Goal: Task Accomplishment & Management: Manage account settings

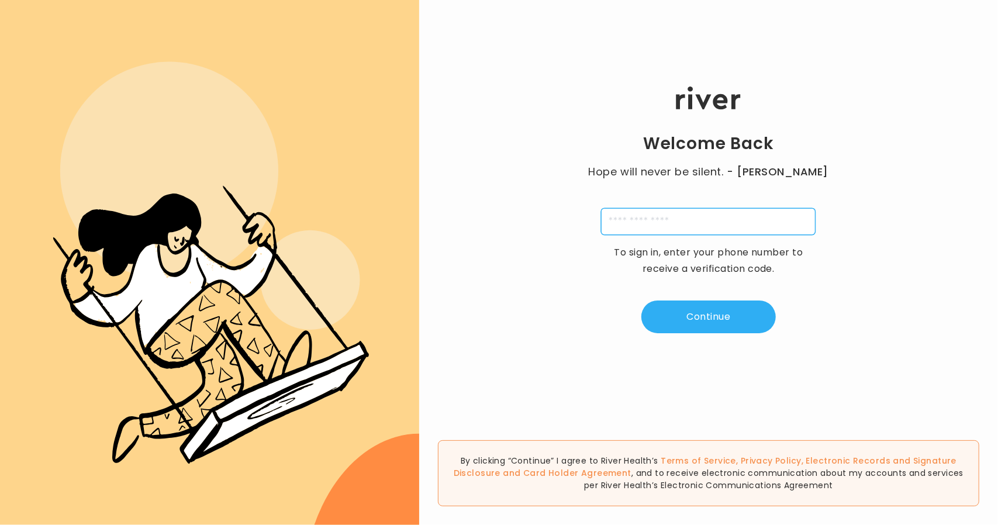
click at [643, 223] on input "tel" at bounding box center [708, 221] width 215 height 27
type input "**********"
click at [704, 336] on div "**********" at bounding box center [708, 210] width 579 height 315
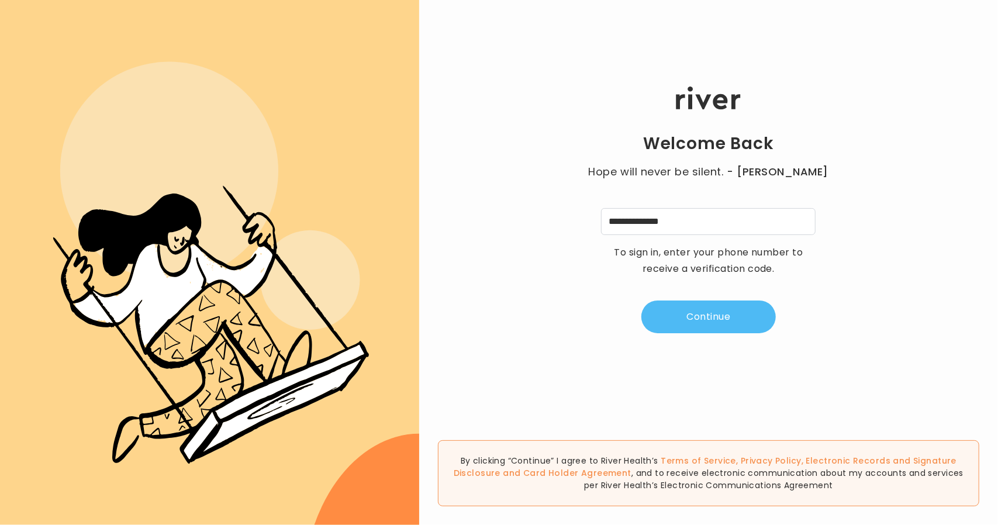
click at [684, 317] on button "Continue" at bounding box center [708, 317] width 134 height 33
type input "*"
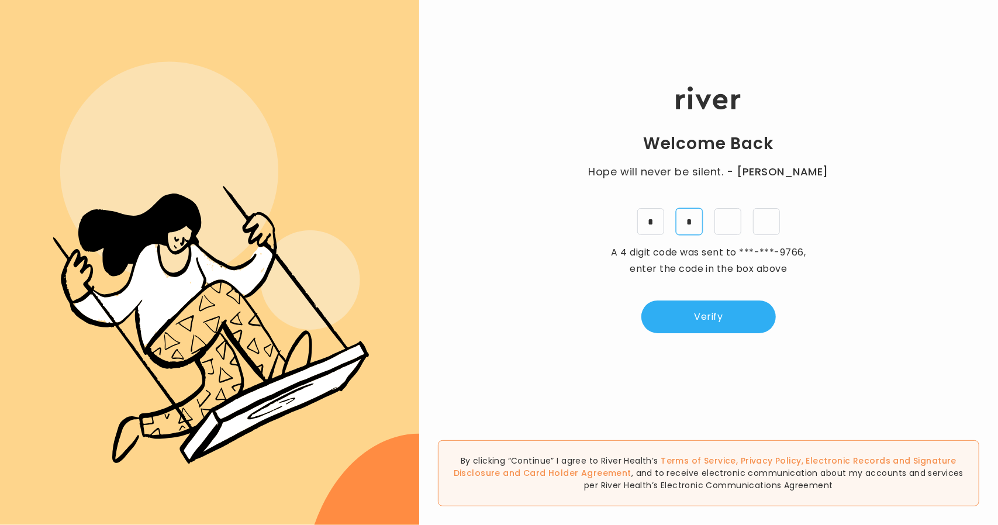
type input "*"
click at [723, 311] on button "Verify" at bounding box center [708, 317] width 134 height 33
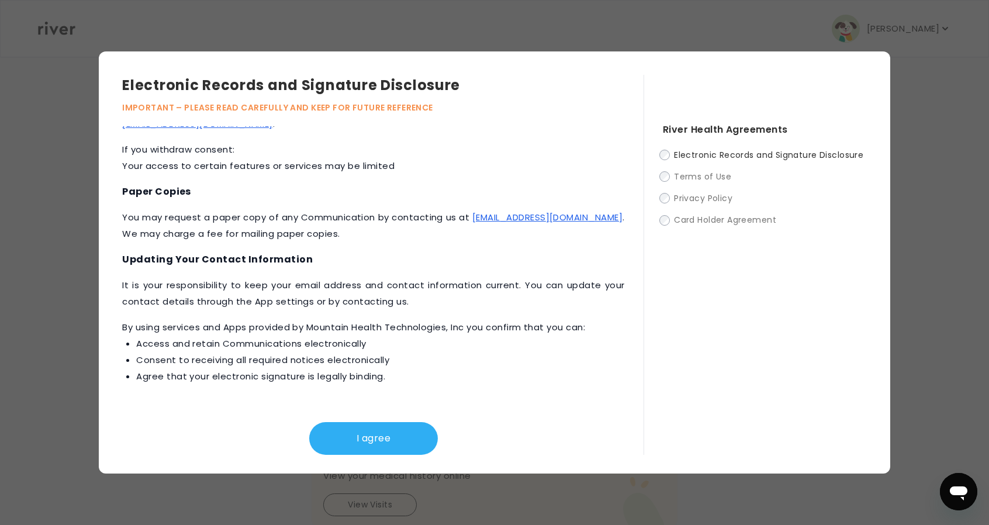
scroll to position [364, 0]
click at [354, 434] on button "I agree" at bounding box center [373, 438] width 129 height 33
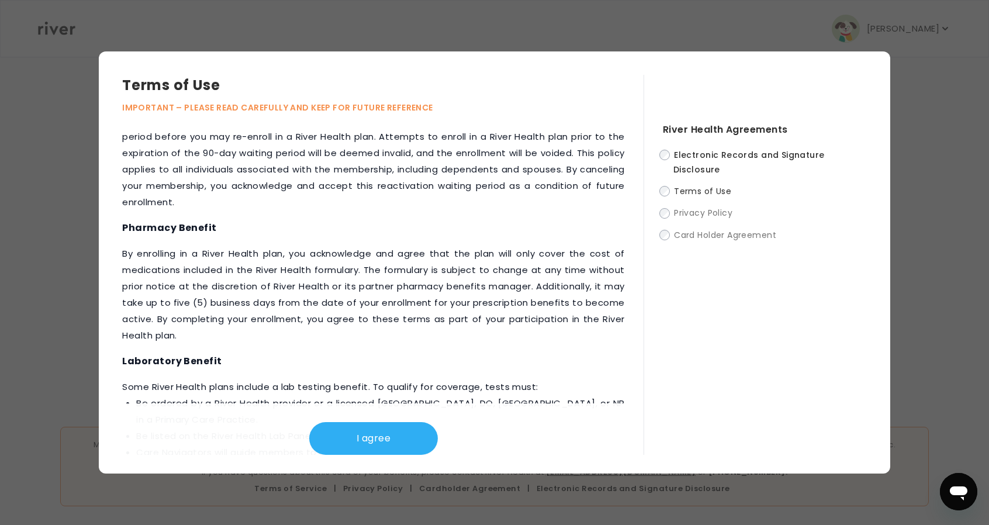
scroll to position [1374, 0]
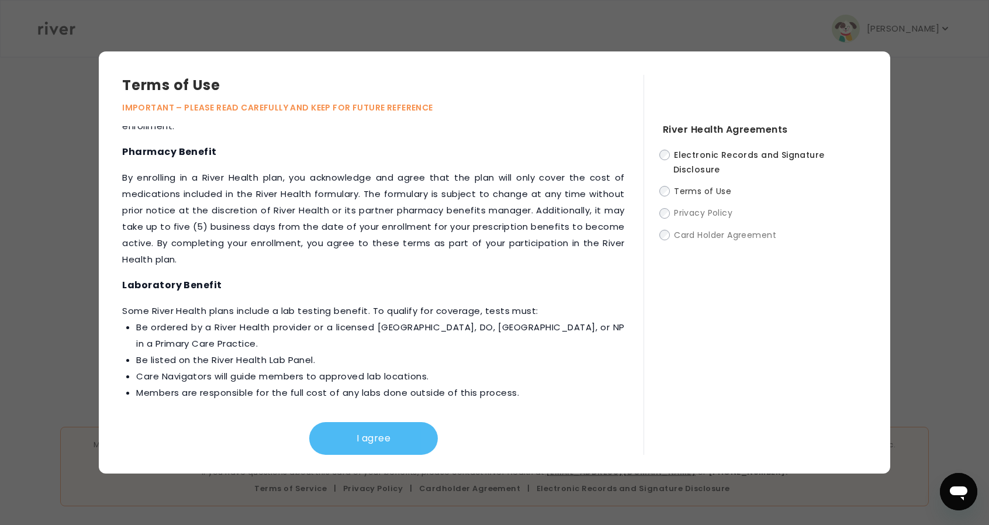
click at [345, 439] on button "I agree" at bounding box center [373, 438] width 129 height 33
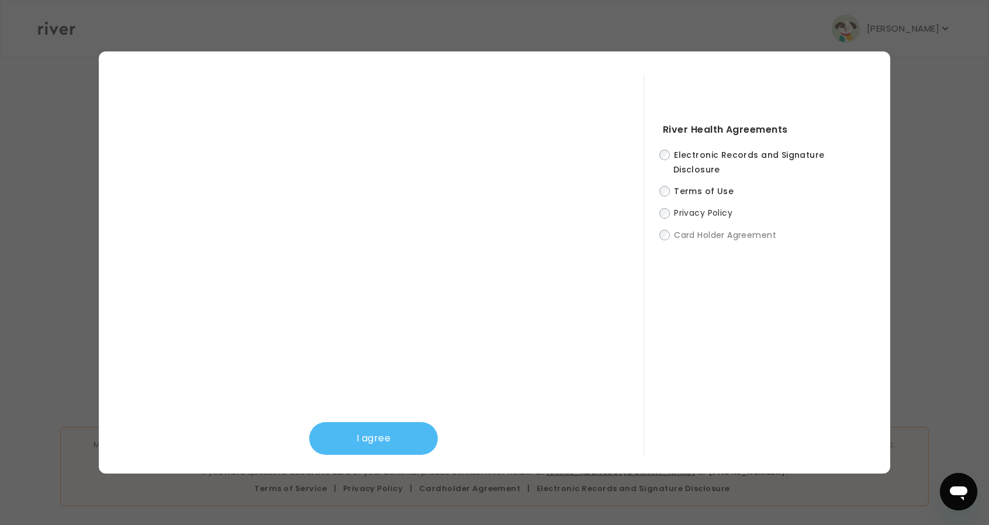
click at [365, 439] on button "I agree" at bounding box center [373, 438] width 129 height 33
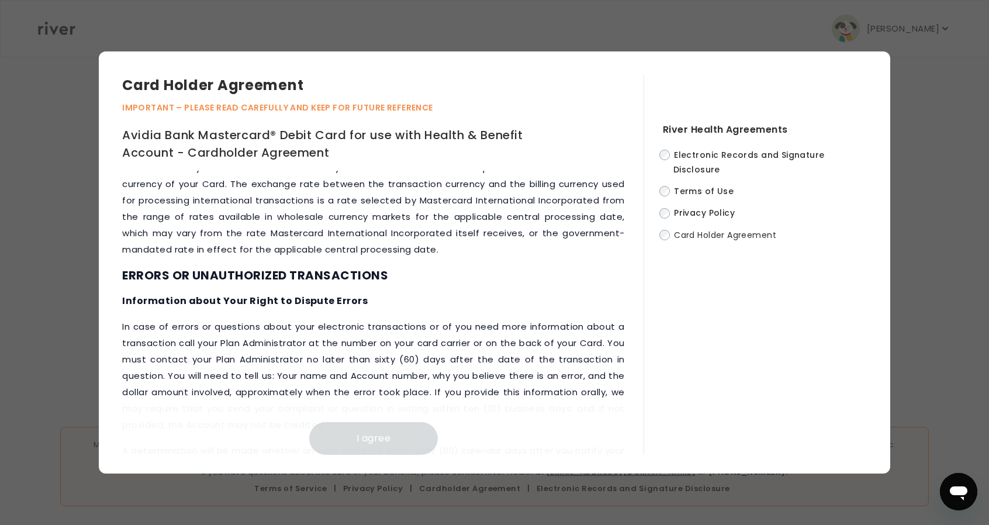
scroll to position [5361, 0]
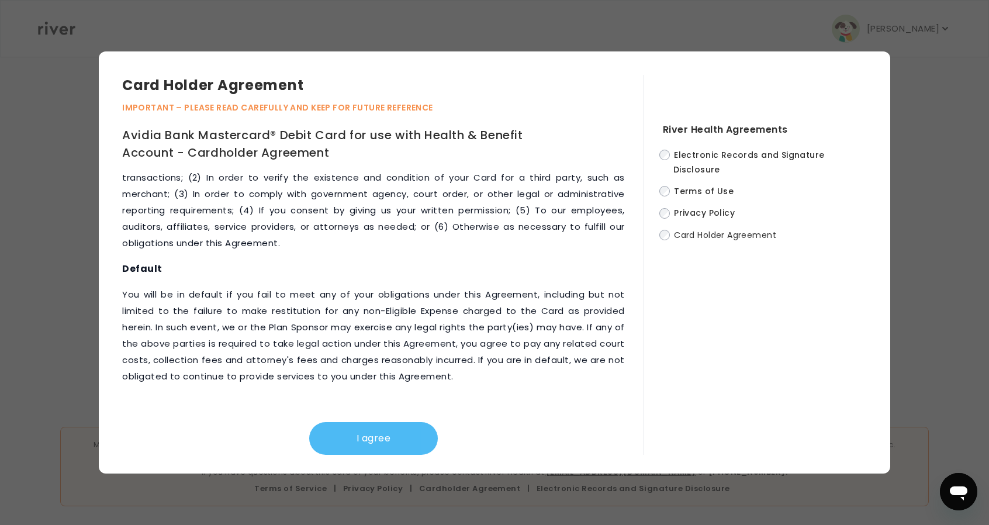
drag, startPoint x: 381, startPoint y: 426, endPoint x: 406, endPoint y: 424, distance: 25.8
click at [381, 427] on button "I agree" at bounding box center [373, 438] width 129 height 33
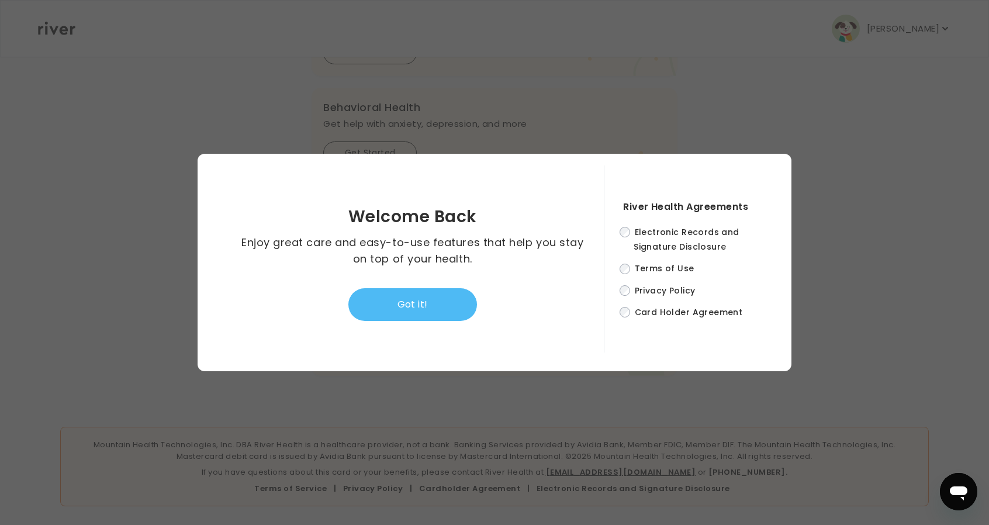
click at [439, 307] on button "Got it!" at bounding box center [412, 304] width 129 height 33
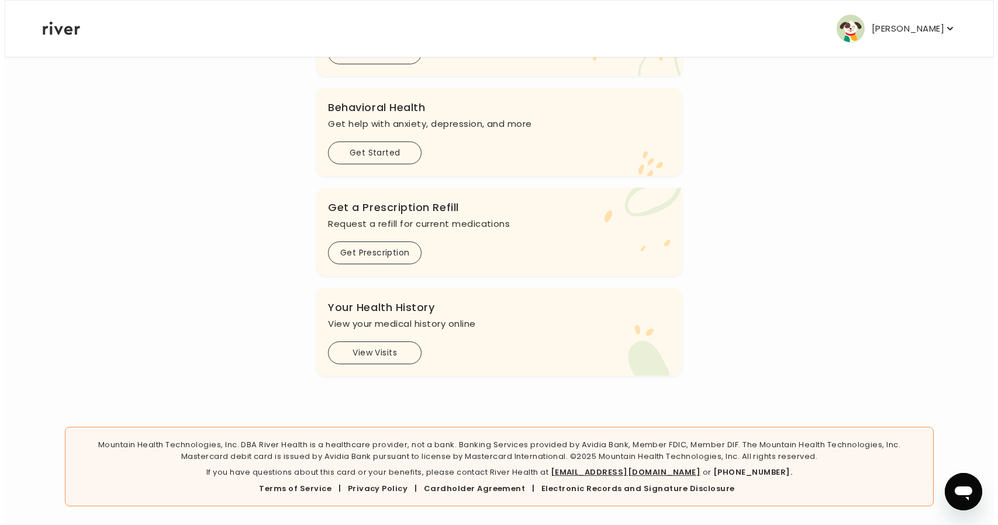
scroll to position [0, 0]
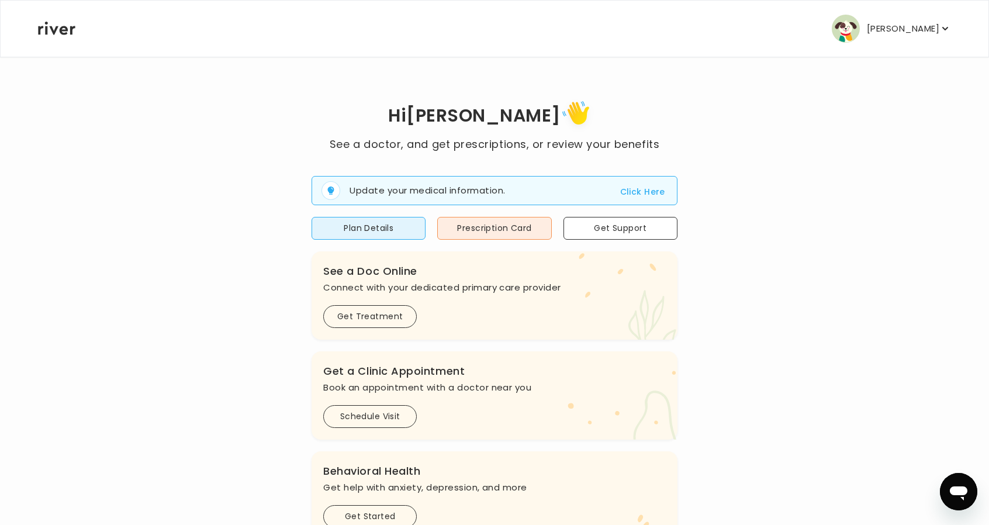
click at [917, 28] on p "Samantha Gil" at bounding box center [903, 28] width 72 height 16
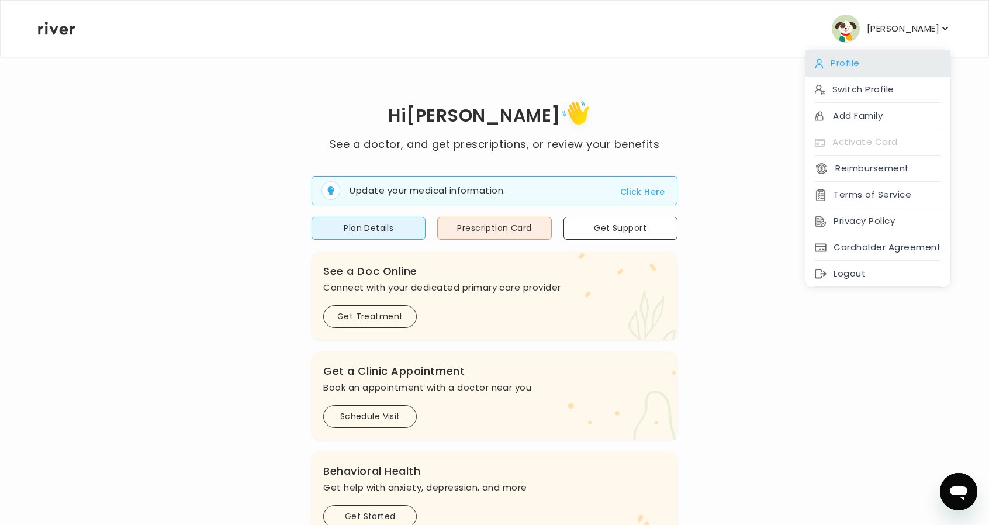
click at [862, 57] on div "Profile" at bounding box center [878, 63] width 145 height 26
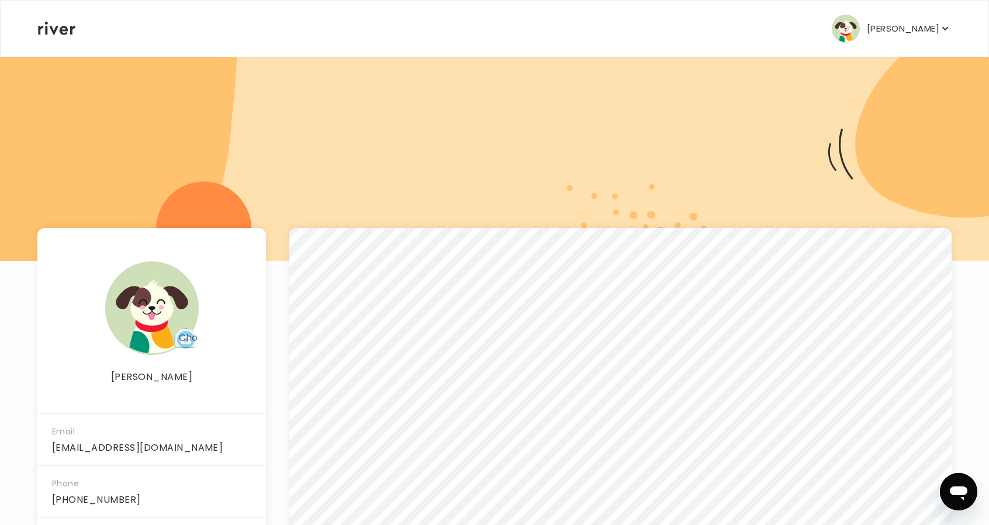
click at [871, 23] on button "Samantha Gil" at bounding box center [891, 29] width 119 height 28
click at [54, 36] on div "Samantha Gil Profile Switch Profile Add Family Activate Card Reimbursement Term…" at bounding box center [494, 29] width 913 height 56
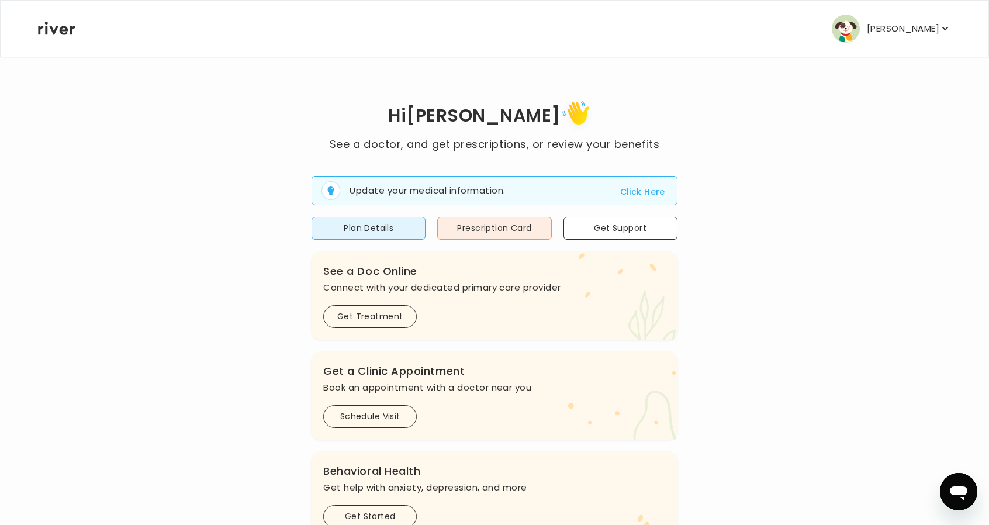
click at [640, 186] on button "Click Here" at bounding box center [642, 192] width 45 height 14
click at [499, 229] on button "Prescription Card" at bounding box center [494, 228] width 114 height 23
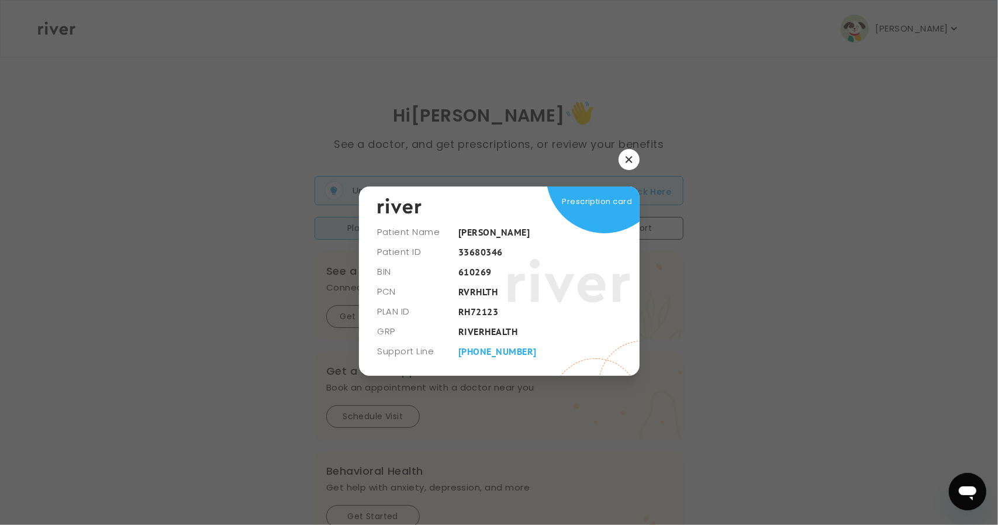
click at [634, 161] on button "button" at bounding box center [629, 159] width 21 height 21
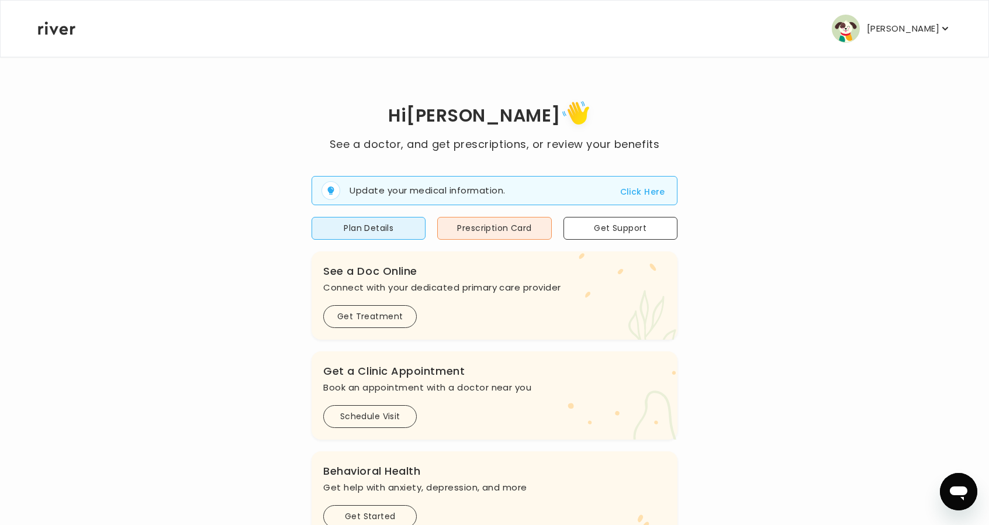
click at [912, 28] on p "Samantha Gil" at bounding box center [903, 28] width 72 height 16
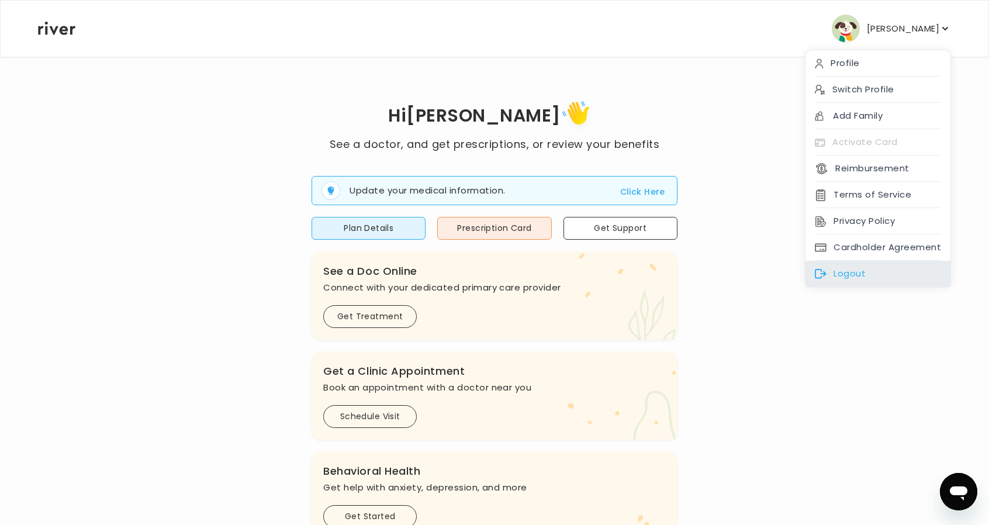
click at [861, 270] on div "Logout" at bounding box center [878, 274] width 145 height 26
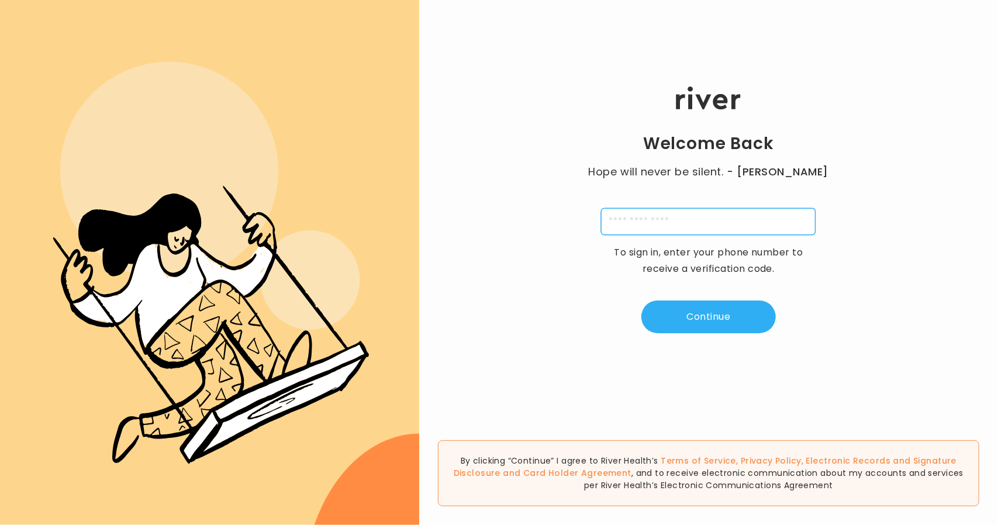
click at [676, 222] on input "tel" at bounding box center [708, 221] width 215 height 27
type input "**********"
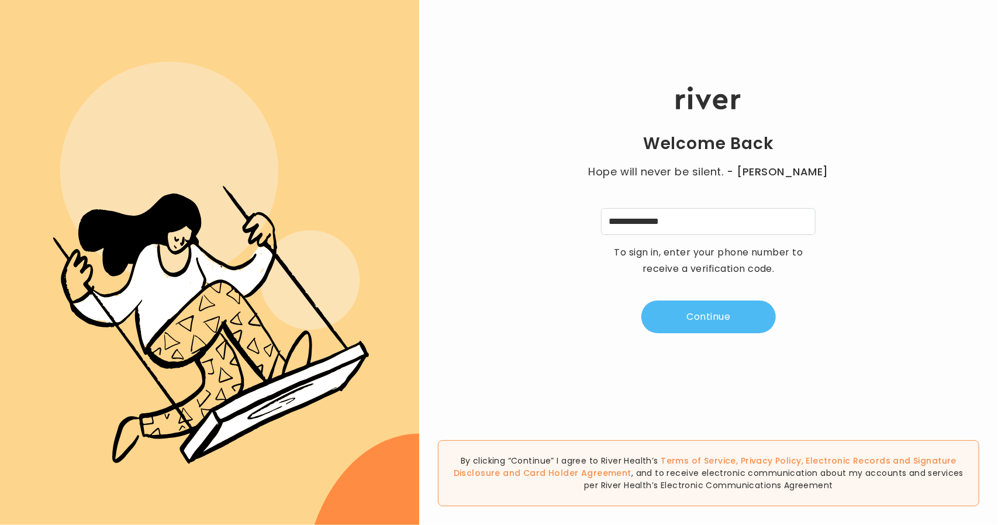
click at [683, 316] on button "Continue" at bounding box center [708, 317] width 134 height 33
type input "*"
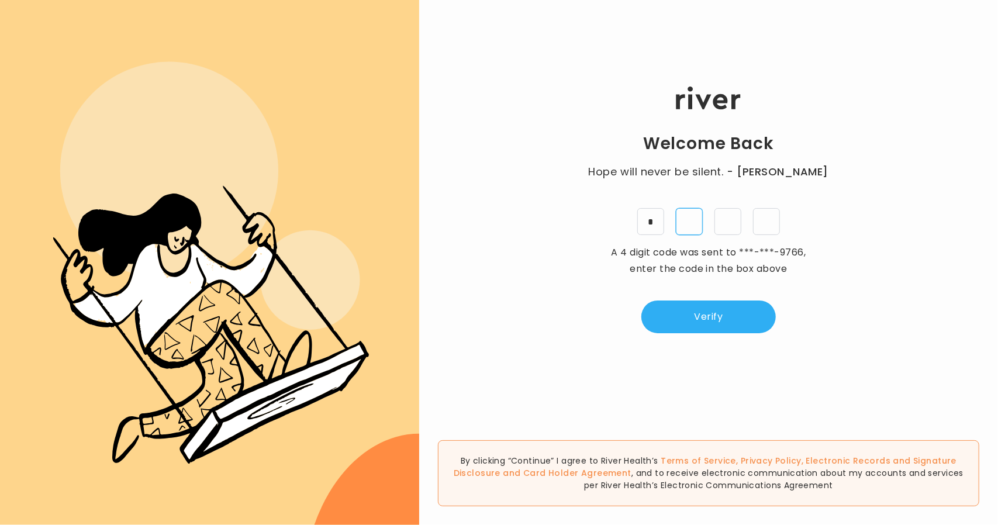
type input "*"
click at [674, 318] on button "Verify" at bounding box center [708, 317] width 134 height 33
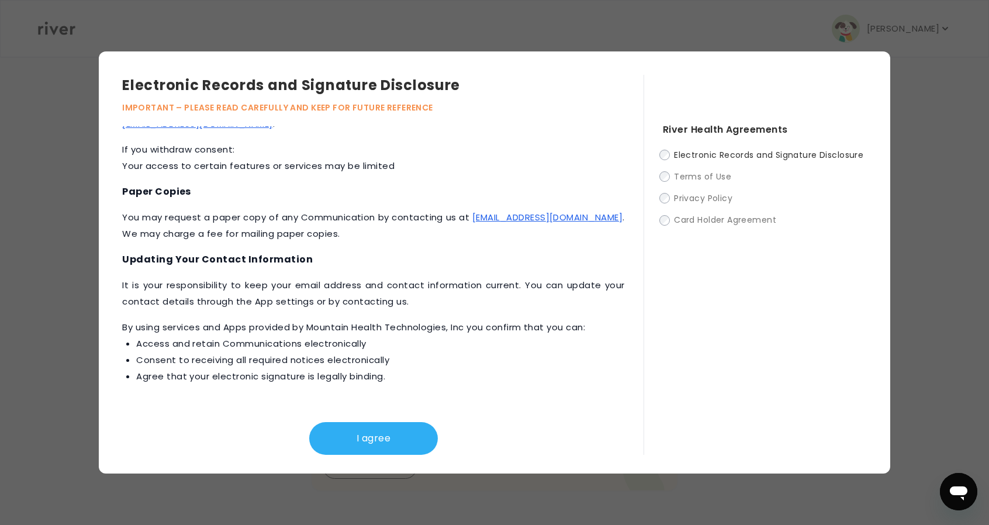
scroll to position [364, 0]
click at [360, 431] on button "I agree" at bounding box center [373, 438] width 129 height 33
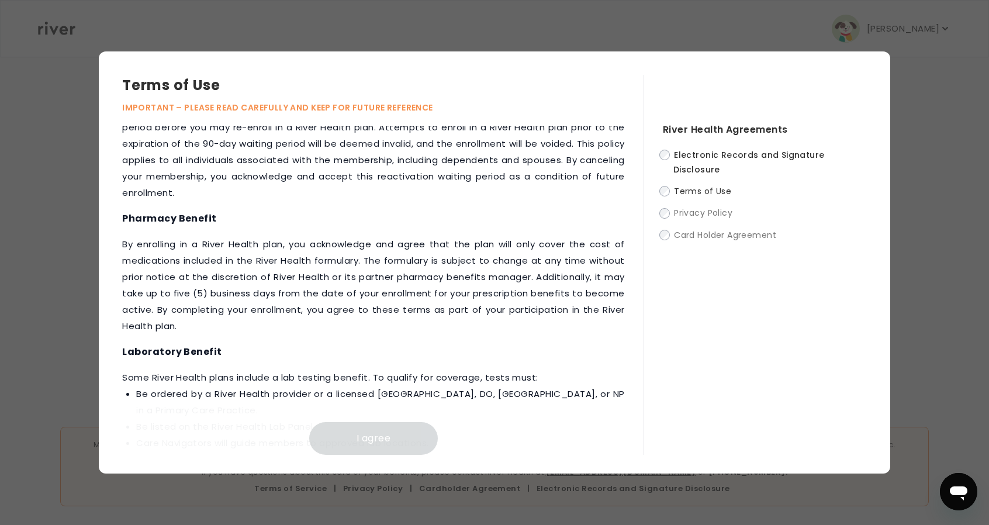
scroll to position [1374, 0]
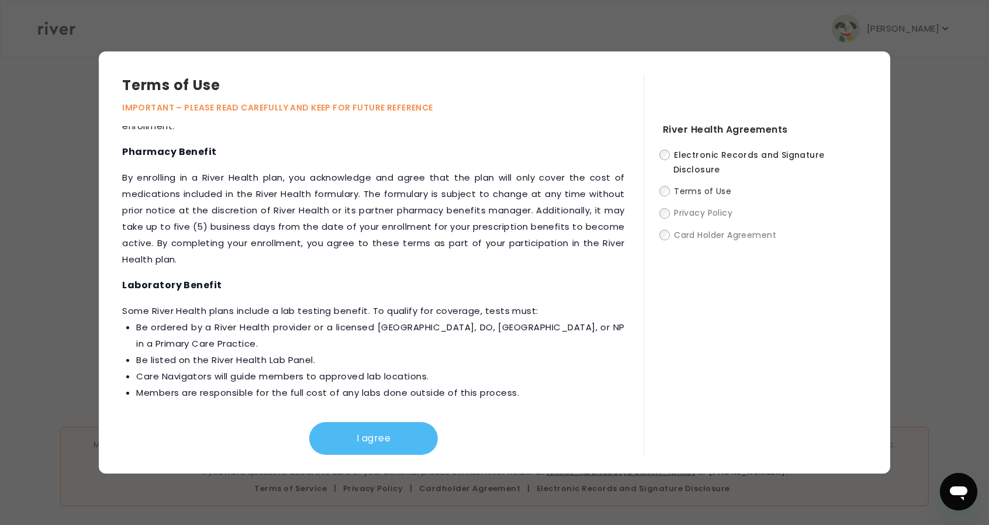
click at [378, 425] on button "I agree" at bounding box center [373, 438] width 129 height 33
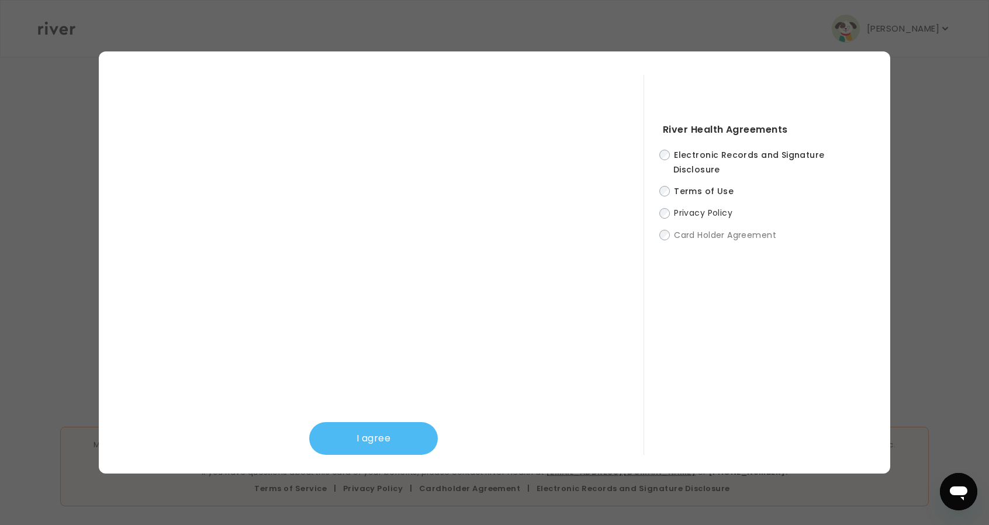
click at [405, 426] on button "I agree" at bounding box center [373, 438] width 129 height 33
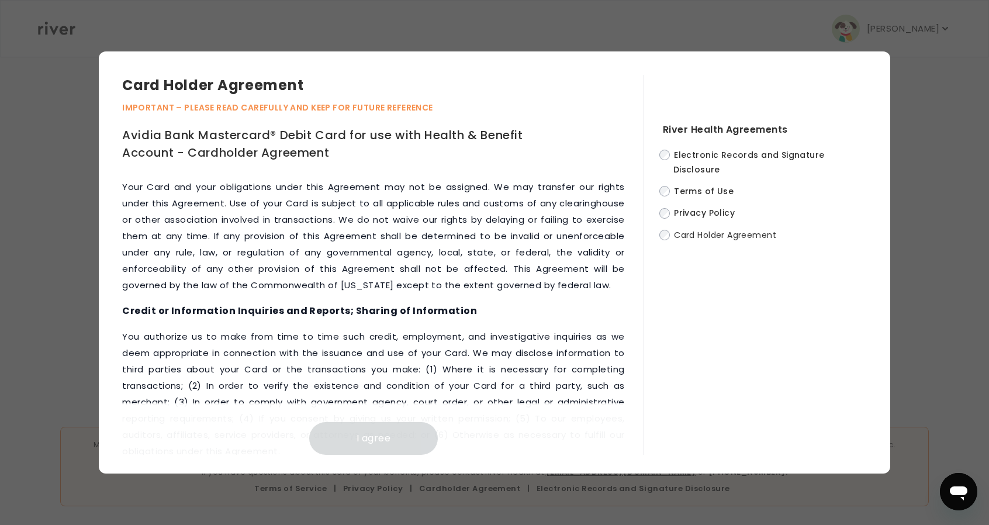
scroll to position [5361, 0]
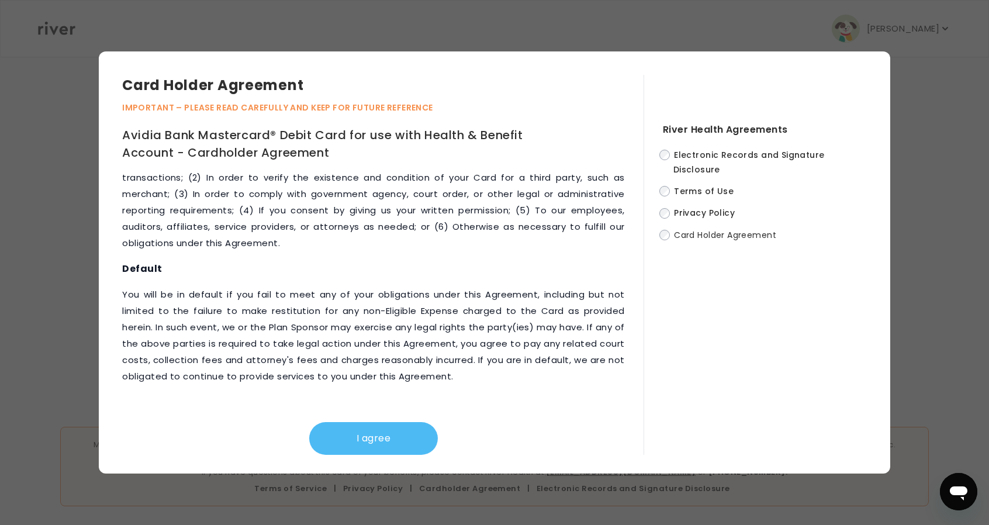
click at [394, 437] on button "I agree" at bounding box center [373, 438] width 129 height 33
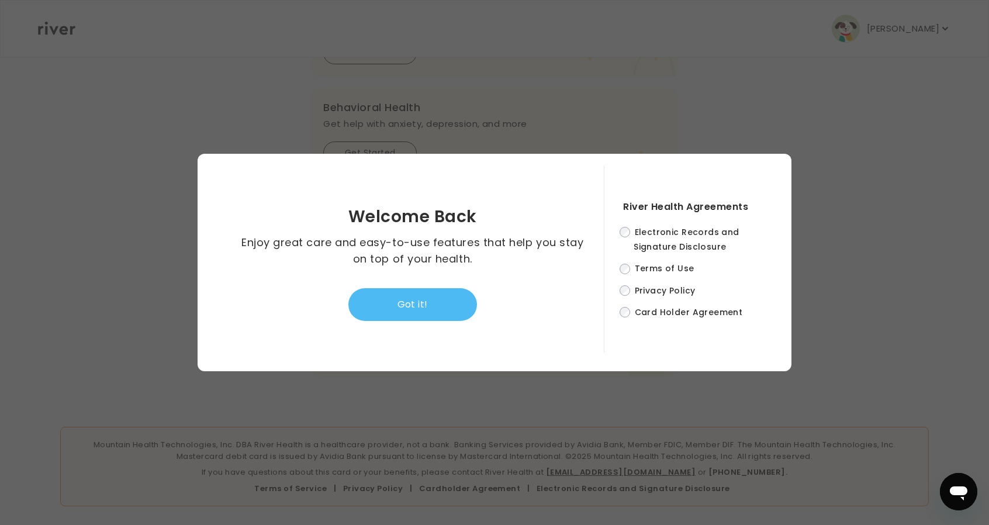
click at [419, 305] on button "Got it!" at bounding box center [412, 304] width 129 height 33
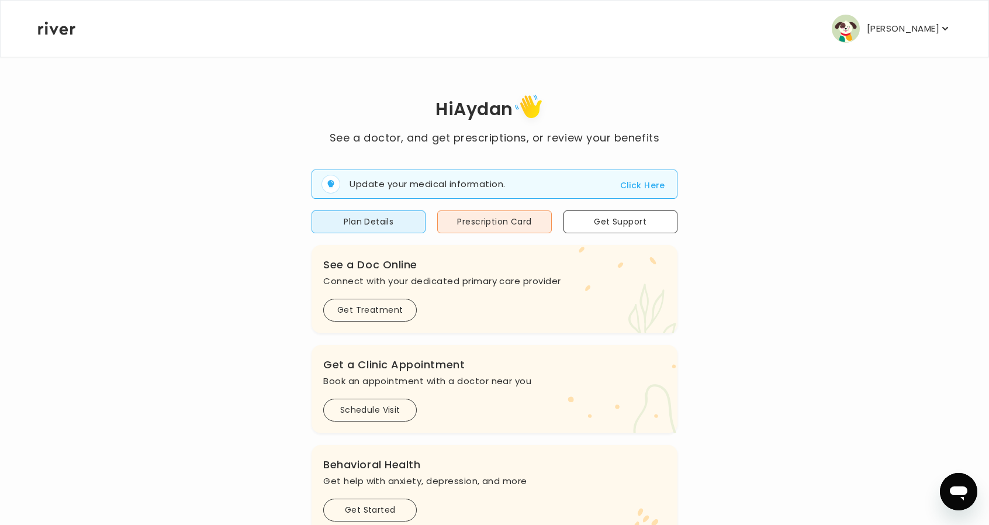
scroll to position [0, 0]
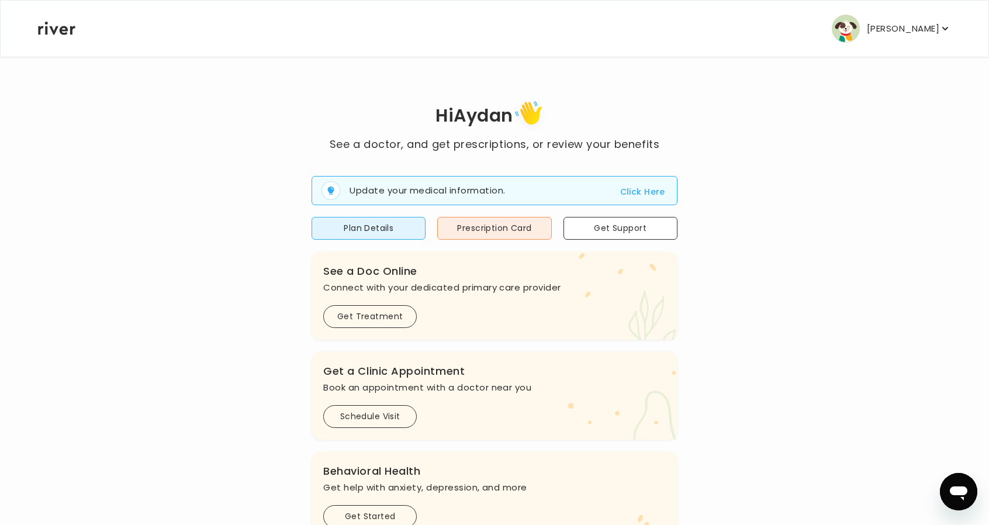
click at [488, 251] on div ".cls-see { fill: #eaefd8; } .cls-see-doctor { fill: #ffe0ae; } See a Doc Online…" at bounding box center [495, 295] width 366 height 88
click at [478, 233] on button "Prescription Card" at bounding box center [494, 228] width 114 height 23
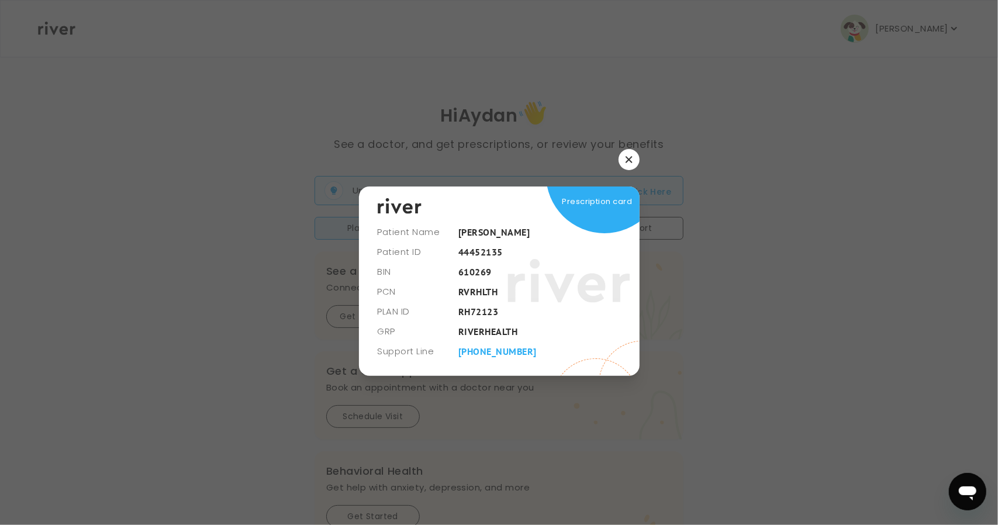
click at [628, 158] on icon "button" at bounding box center [629, 159] width 7 height 7
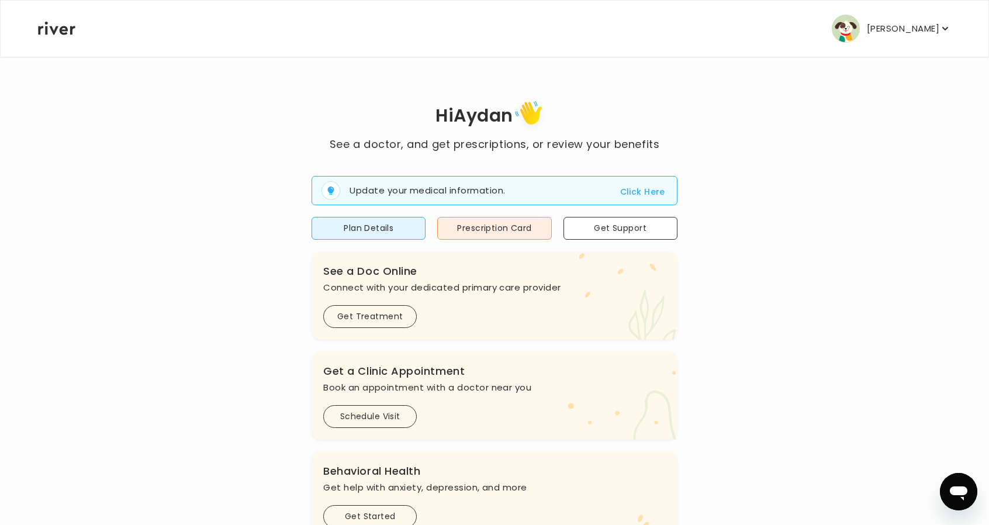
click at [912, 26] on p "Aydan Gil" at bounding box center [903, 28] width 72 height 16
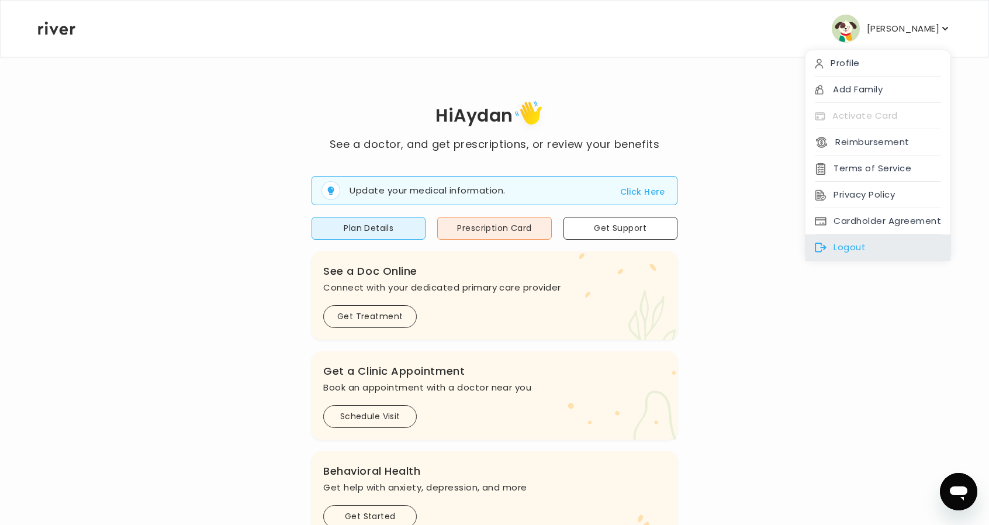
click at [862, 246] on div "Logout" at bounding box center [878, 247] width 145 height 26
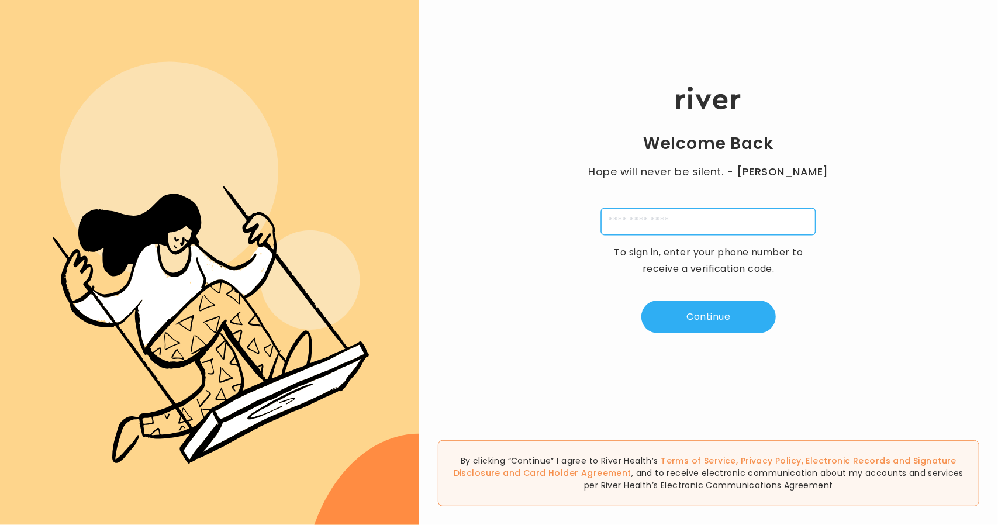
click at [655, 218] on input "tel" at bounding box center [708, 221] width 215 height 27
type input "**********"
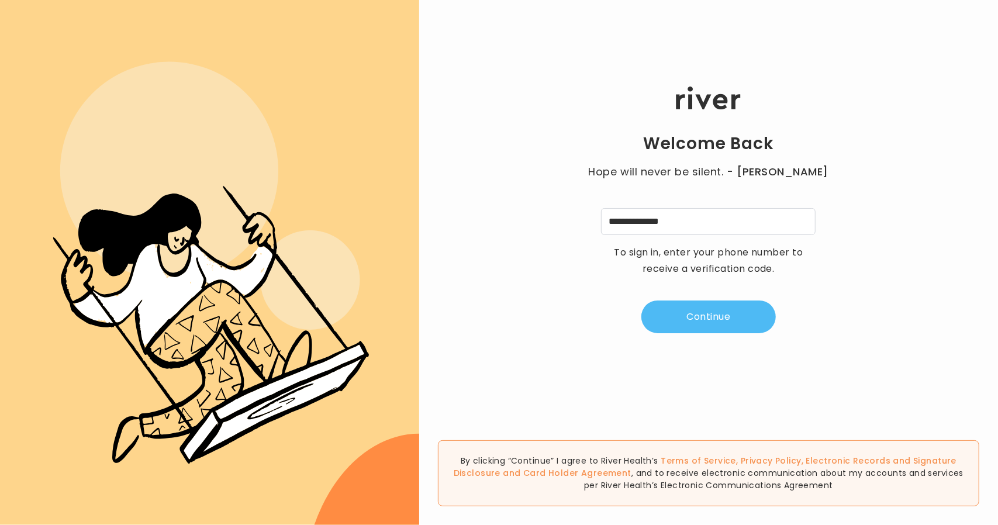
click at [739, 326] on button "Continue" at bounding box center [708, 317] width 134 height 33
type input "*"
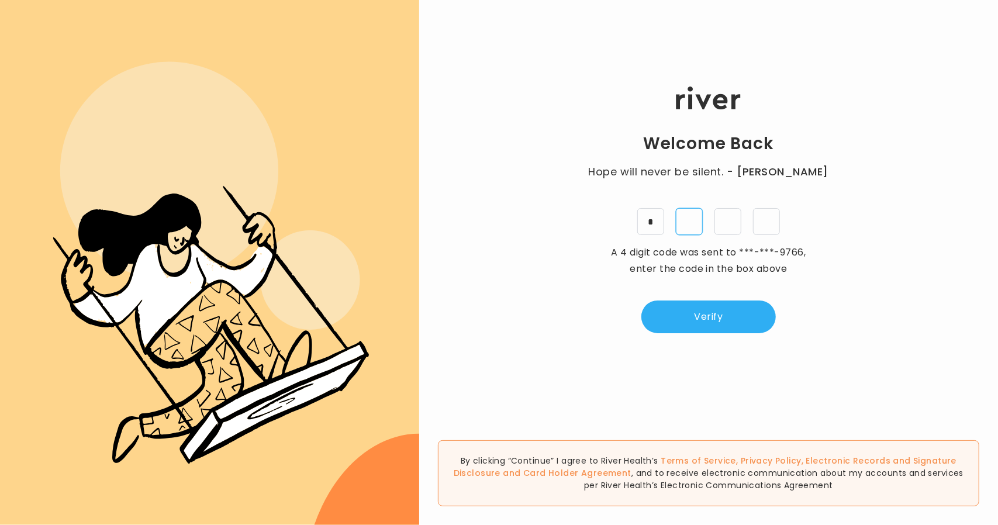
type input "*"
click at [721, 313] on button "Verify" at bounding box center [708, 317] width 134 height 33
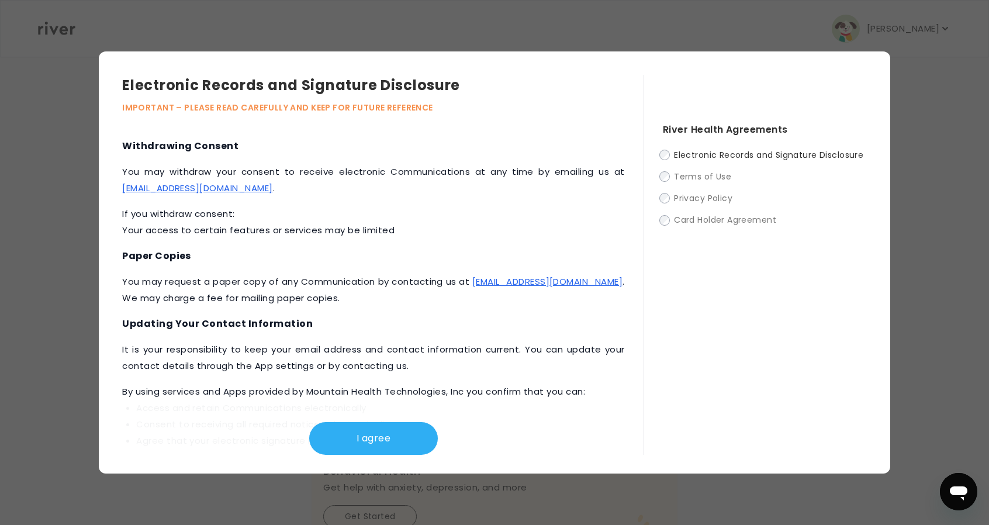
scroll to position [527, 0]
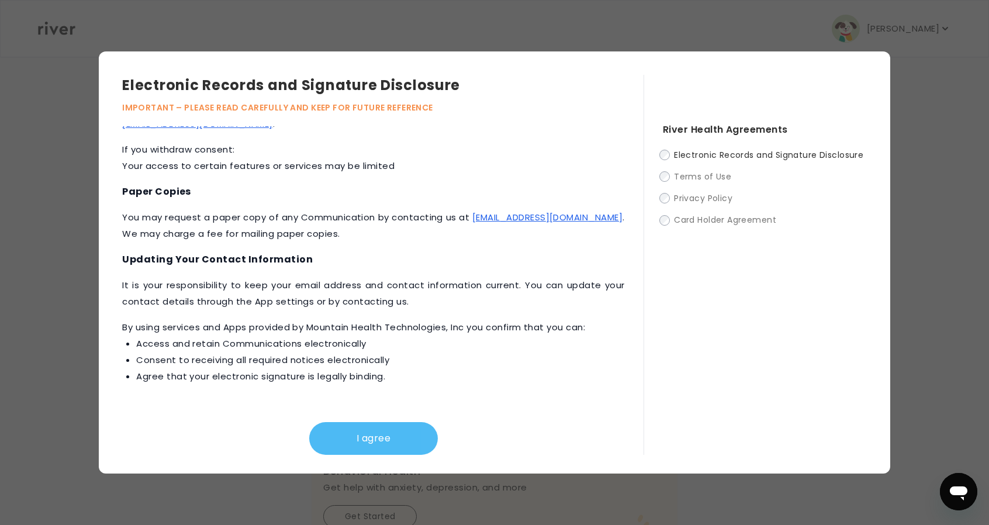
click at [351, 433] on button "I agree" at bounding box center [373, 438] width 129 height 33
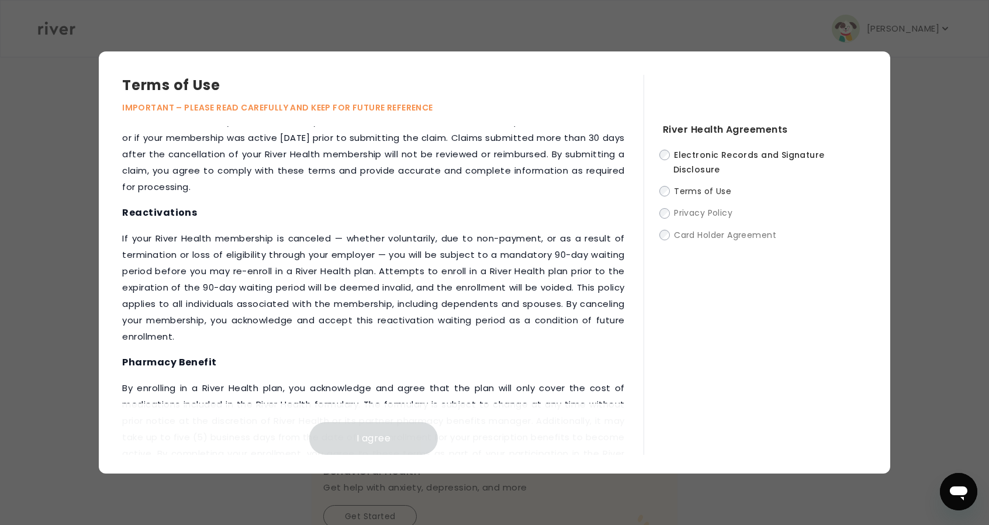
scroll to position [1374, 0]
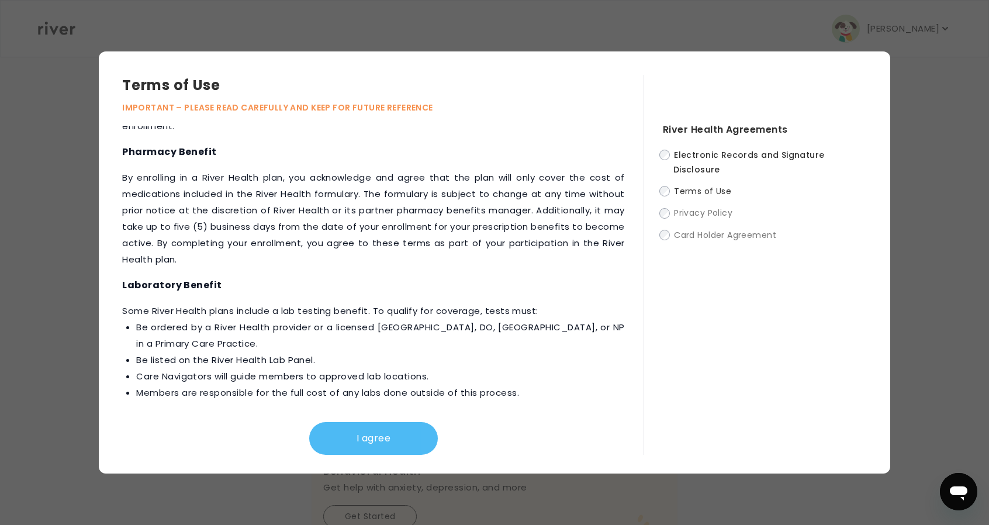
click at [385, 430] on button "I agree" at bounding box center [373, 438] width 129 height 33
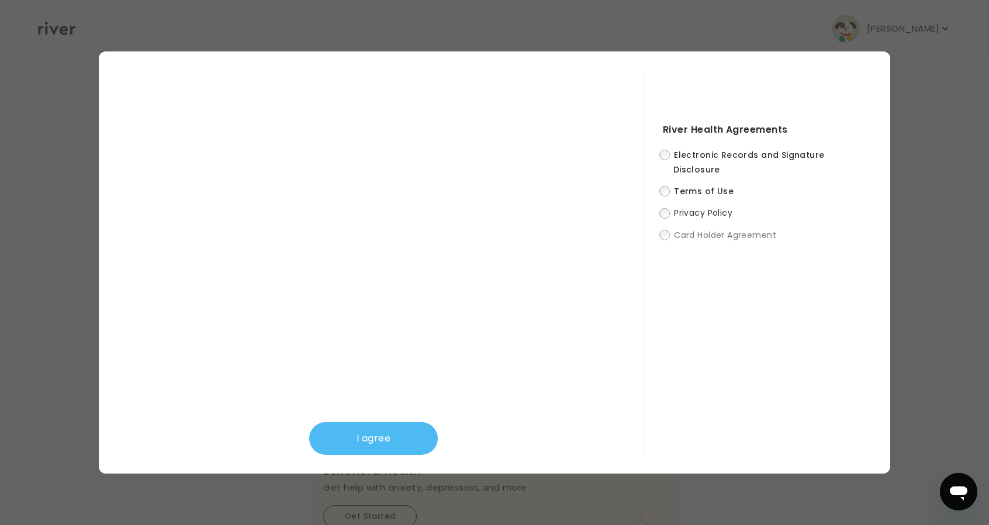
click at [368, 436] on button "I agree" at bounding box center [373, 438] width 129 height 33
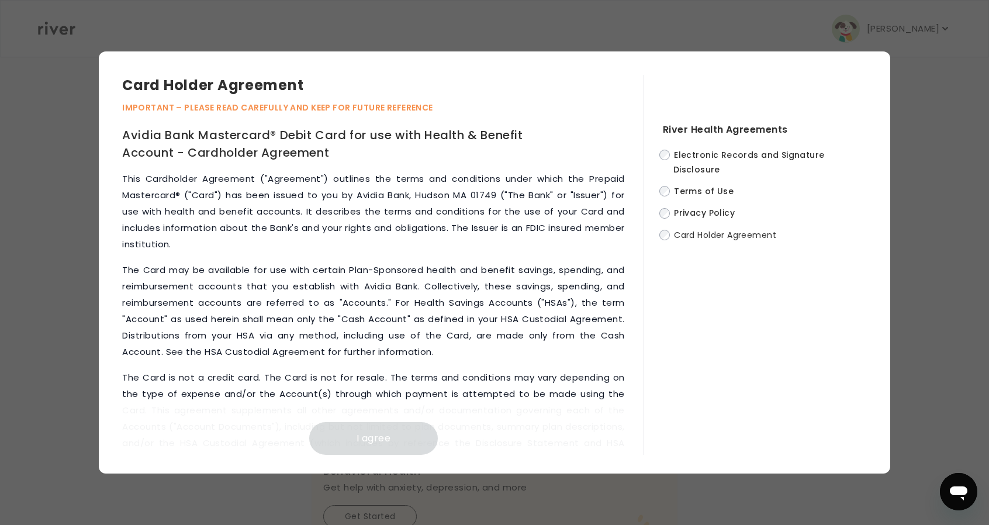
scroll to position [5361, 0]
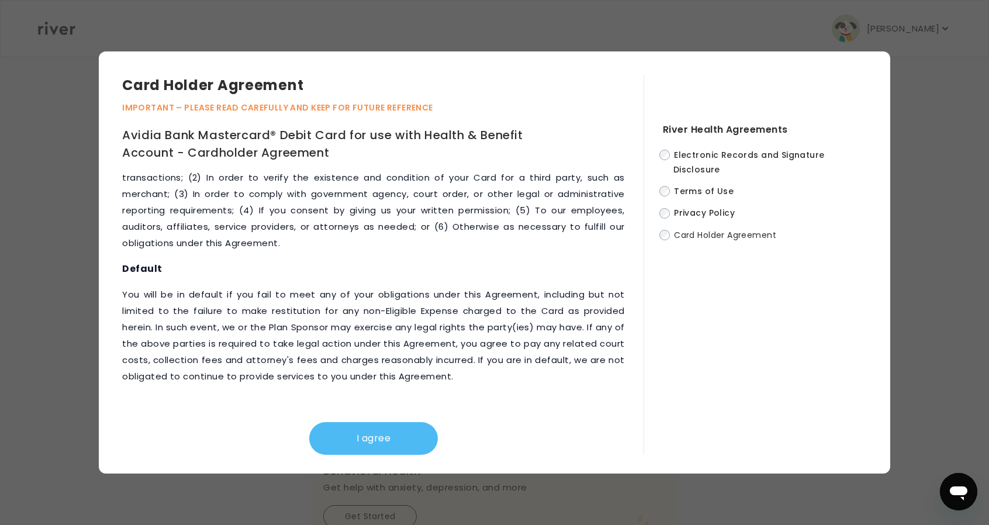
click at [423, 432] on button "I agree" at bounding box center [373, 438] width 129 height 33
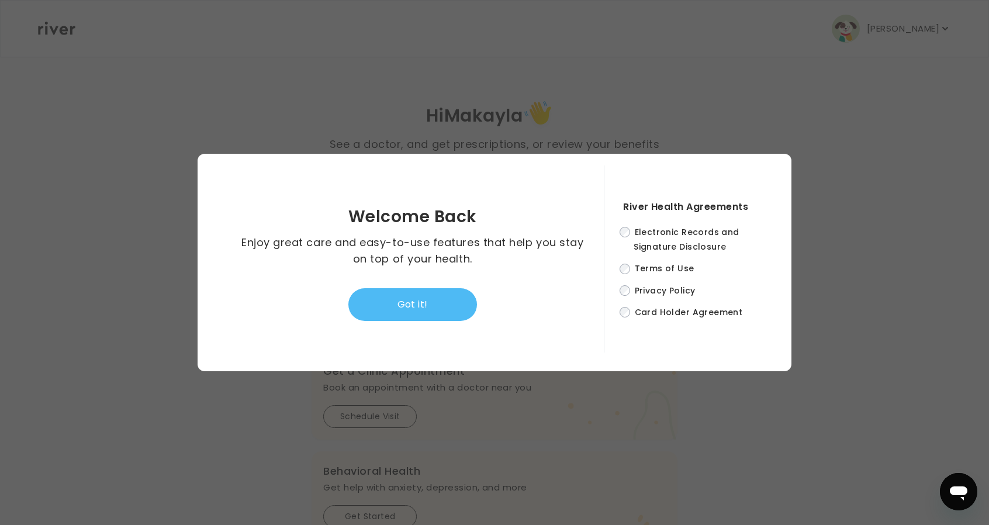
click at [429, 310] on button "Got it!" at bounding box center [412, 304] width 129 height 33
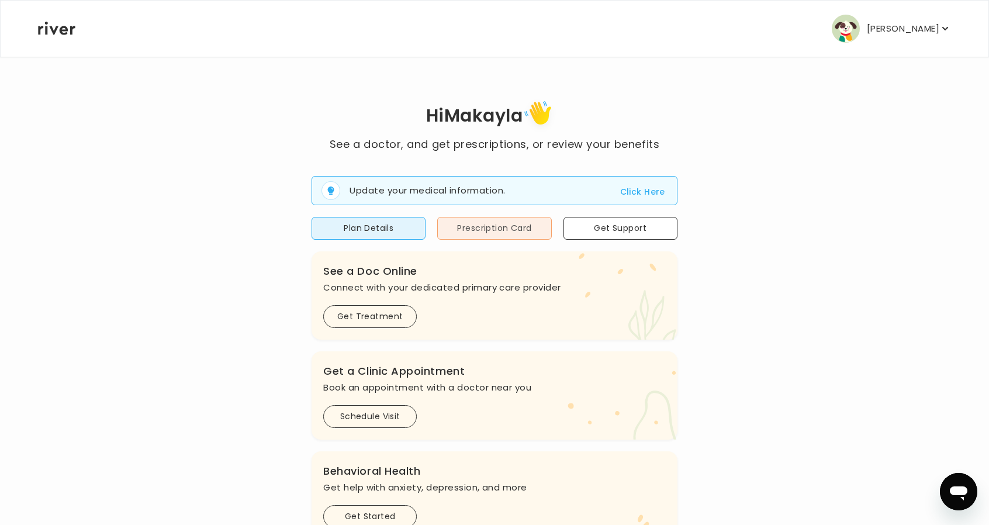
click at [490, 226] on button "Prescription Card" at bounding box center [494, 228] width 114 height 23
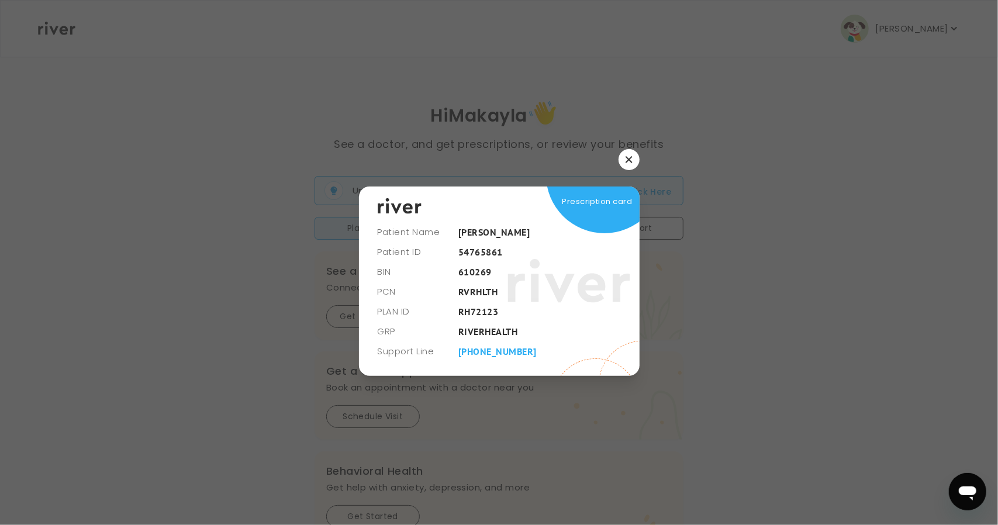
click at [621, 165] on button "button" at bounding box center [629, 159] width 21 height 21
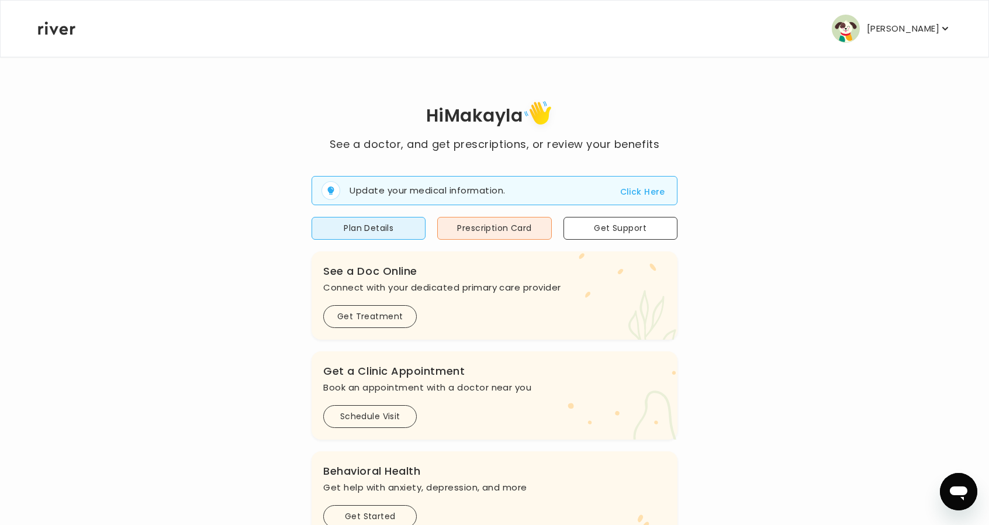
click at [879, 1] on div "Makayla Thompson Profile Add Family Activate Card Reimbursement Terms of Servic…" at bounding box center [494, 29] width 913 height 56
click at [861, 40] on button "Makayla Thompson" at bounding box center [891, 29] width 119 height 28
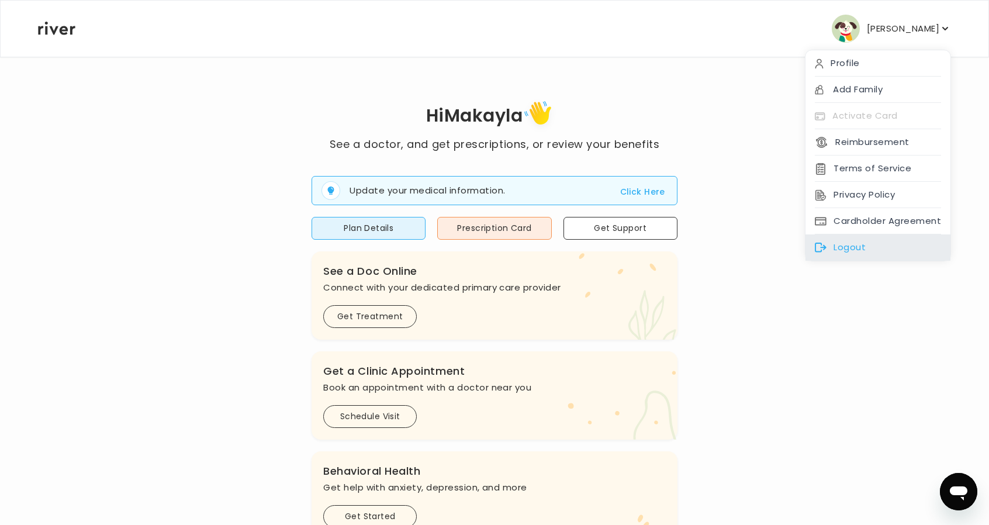
click at [873, 246] on div "Logout" at bounding box center [878, 247] width 145 height 26
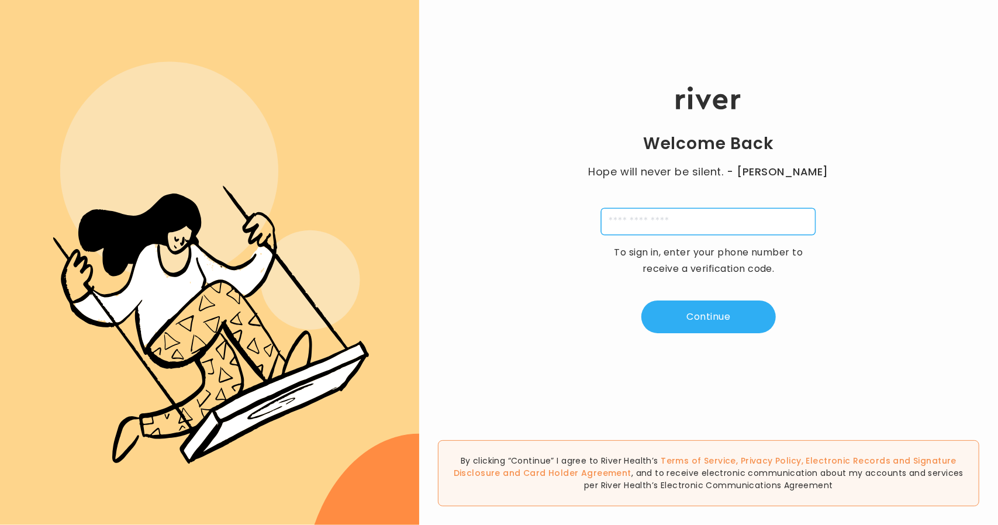
click at [648, 224] on input "tel" at bounding box center [708, 221] width 215 height 27
type input "**********"
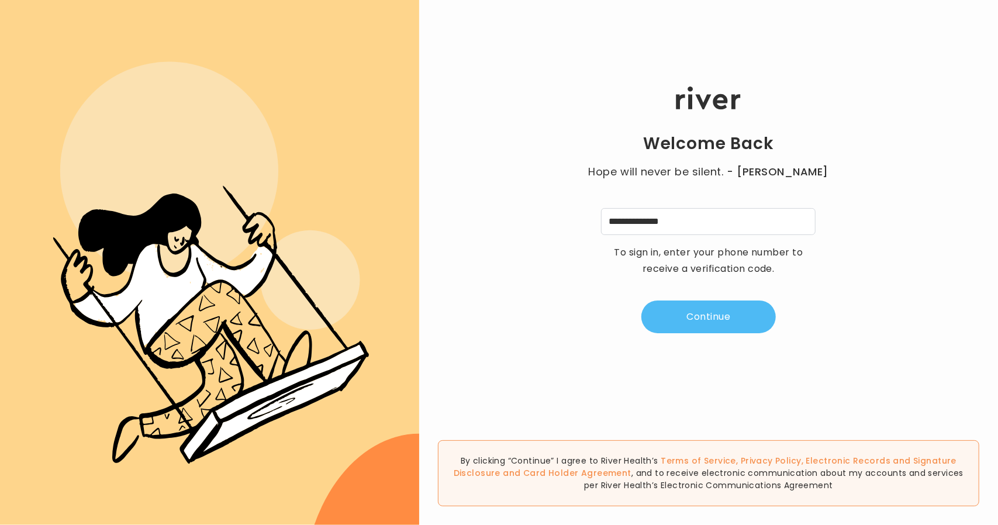
click at [697, 319] on button "Continue" at bounding box center [708, 317] width 134 height 33
type input "*"
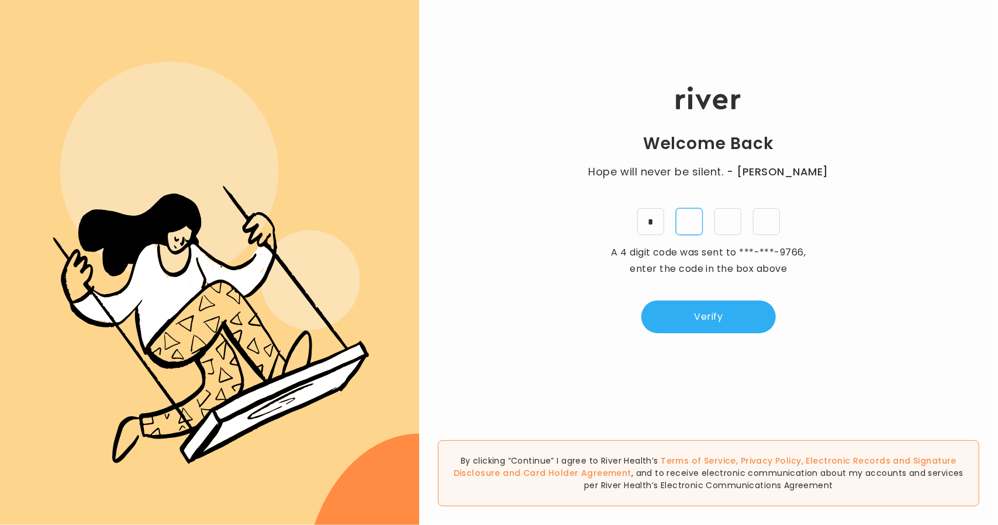
type input "*"
click at [681, 313] on button "Verify" at bounding box center [708, 317] width 134 height 33
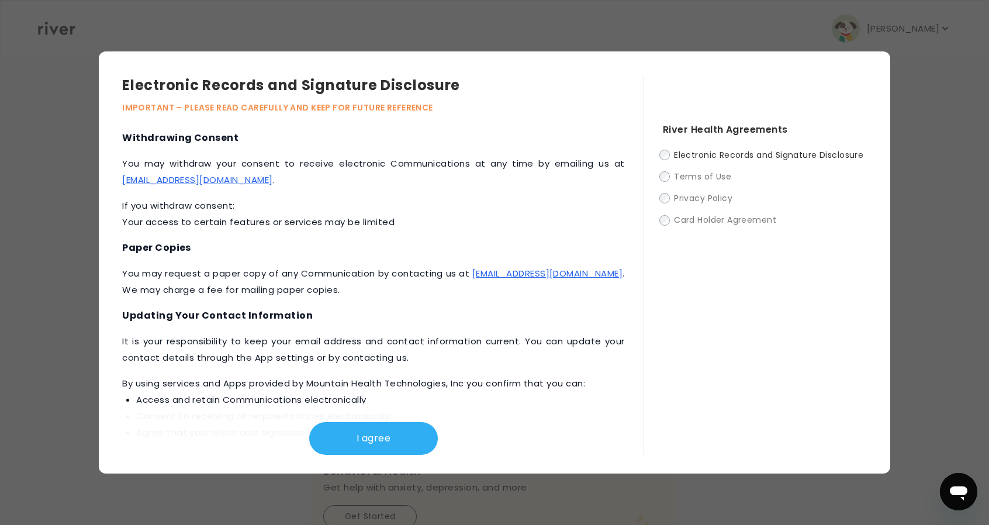
scroll to position [527, 0]
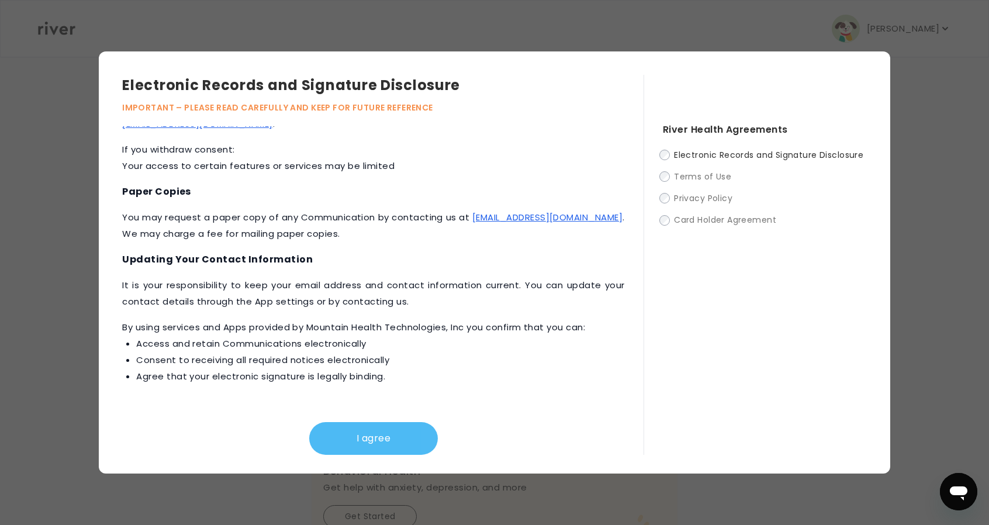
click at [345, 440] on button "I agree" at bounding box center [373, 438] width 129 height 33
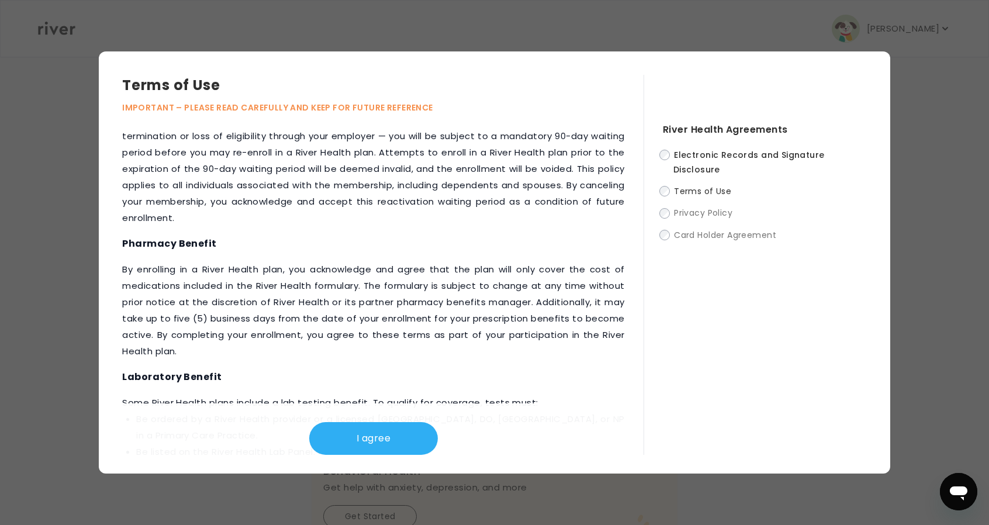
scroll to position [1374, 0]
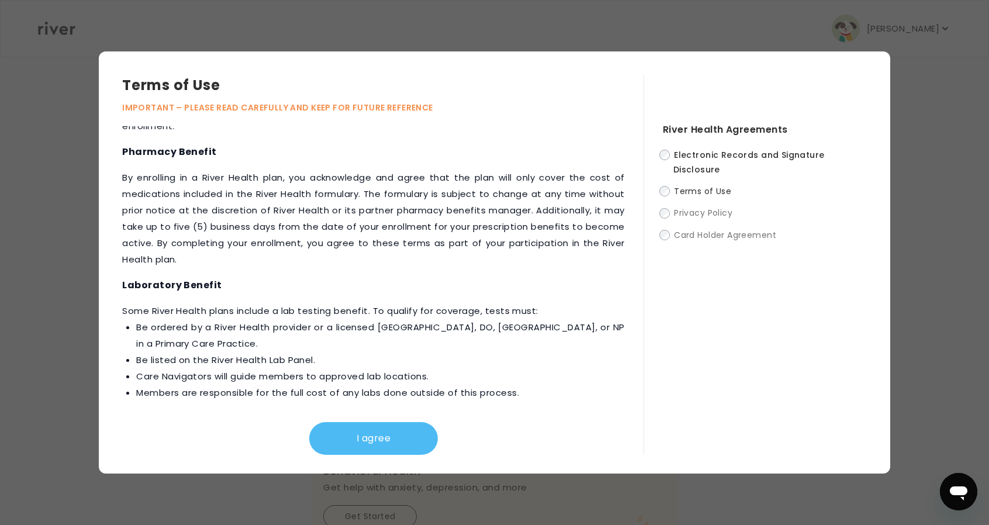
click at [359, 431] on button "I agree" at bounding box center [373, 438] width 129 height 33
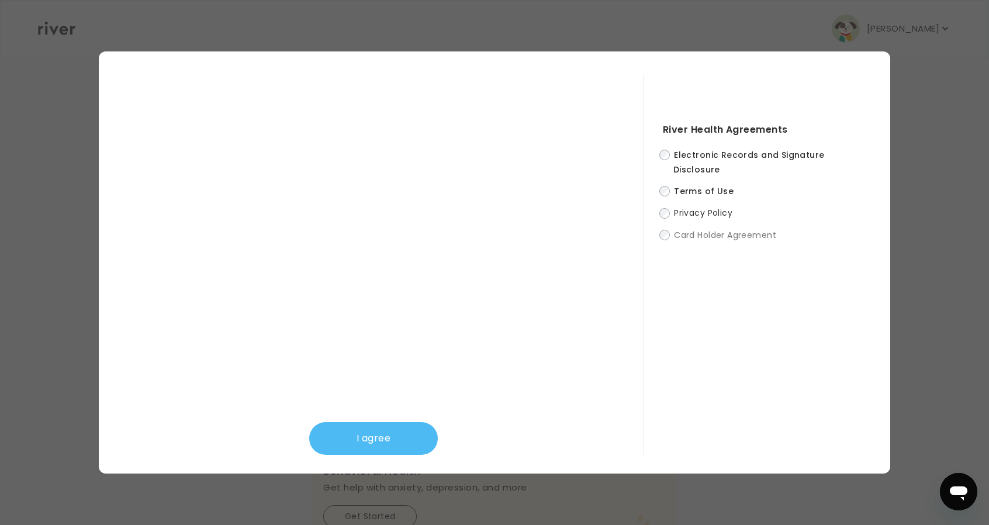
click at [382, 430] on button "I agree" at bounding box center [373, 438] width 129 height 33
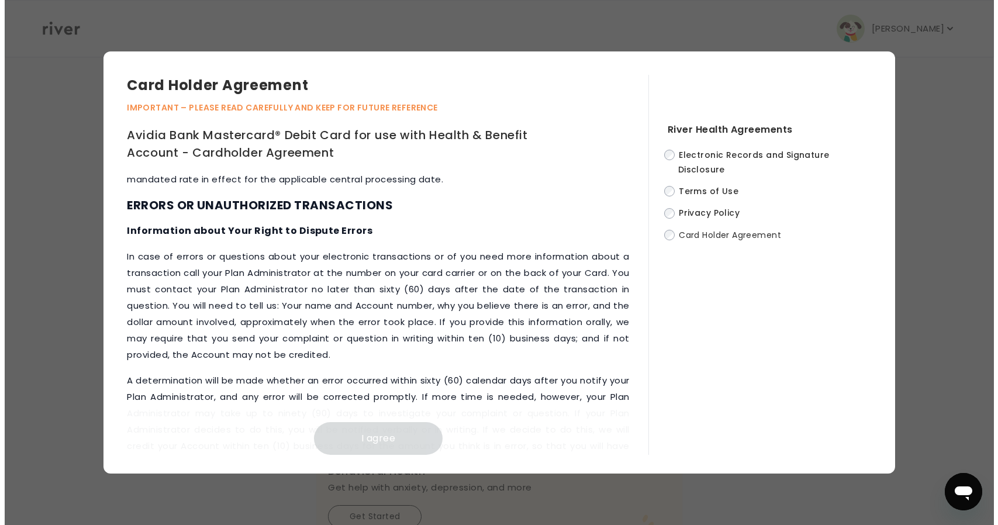
scroll to position [5361, 0]
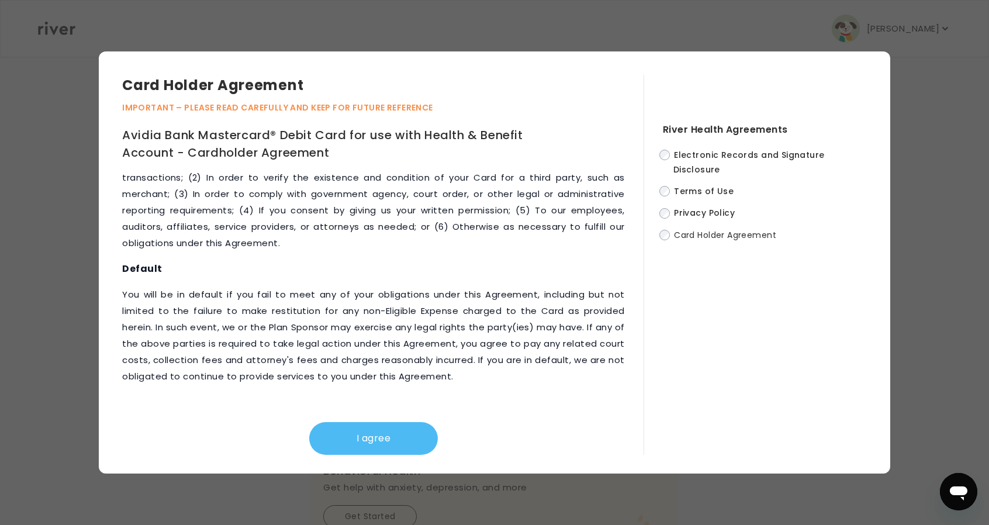
click at [389, 447] on button "I agree" at bounding box center [373, 438] width 129 height 33
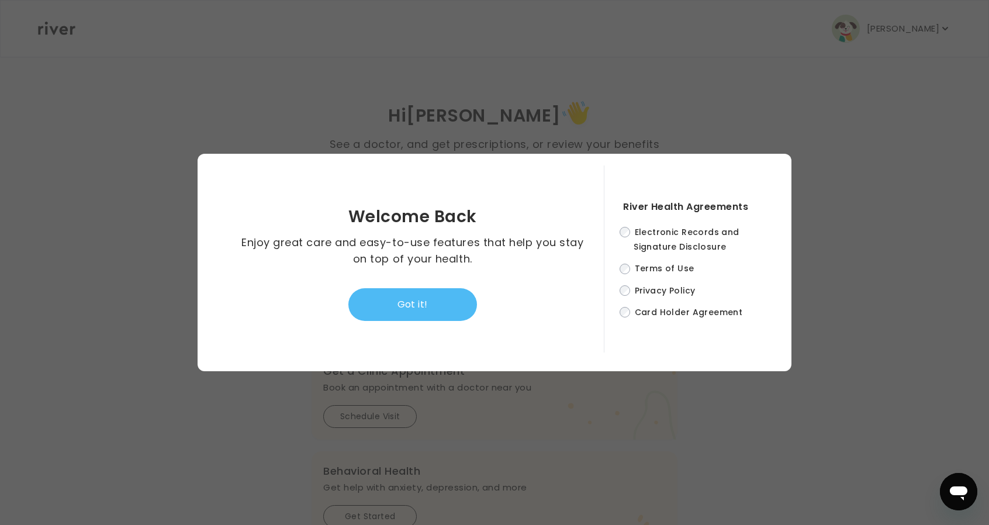
click at [419, 291] on button "Got it!" at bounding box center [412, 304] width 129 height 33
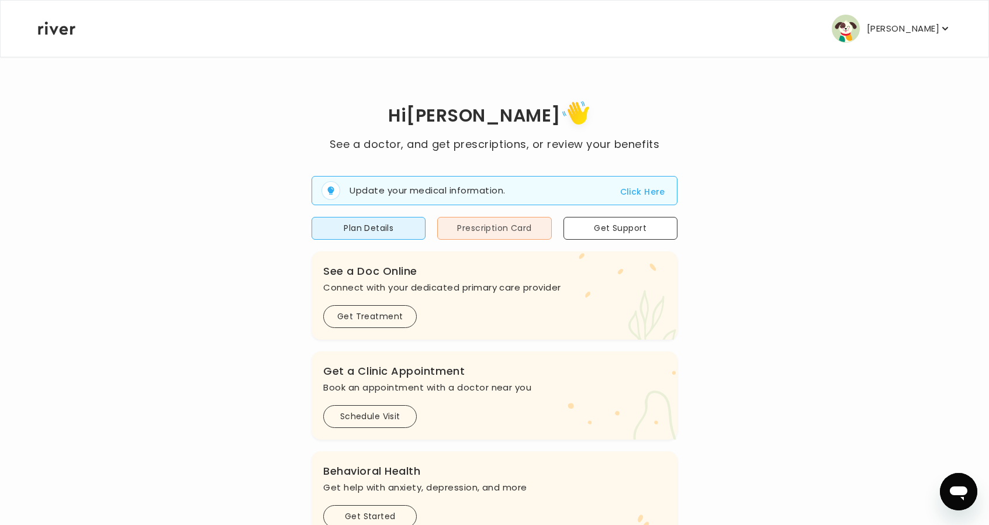
click at [496, 218] on button "Prescription Card" at bounding box center [494, 228] width 114 height 23
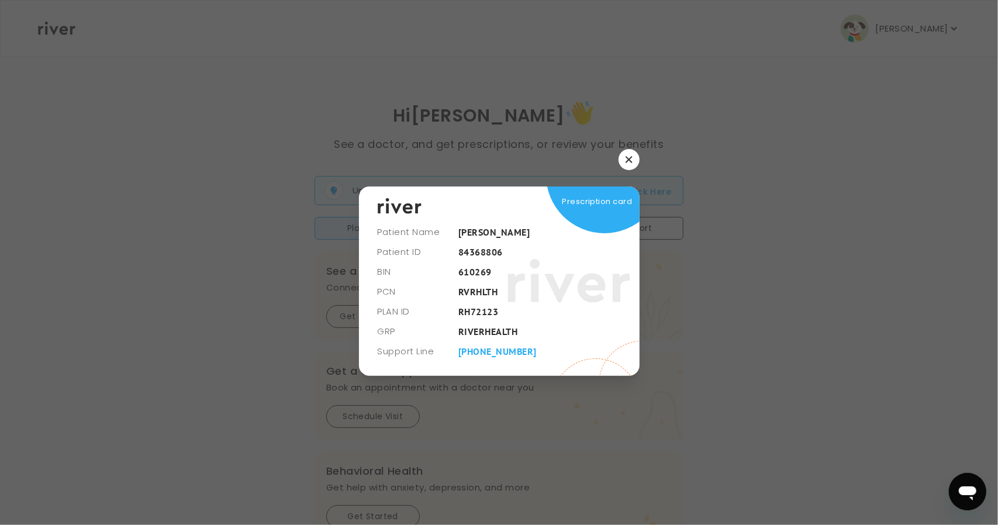
click at [629, 157] on icon "button" at bounding box center [629, 159] width 7 height 7
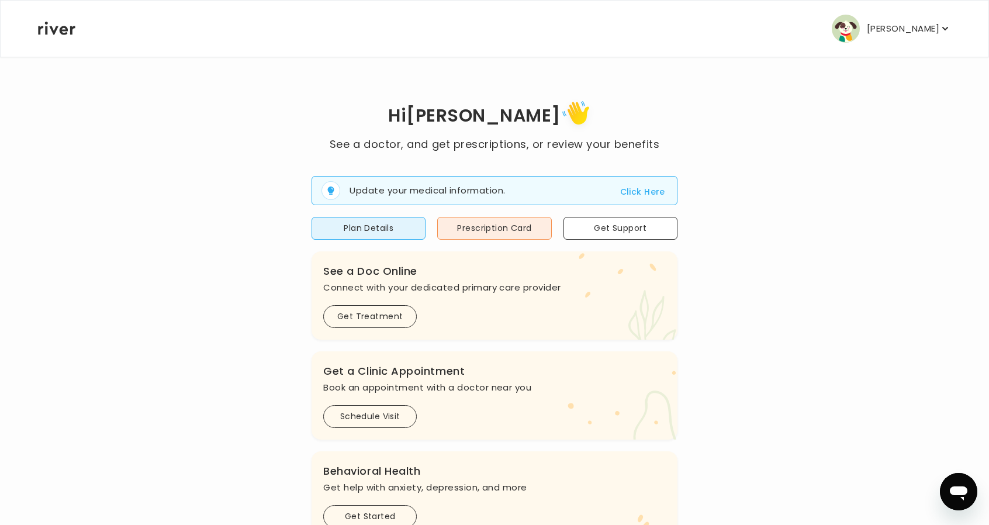
click at [897, 18] on button "Anthony Bell" at bounding box center [891, 29] width 119 height 28
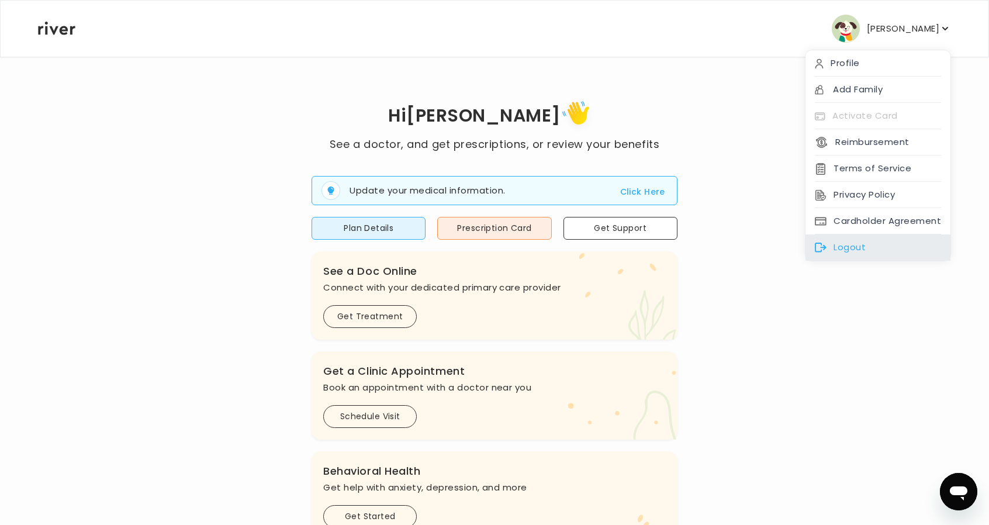
click at [868, 241] on div "Logout" at bounding box center [878, 247] width 145 height 26
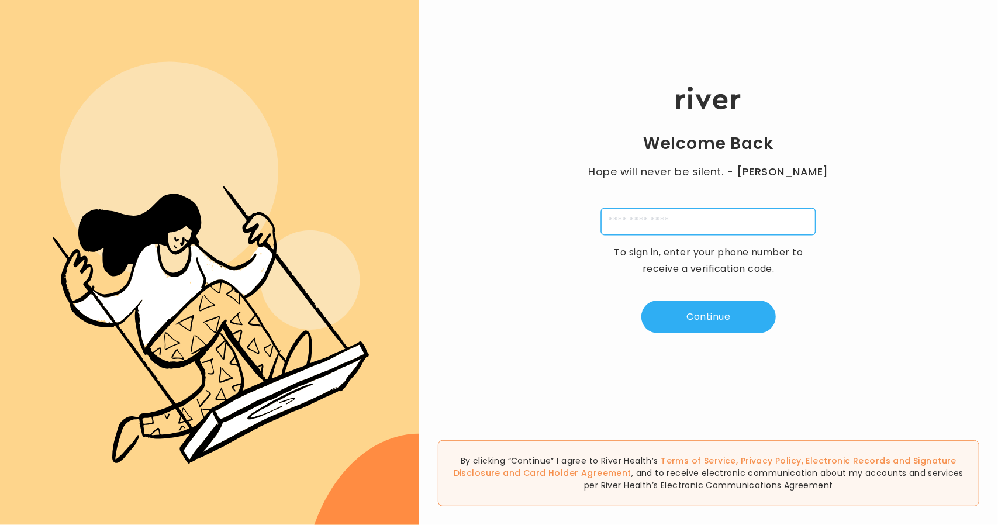
click at [642, 217] on input "tel" at bounding box center [708, 221] width 215 height 27
type input "**********"
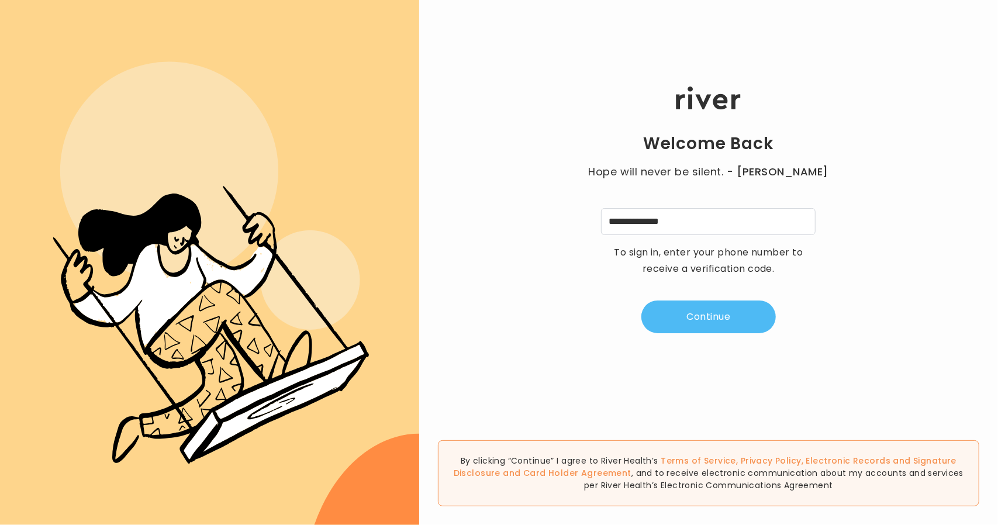
click at [726, 328] on button "Continue" at bounding box center [708, 317] width 134 height 33
type input "*"
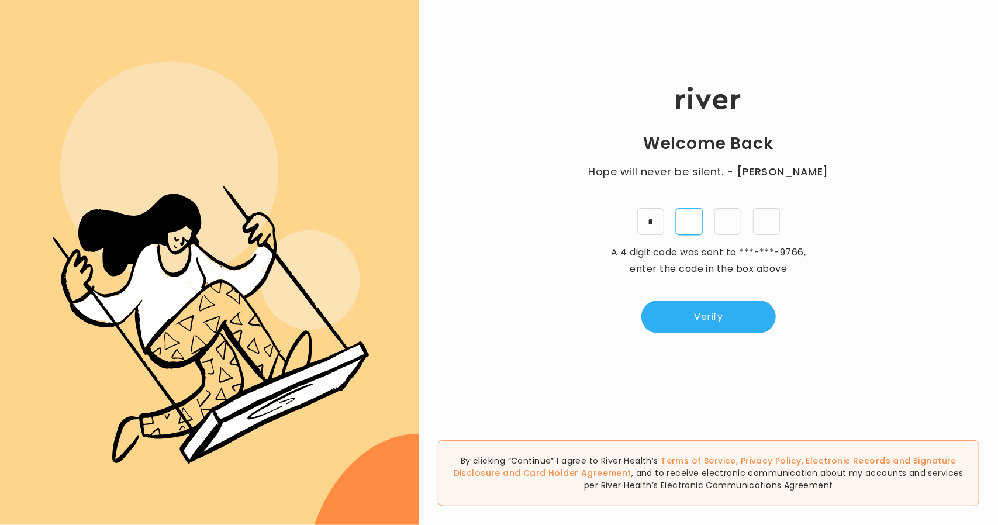
type input "*"
click at [693, 310] on button "Verify" at bounding box center [708, 317] width 134 height 33
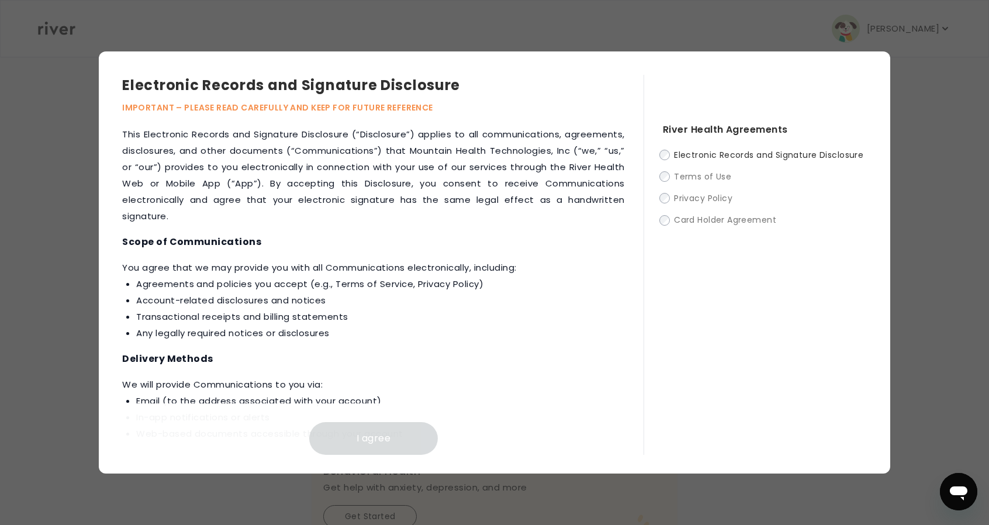
scroll to position [527, 0]
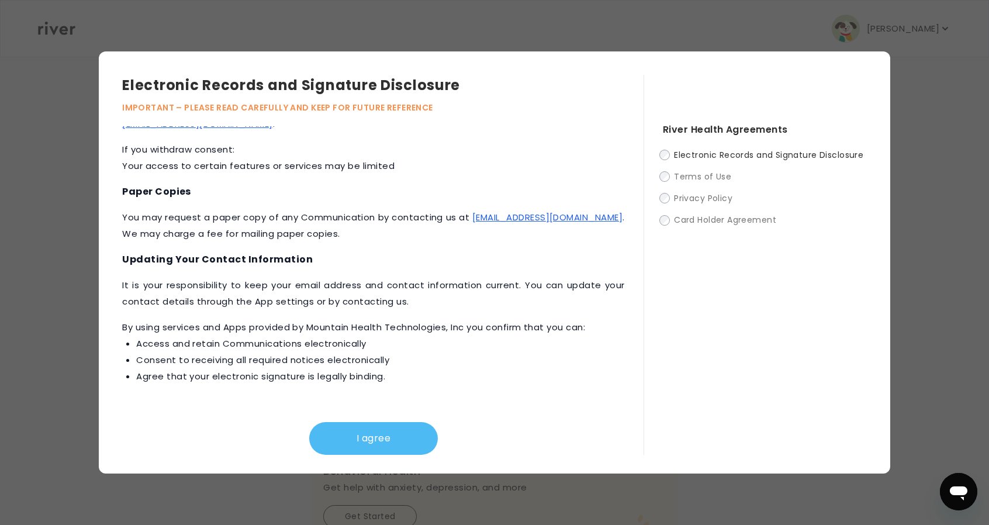
click at [398, 436] on button "I agree" at bounding box center [373, 438] width 129 height 33
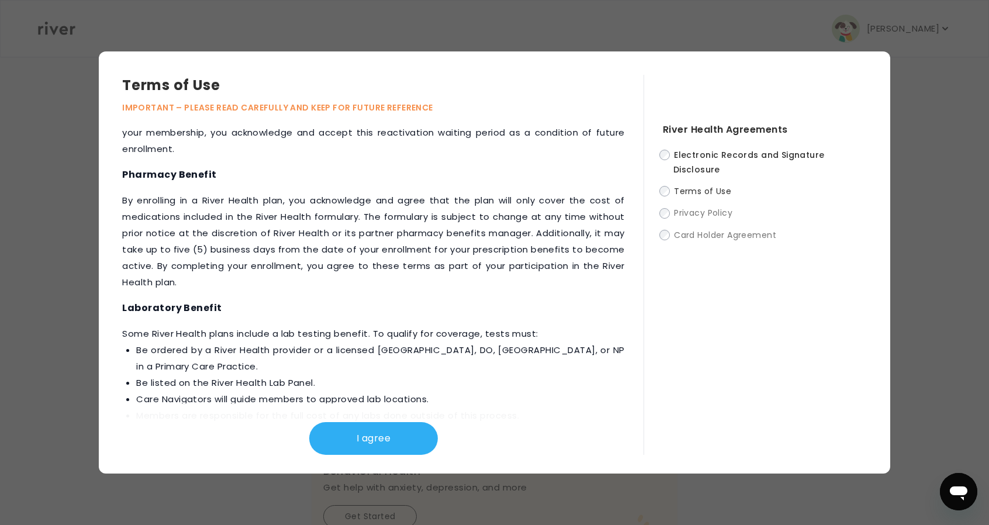
scroll to position [1374, 0]
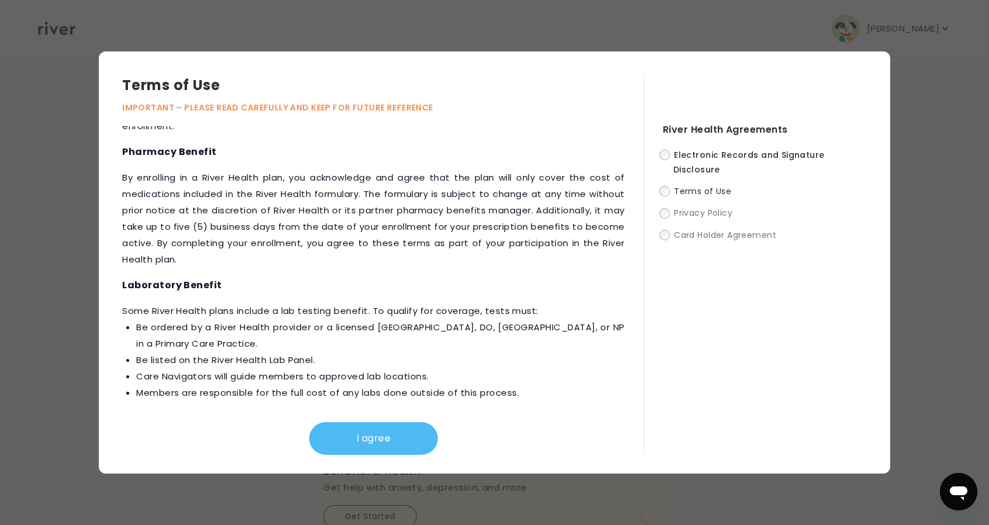
click at [387, 439] on button "I agree" at bounding box center [373, 438] width 129 height 33
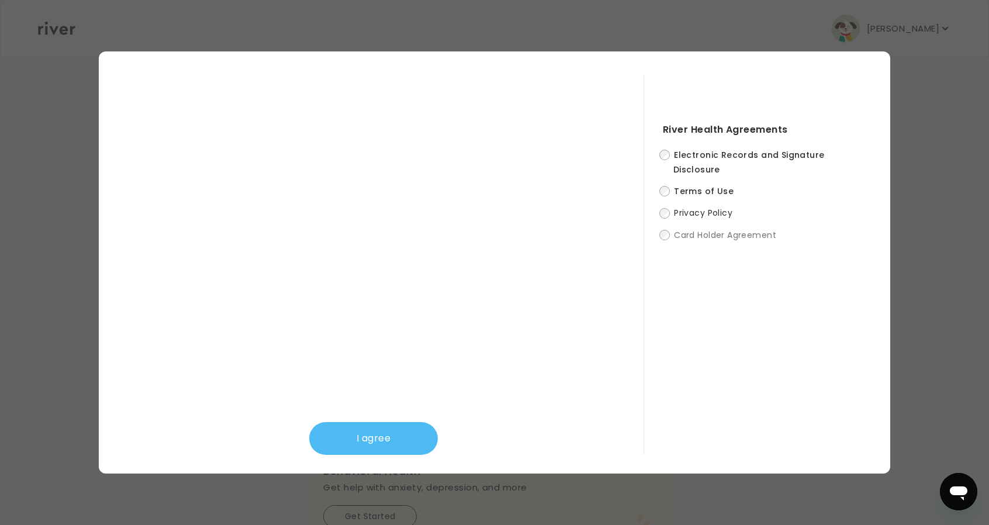
click at [389, 433] on button "I agree" at bounding box center [373, 438] width 129 height 33
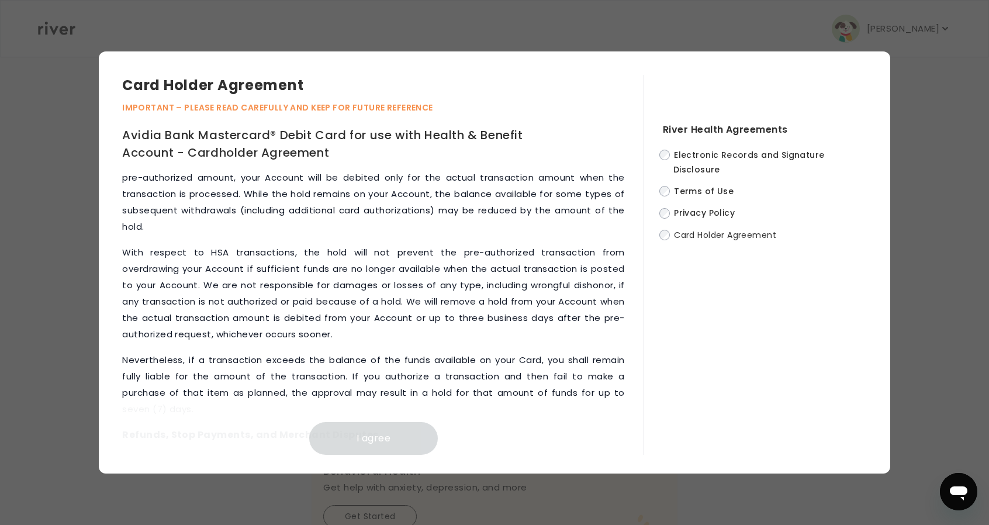
scroll to position [5361, 0]
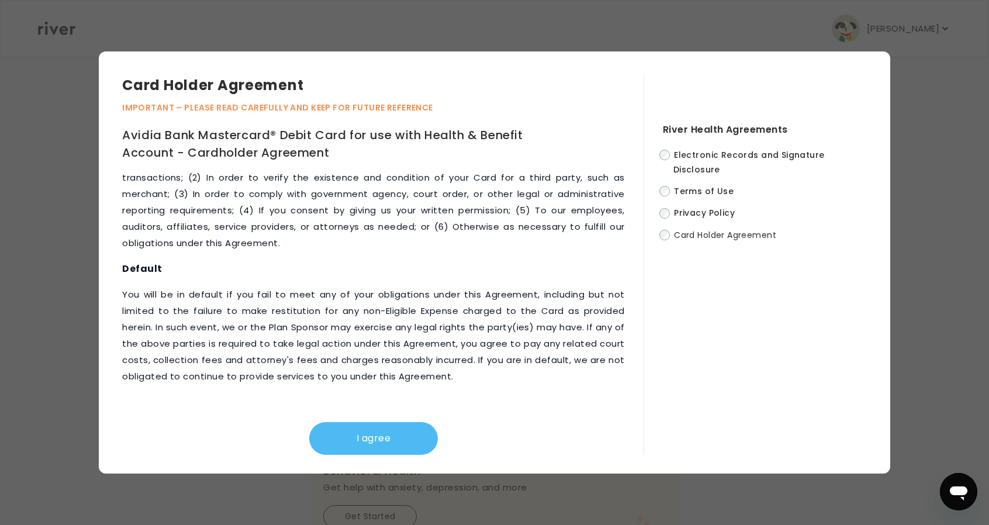
drag, startPoint x: 329, startPoint y: 444, endPoint x: 338, endPoint y: 439, distance: 10.5
click at [329, 443] on button "I agree" at bounding box center [373, 438] width 129 height 33
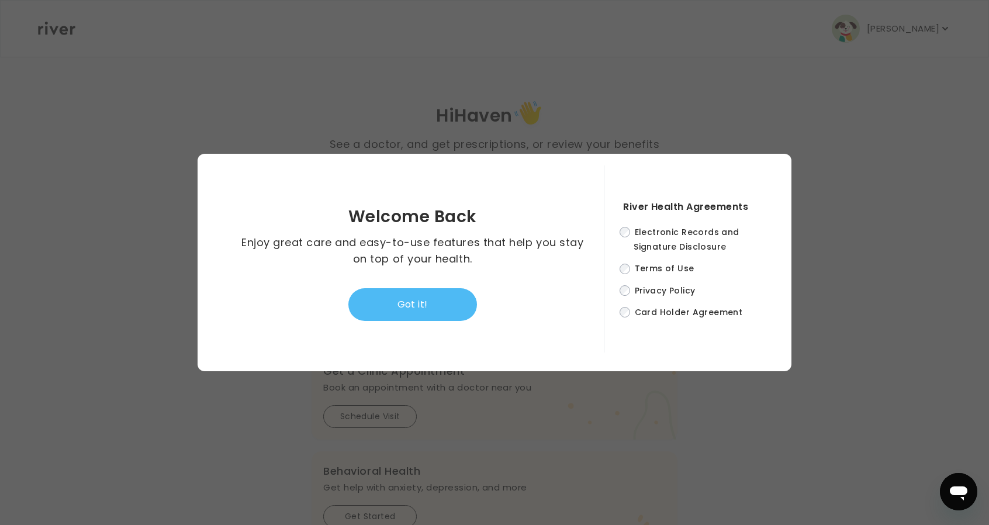
click at [443, 314] on button "Got it!" at bounding box center [412, 304] width 129 height 33
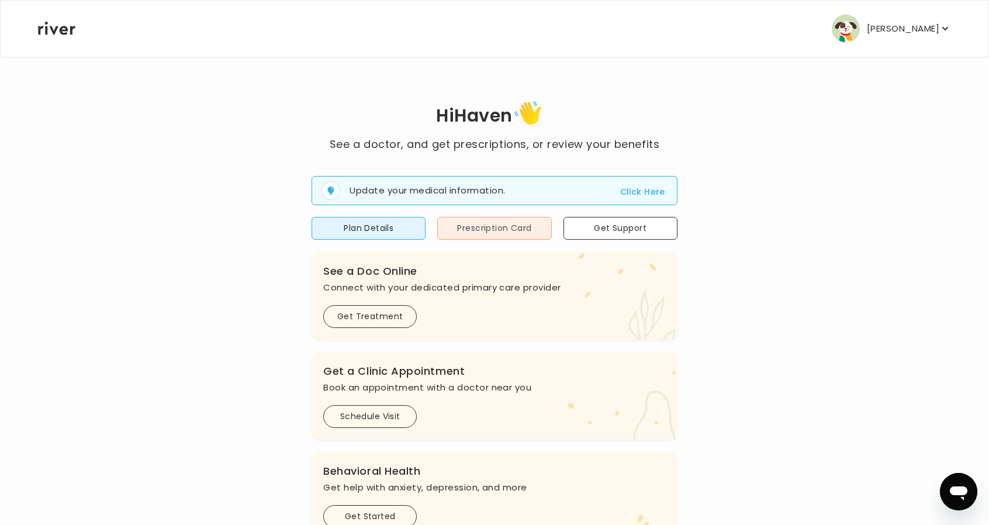
click at [491, 226] on button "Prescription Card" at bounding box center [494, 228] width 114 height 23
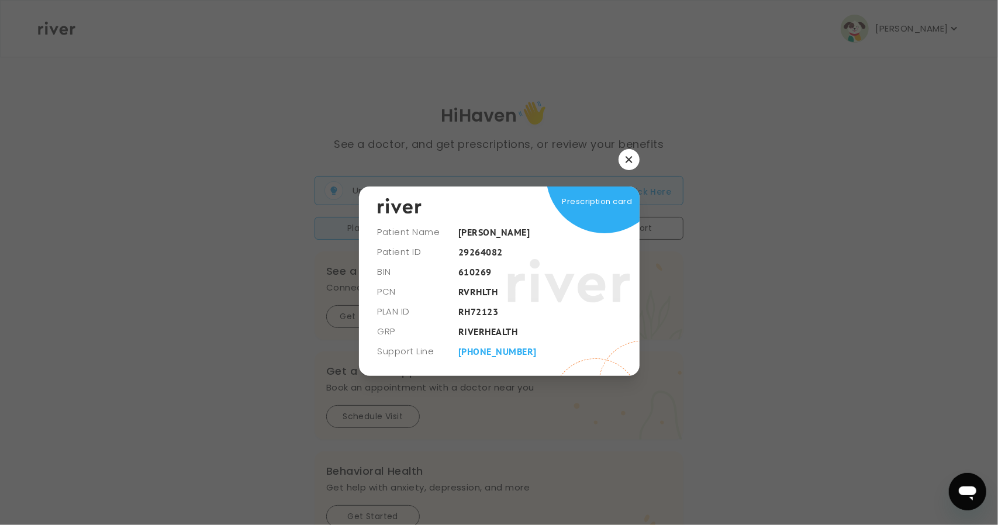
click at [629, 166] on button "button" at bounding box center [629, 159] width 21 height 21
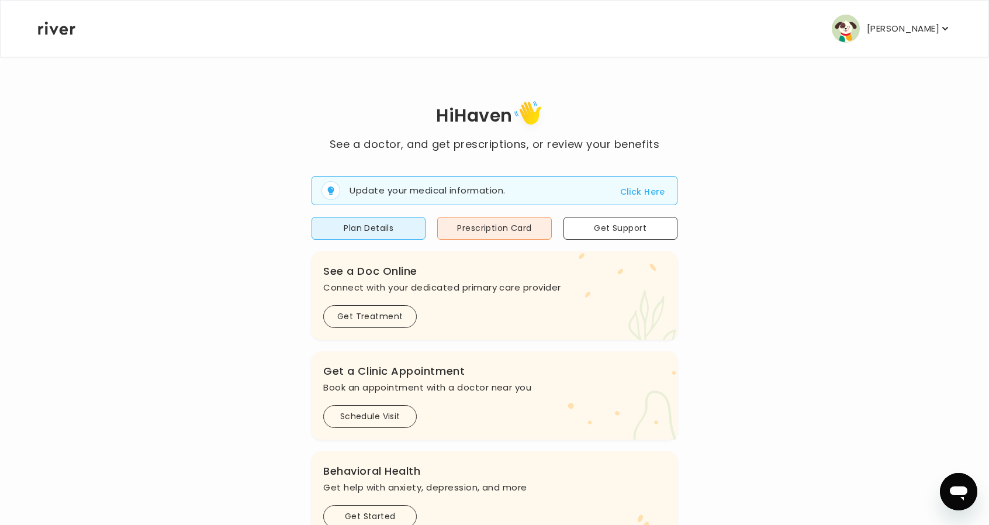
click at [866, 32] on button "Haven Stanton" at bounding box center [891, 29] width 119 height 28
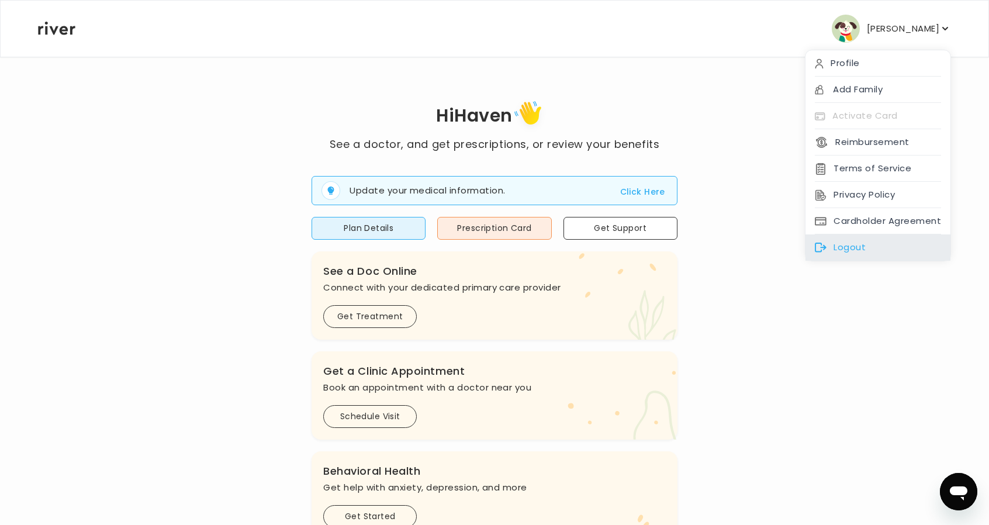
click at [853, 239] on div "Logout" at bounding box center [878, 247] width 145 height 26
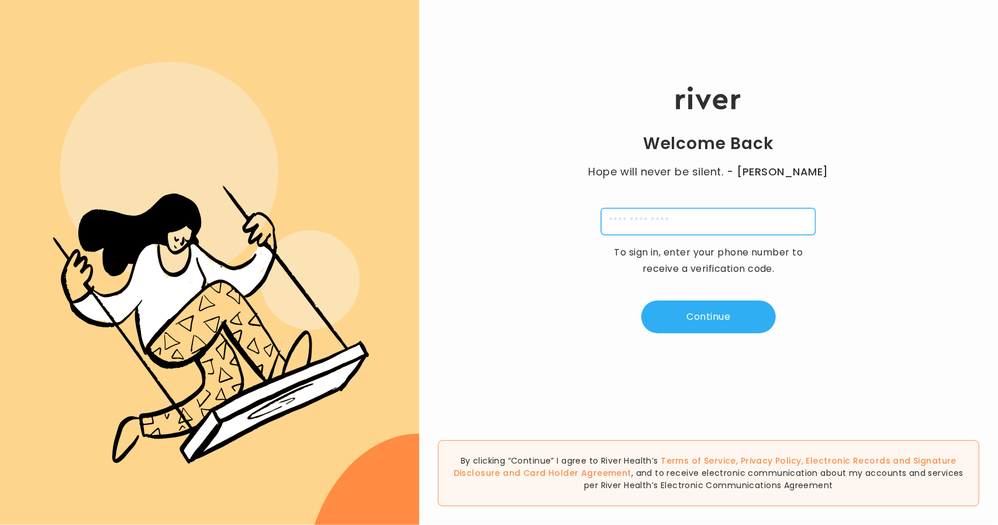
click at [635, 222] on input "tel" at bounding box center [708, 221] width 215 height 27
type input "**********"
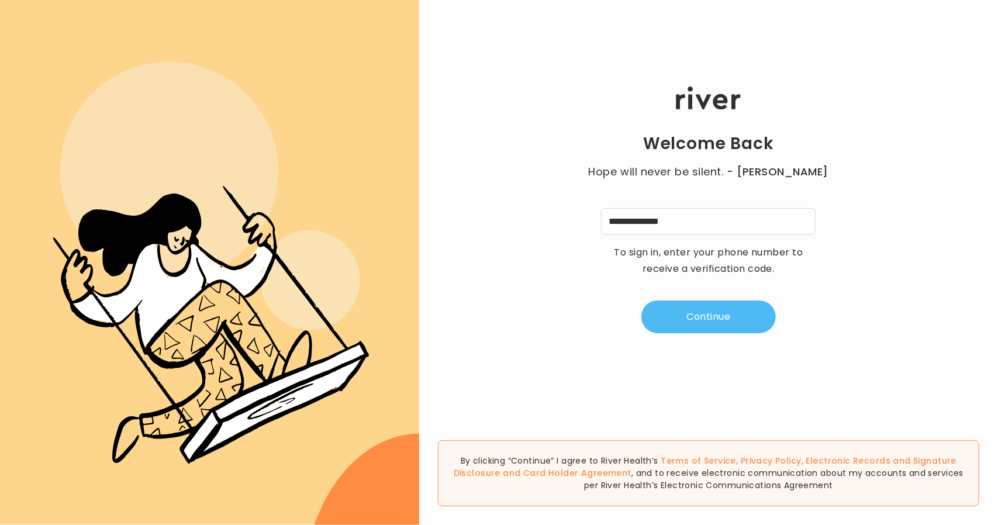
click at [696, 315] on button "Continue" at bounding box center [708, 317] width 134 height 33
type input "*"
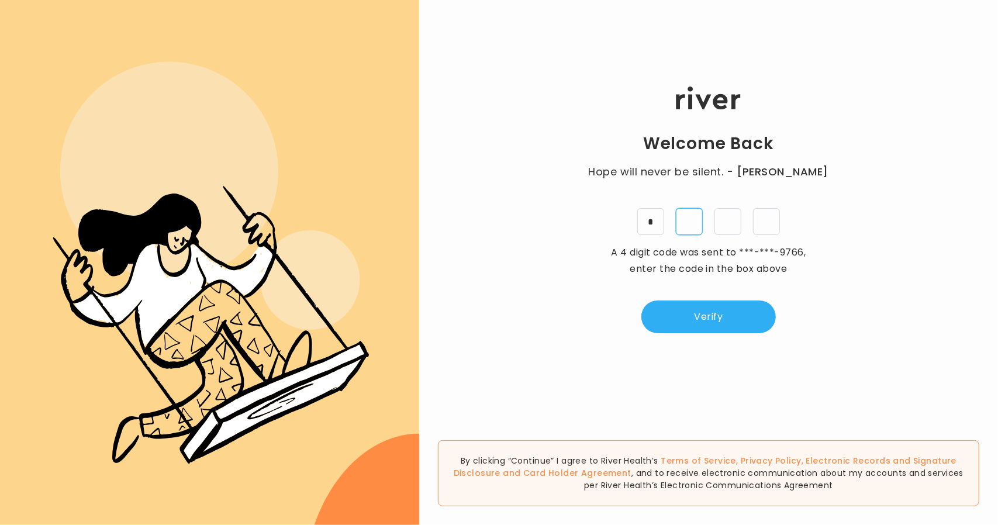
type input "*"
click at [711, 304] on button "Verify" at bounding box center [708, 317] width 134 height 33
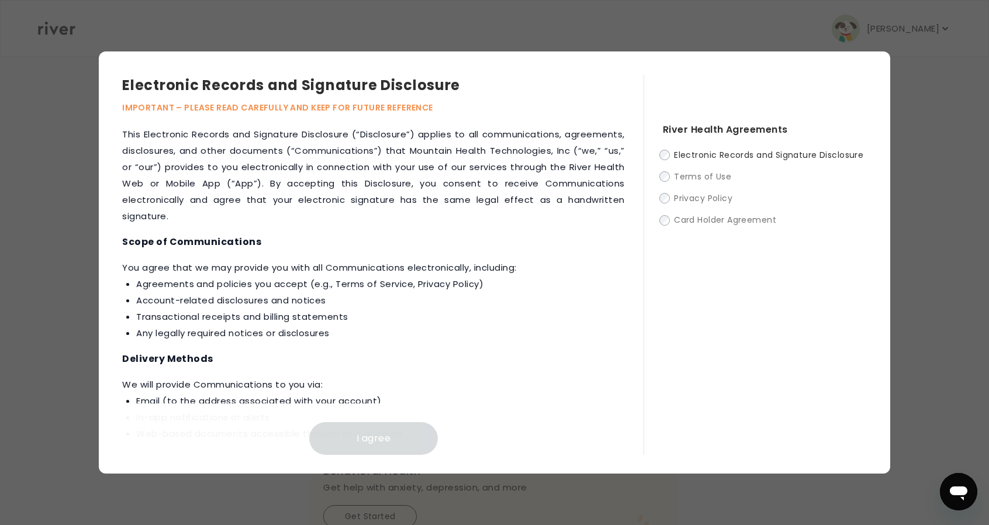
scroll to position [527, 0]
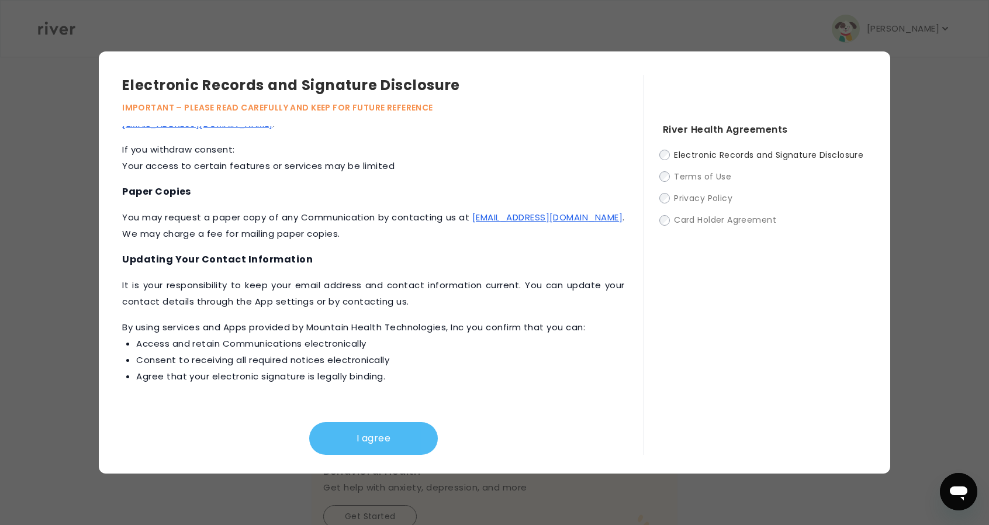
click at [389, 444] on button "I agree" at bounding box center [373, 438] width 129 height 33
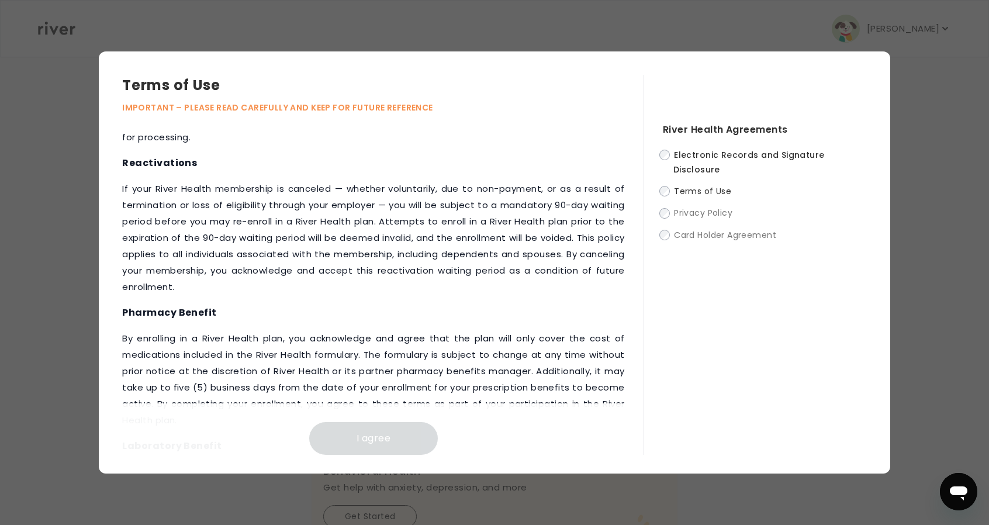
scroll to position [1374, 0]
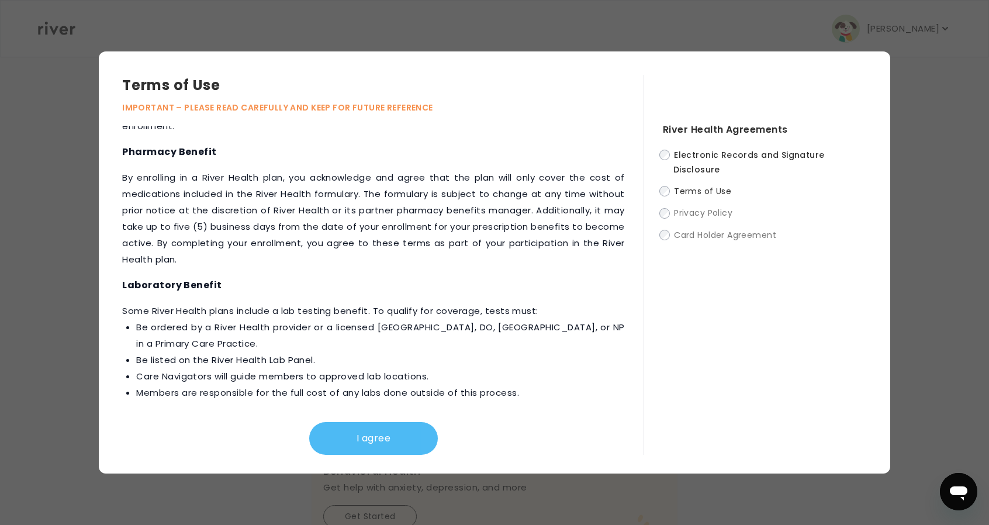
click at [376, 443] on button "I agree" at bounding box center [373, 438] width 129 height 33
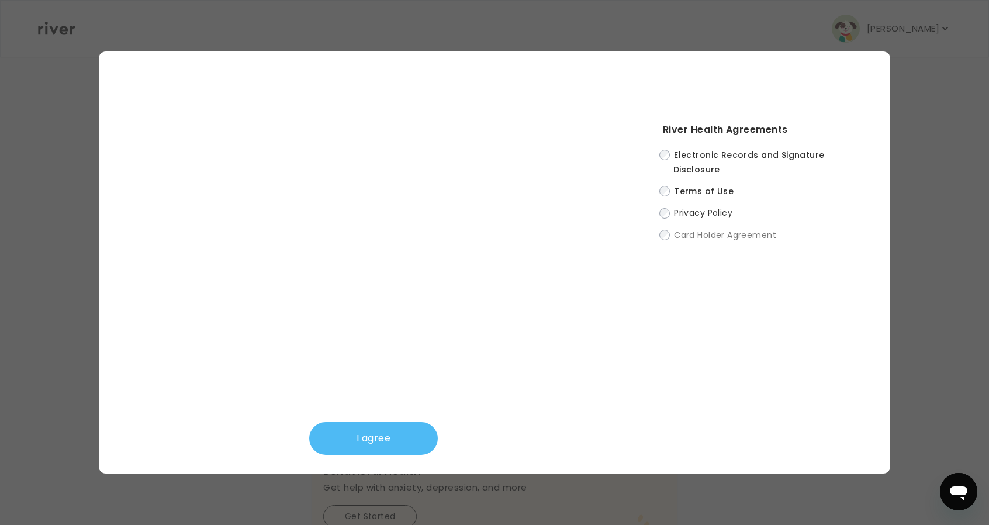
click at [389, 445] on button "I agree" at bounding box center [373, 438] width 129 height 33
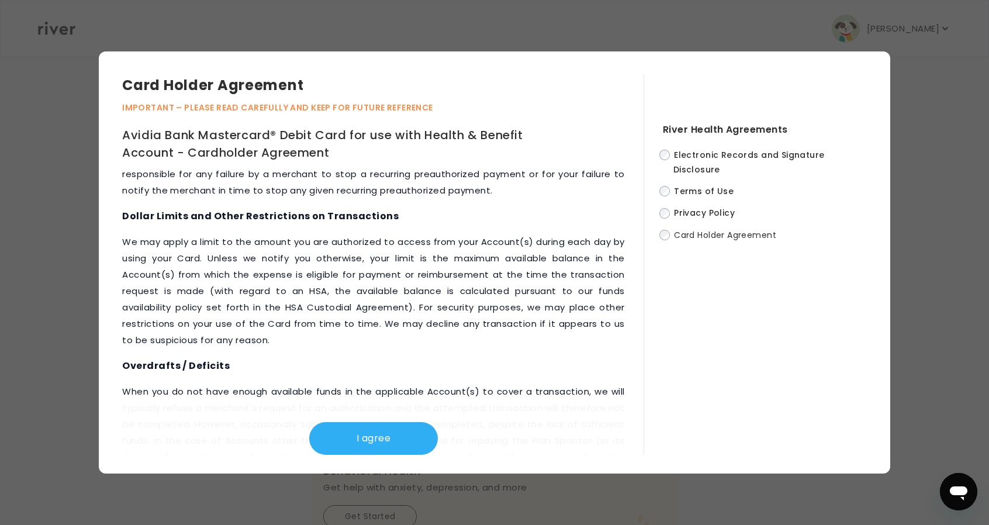
scroll to position [5361, 0]
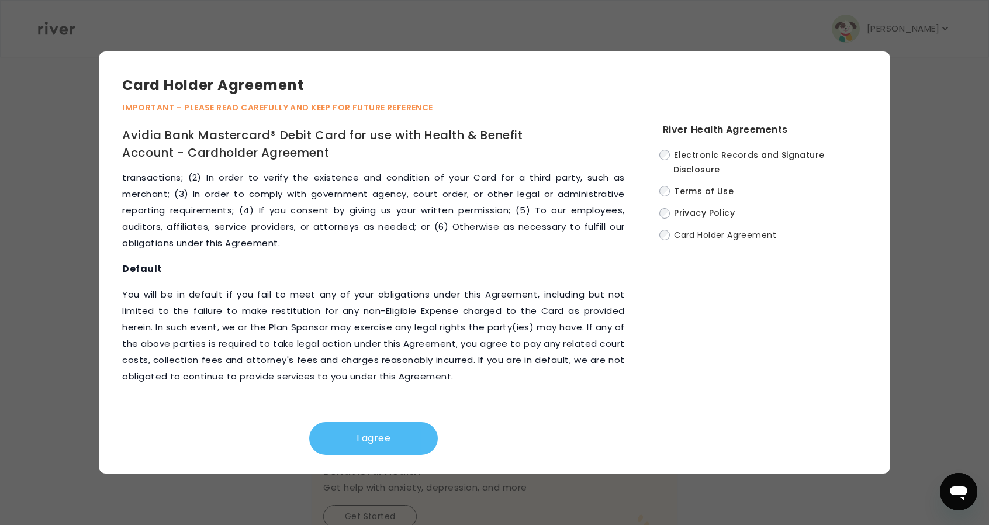
click at [390, 438] on button "I agree" at bounding box center [373, 438] width 129 height 33
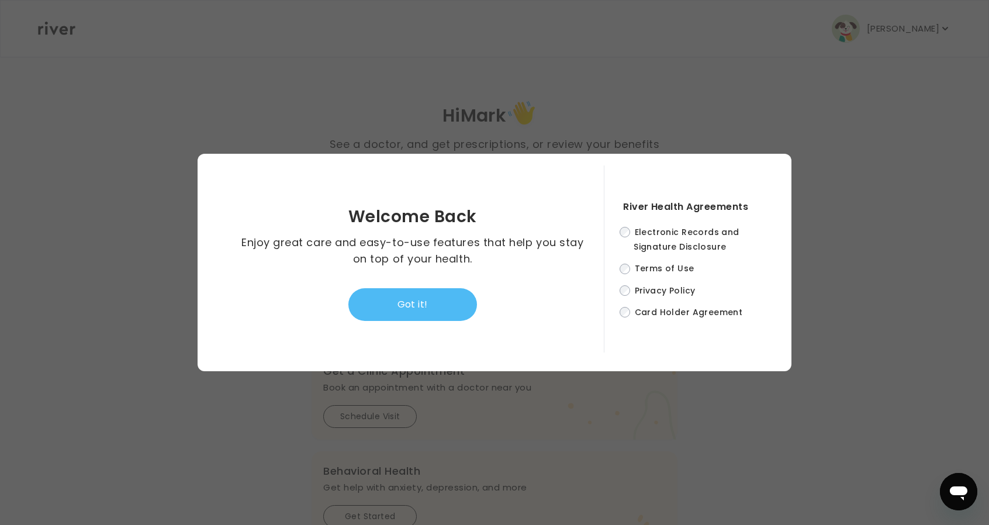
click at [444, 301] on button "Got it!" at bounding box center [412, 304] width 129 height 33
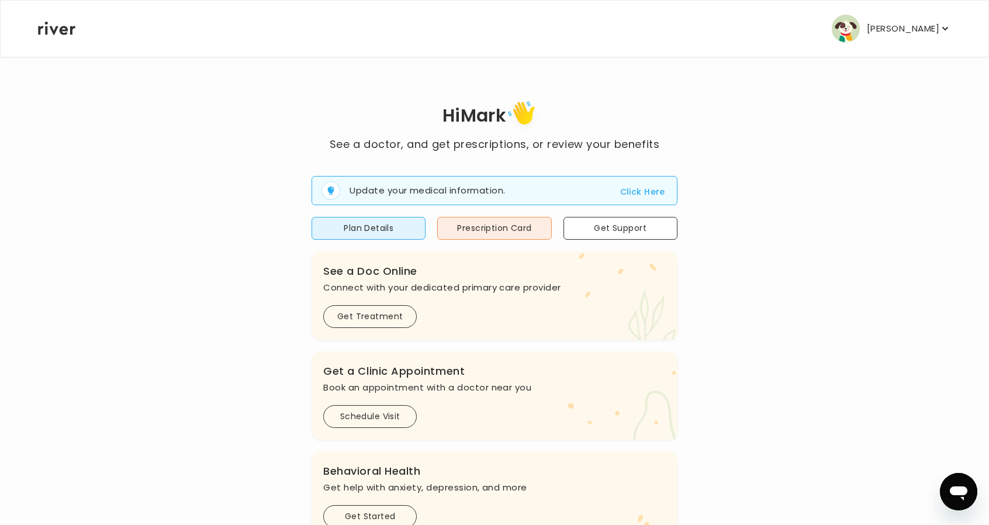
click at [499, 216] on div "Update your medical information. Click Here Plan Details Prescription Card Get …" at bounding box center [495, 446] width 366 height 587
click at [500, 230] on button "Prescription Card" at bounding box center [494, 228] width 114 height 23
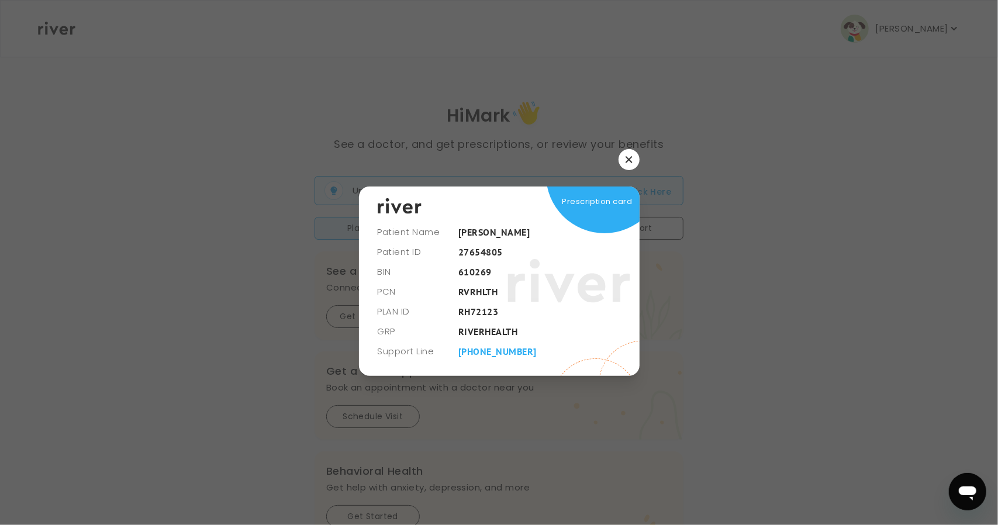
click at [630, 162] on icon "button" at bounding box center [629, 160] width 6 height 6
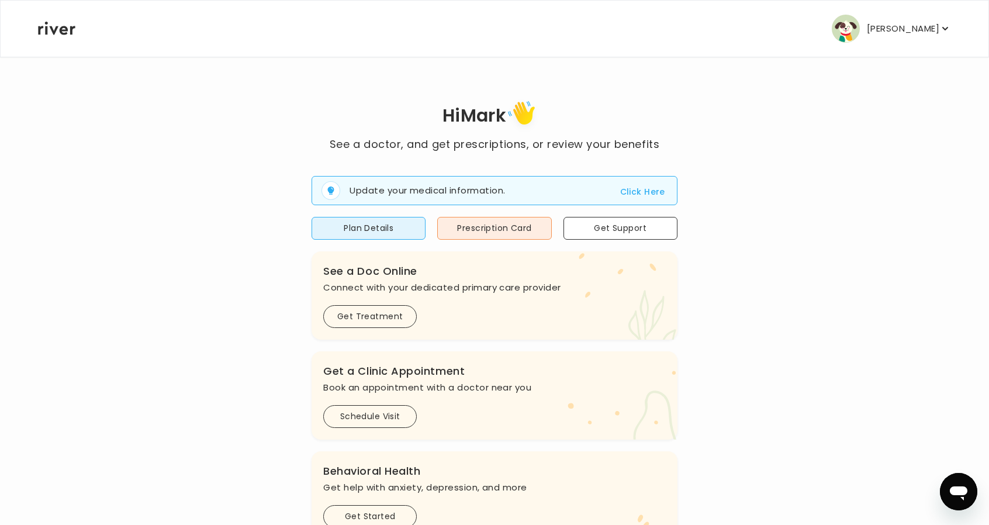
click at [897, 30] on p "Mark Meza" at bounding box center [903, 28] width 72 height 16
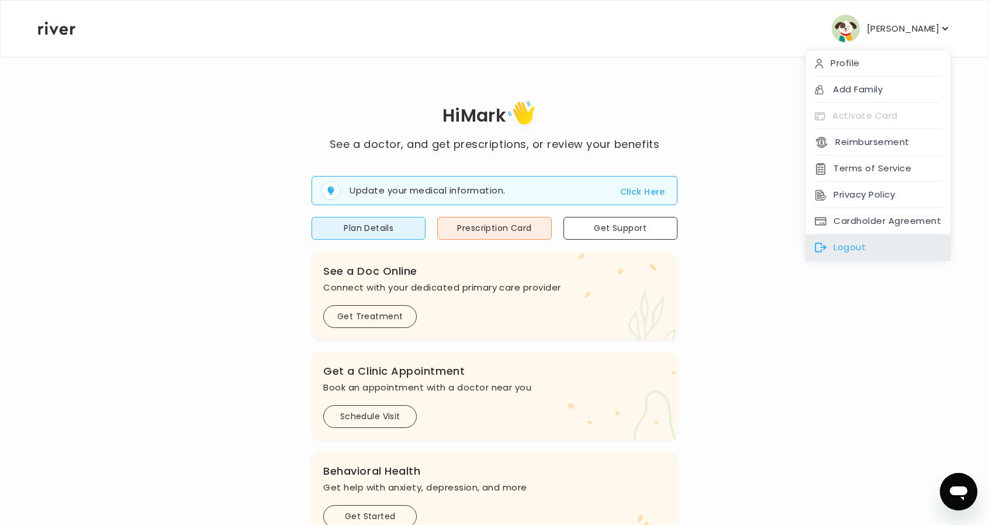
click at [845, 246] on div "Logout" at bounding box center [878, 247] width 145 height 26
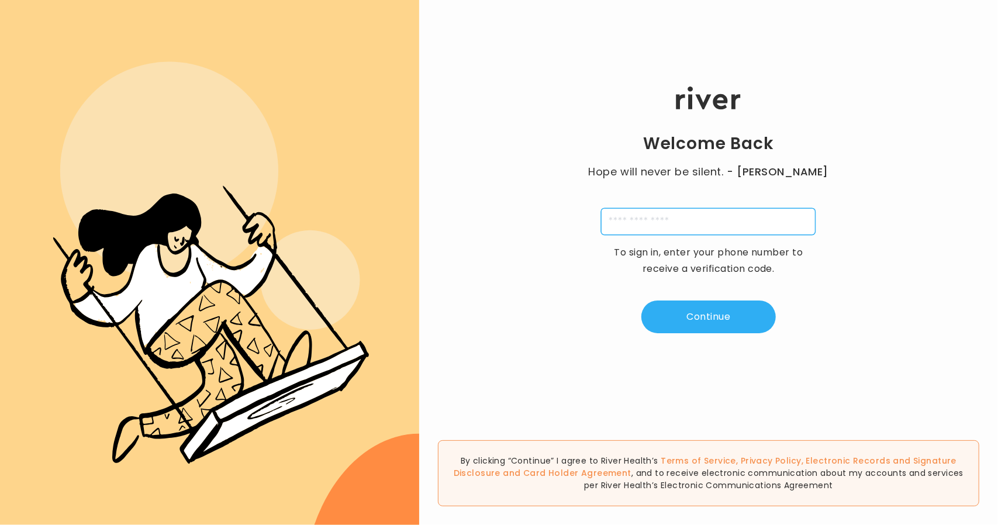
click at [644, 224] on input "tel" at bounding box center [708, 221] width 215 height 27
type input "**********"
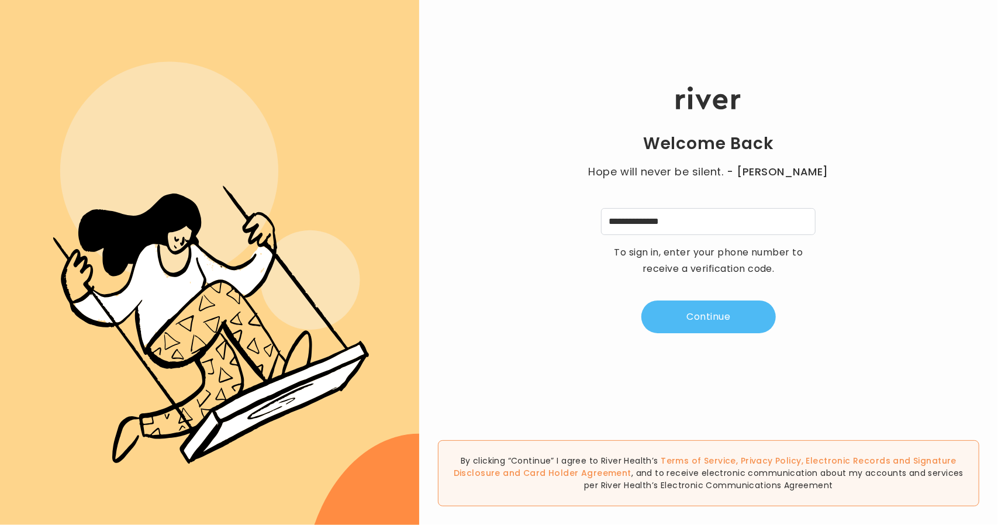
click at [712, 310] on button "Continue" at bounding box center [708, 317] width 134 height 33
type input "*"
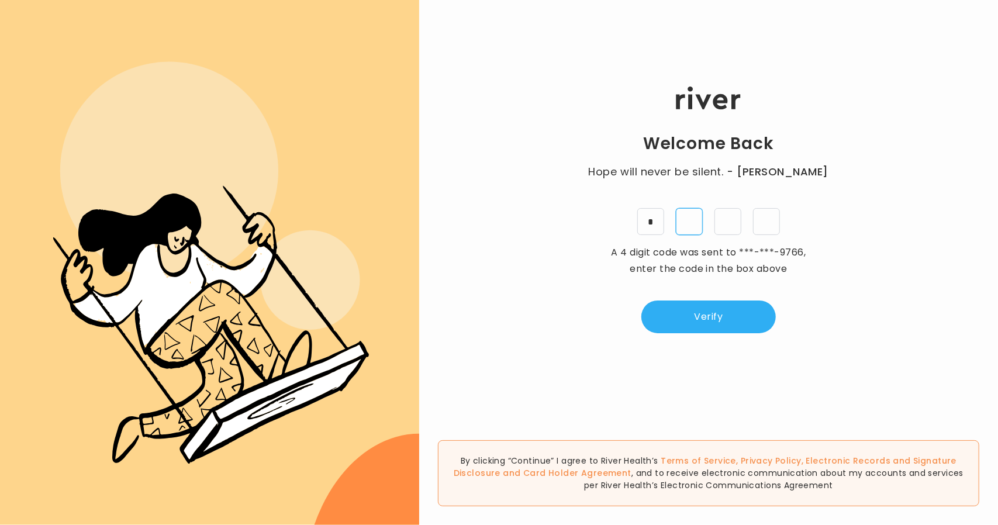
type input "*"
click at [685, 315] on button "Verify" at bounding box center [708, 317] width 134 height 33
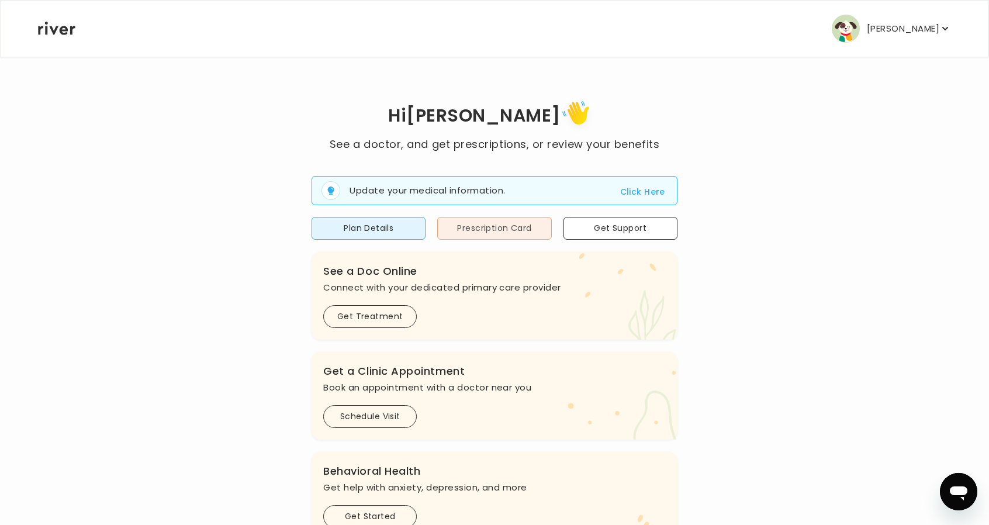
click at [513, 229] on button "Prescription Card" at bounding box center [494, 228] width 114 height 23
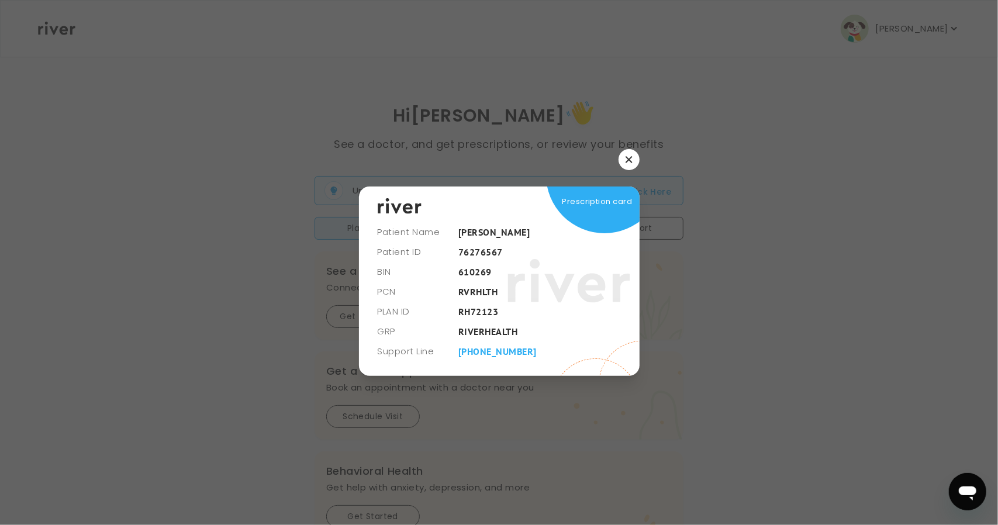
click at [633, 160] on button "button" at bounding box center [629, 159] width 21 height 21
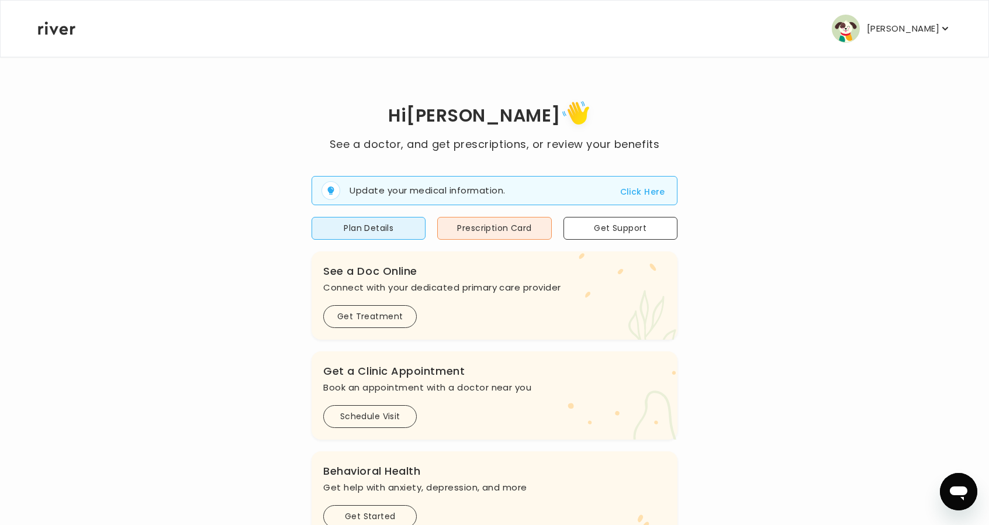
click at [905, 31] on p "[PERSON_NAME]" at bounding box center [903, 28] width 72 height 16
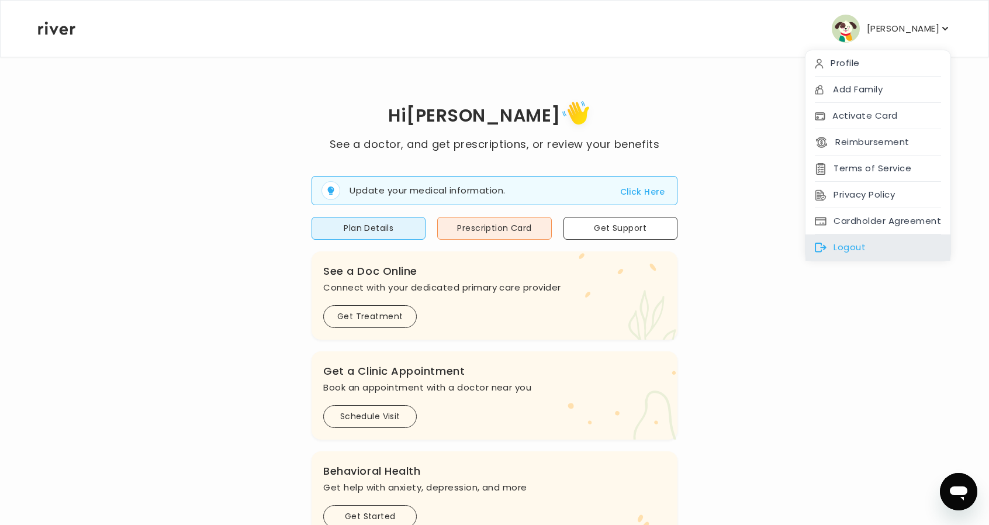
click at [854, 239] on div "Logout" at bounding box center [878, 247] width 145 height 26
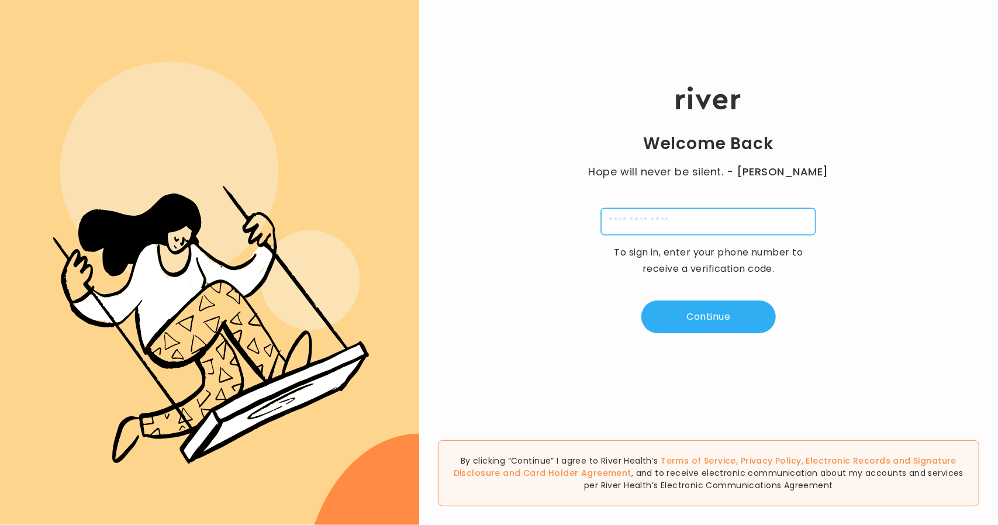
drag, startPoint x: 624, startPoint y: 232, endPoint x: 619, endPoint y: 229, distance: 6.8
click at [624, 232] on input "tel" at bounding box center [708, 221] width 215 height 27
type input "**********"
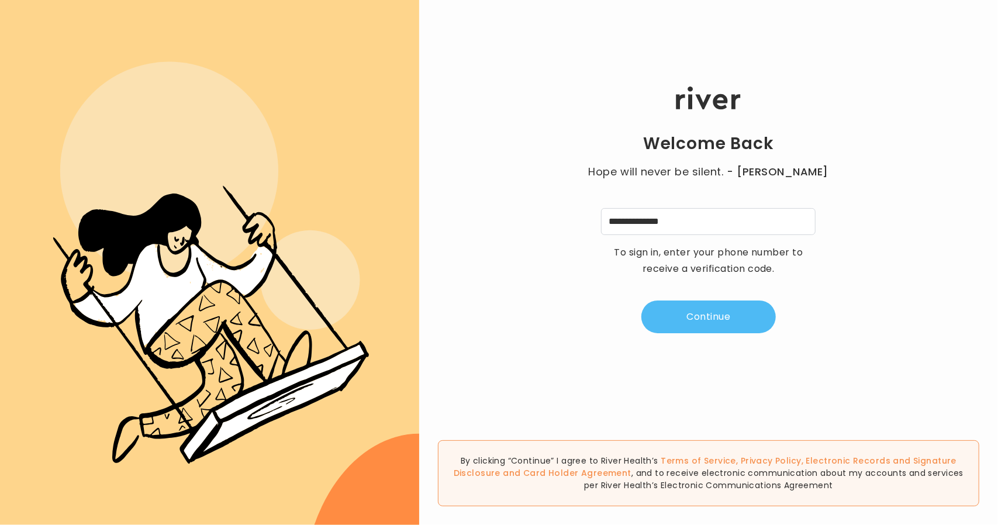
click at [686, 302] on button "Continue" at bounding box center [708, 317] width 134 height 33
type input "*"
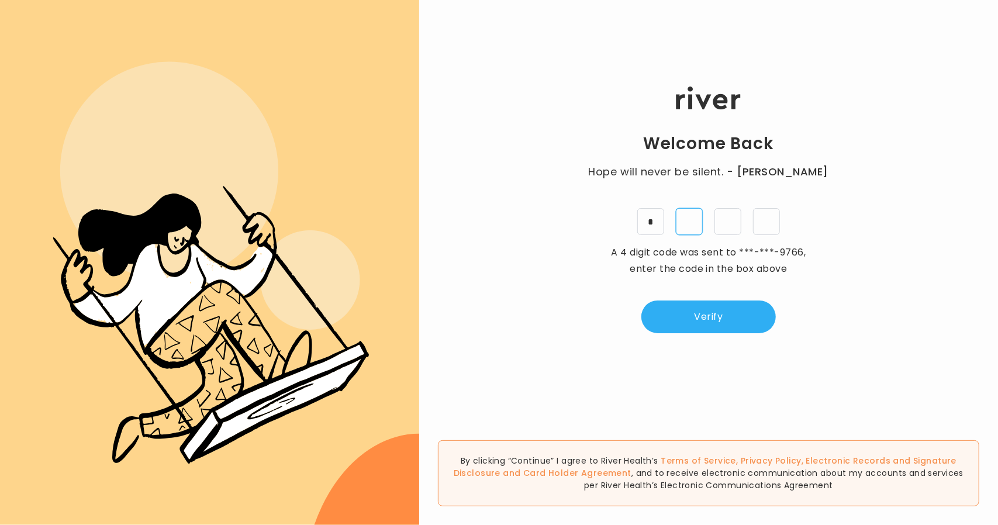
type input "*"
click at [717, 323] on button "Verify" at bounding box center [708, 317] width 134 height 33
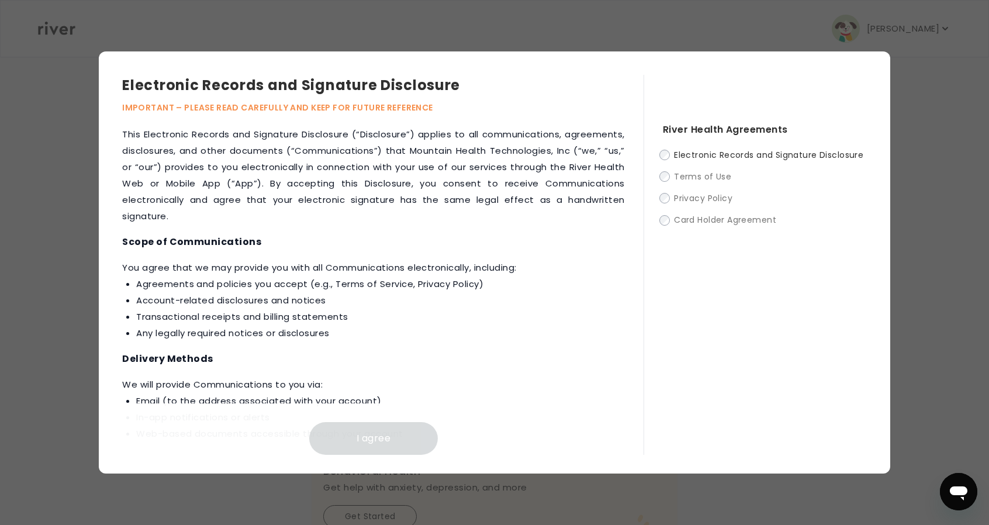
scroll to position [351, 0]
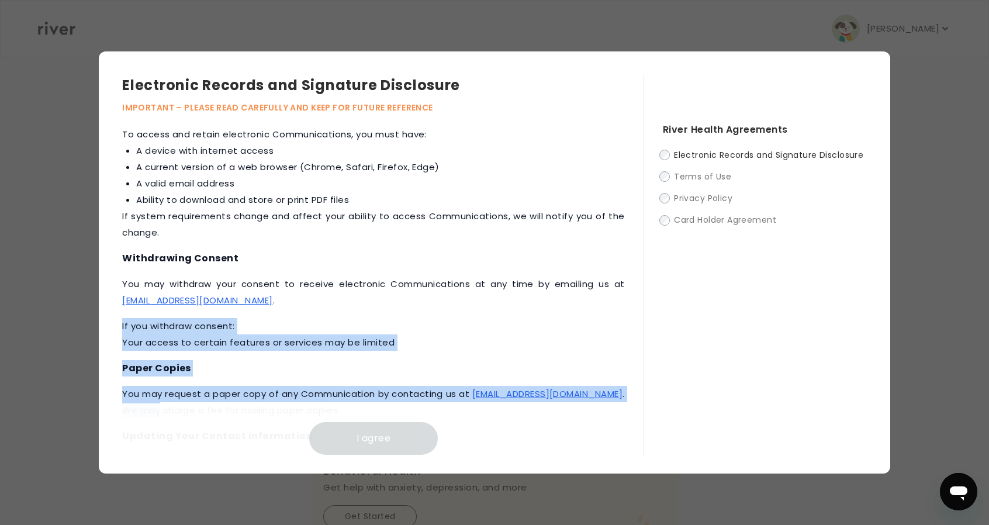
drag, startPoint x: 633, startPoint y: 320, endPoint x: 638, endPoint y: 390, distance: 69.8
click at [638, 390] on div "This Electronic Records and Signature Disclosure (“Disclosure”) applies to all …" at bounding box center [383, 290] width 522 height 329
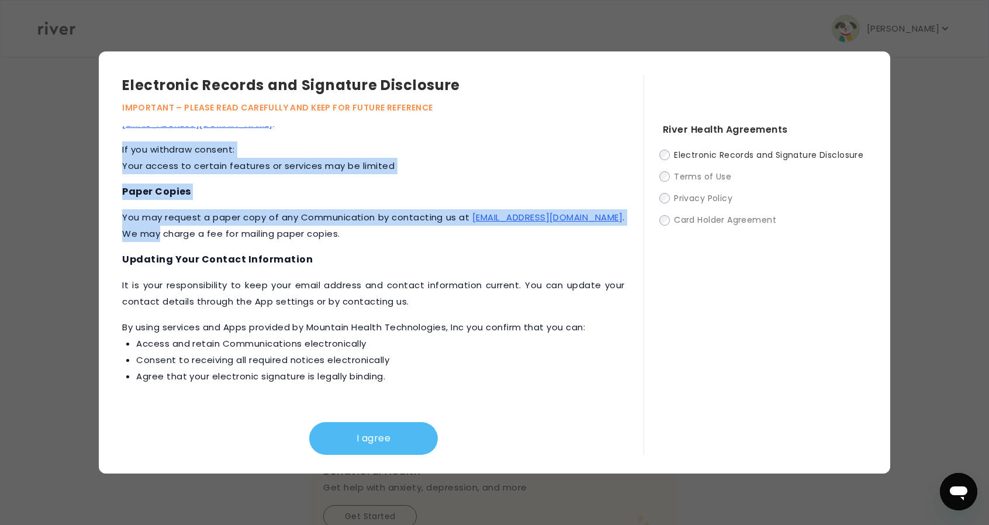
click at [386, 445] on button "I agree" at bounding box center [373, 438] width 129 height 33
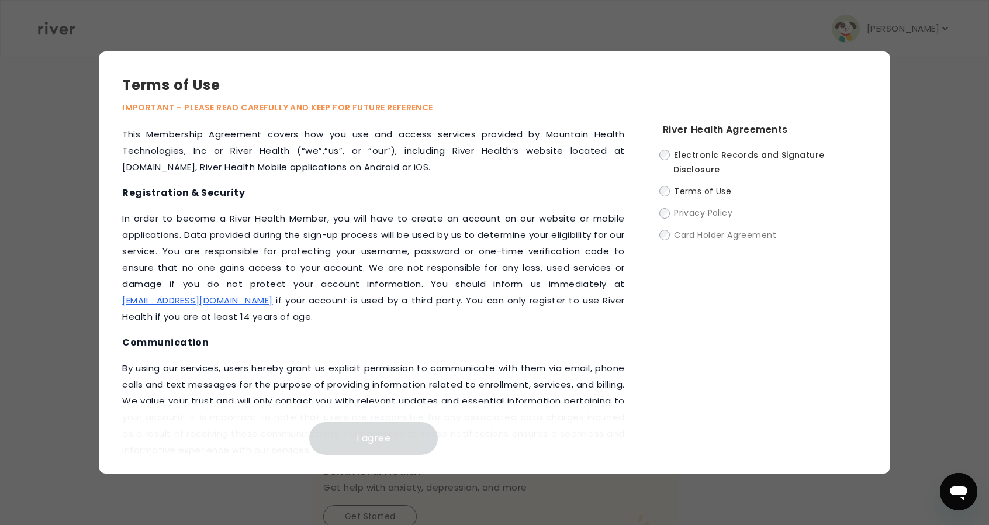
scroll to position [1374, 0]
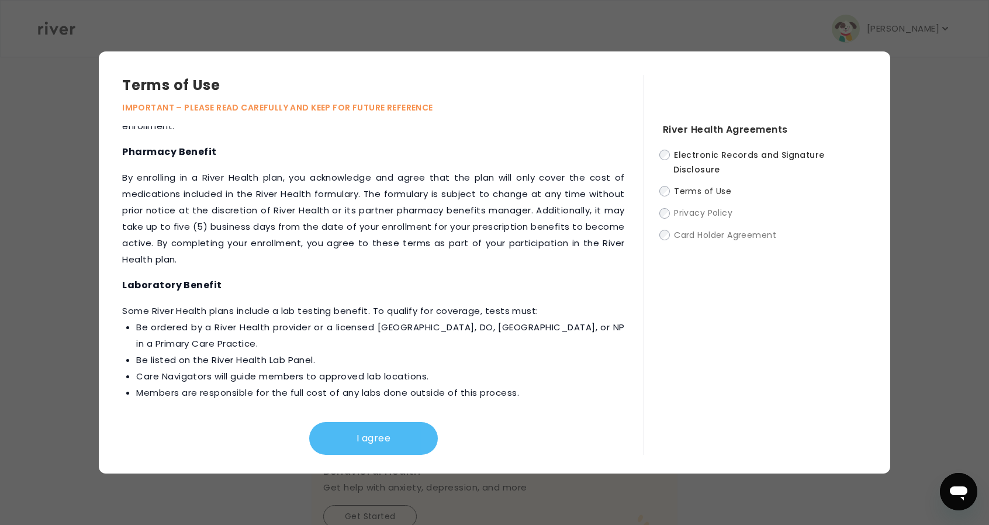
click at [399, 430] on button "I agree" at bounding box center [373, 438] width 129 height 33
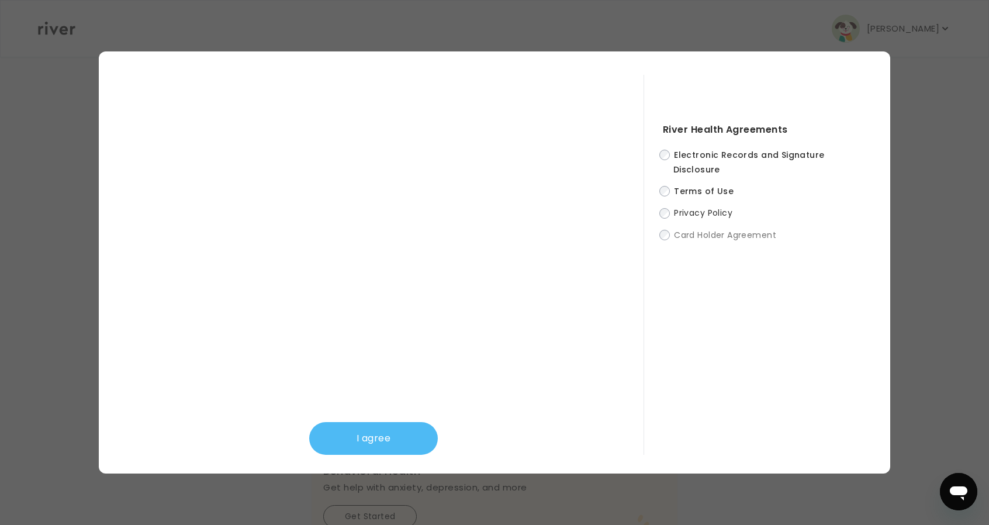
click at [408, 429] on button "I agree" at bounding box center [373, 438] width 129 height 33
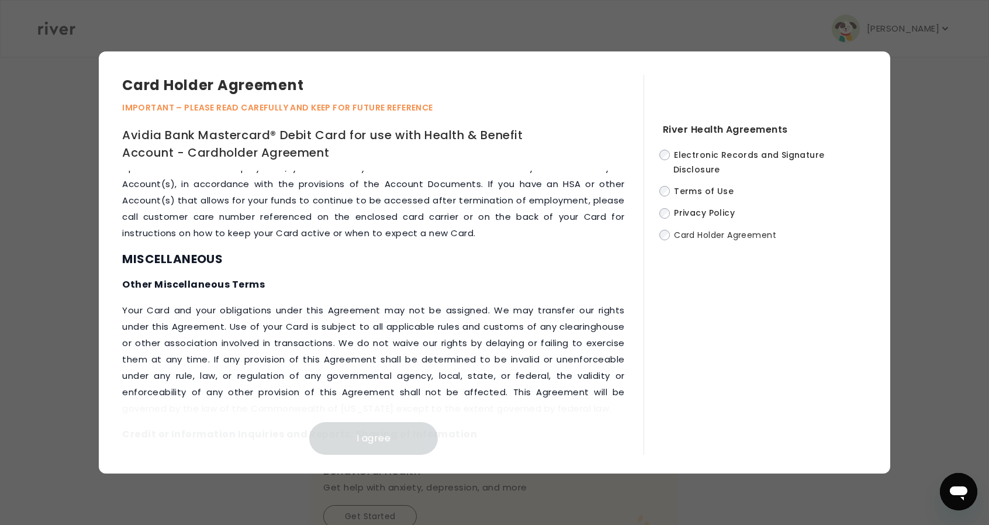
scroll to position [5361, 0]
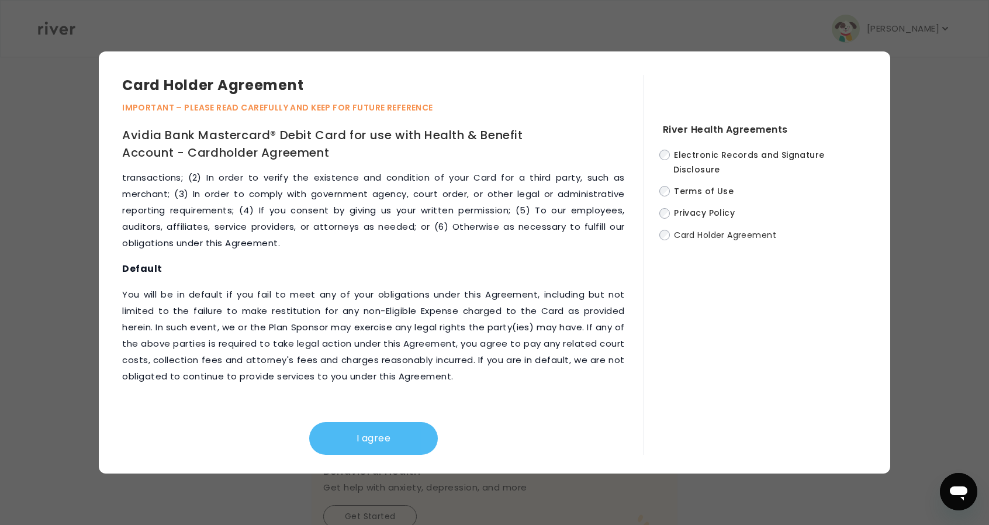
drag, startPoint x: 347, startPoint y: 448, endPoint x: 357, endPoint y: 444, distance: 11.3
click at [348, 448] on button "I agree" at bounding box center [373, 438] width 129 height 33
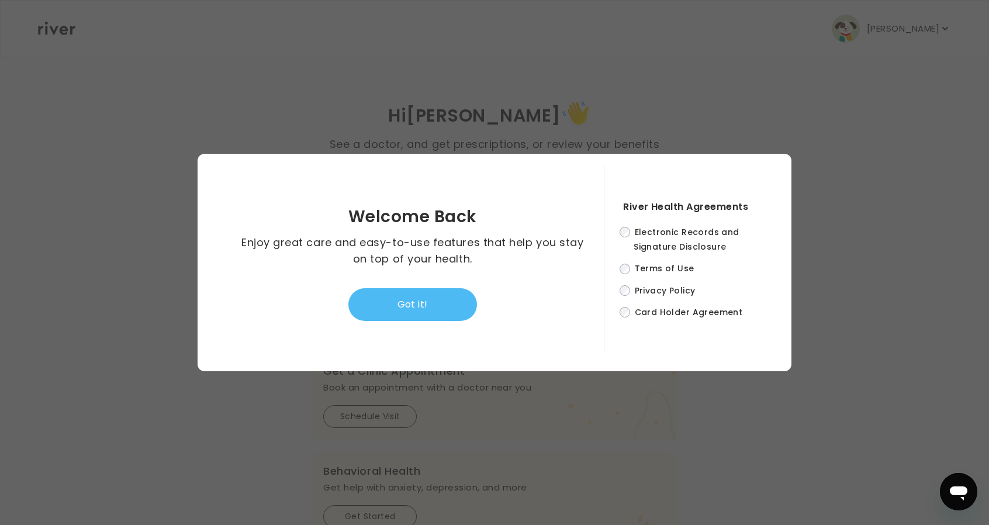
click at [417, 306] on button "Got it!" at bounding box center [412, 304] width 129 height 33
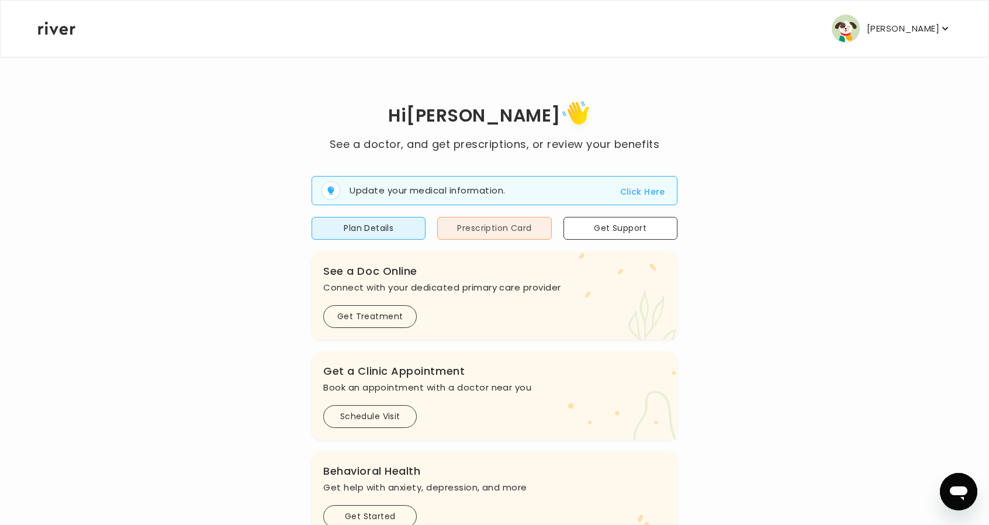
click at [492, 236] on button "Prescription Card" at bounding box center [494, 228] width 114 height 23
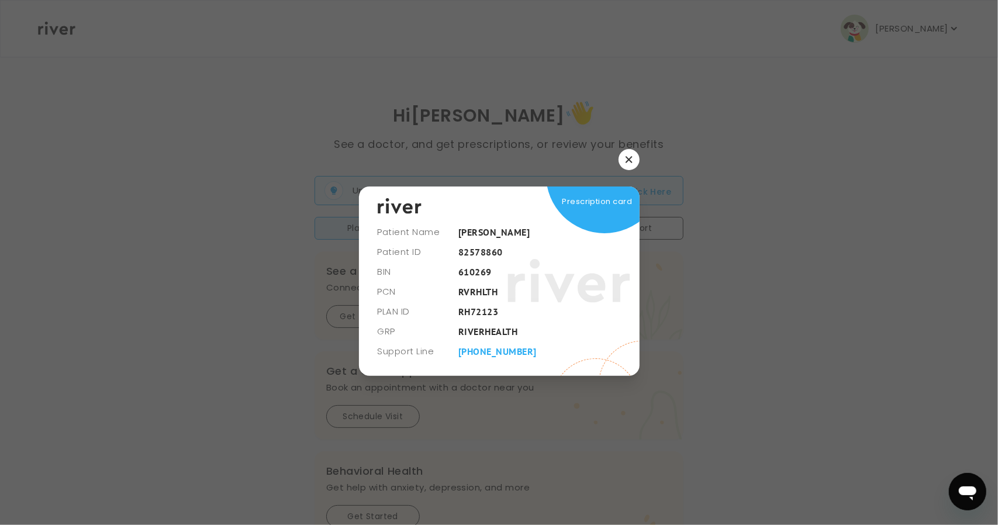
click at [631, 164] on button "button" at bounding box center [629, 159] width 21 height 21
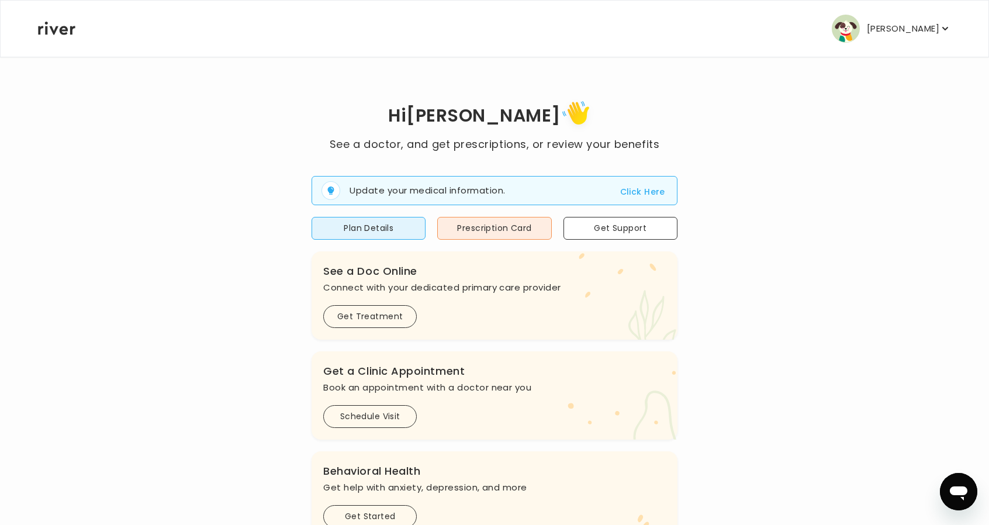
click at [912, 38] on button "[PERSON_NAME]" at bounding box center [891, 29] width 119 height 28
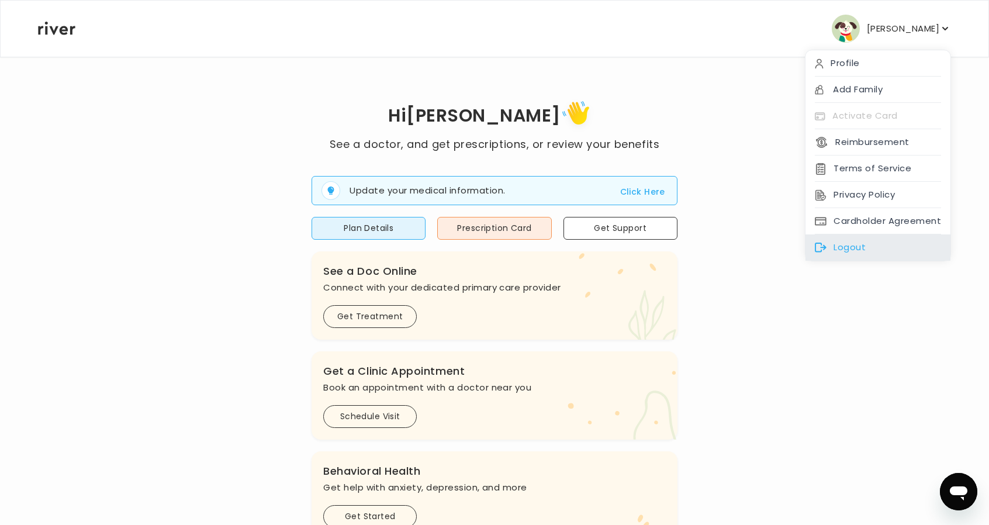
click at [859, 241] on div "Logout" at bounding box center [878, 247] width 145 height 26
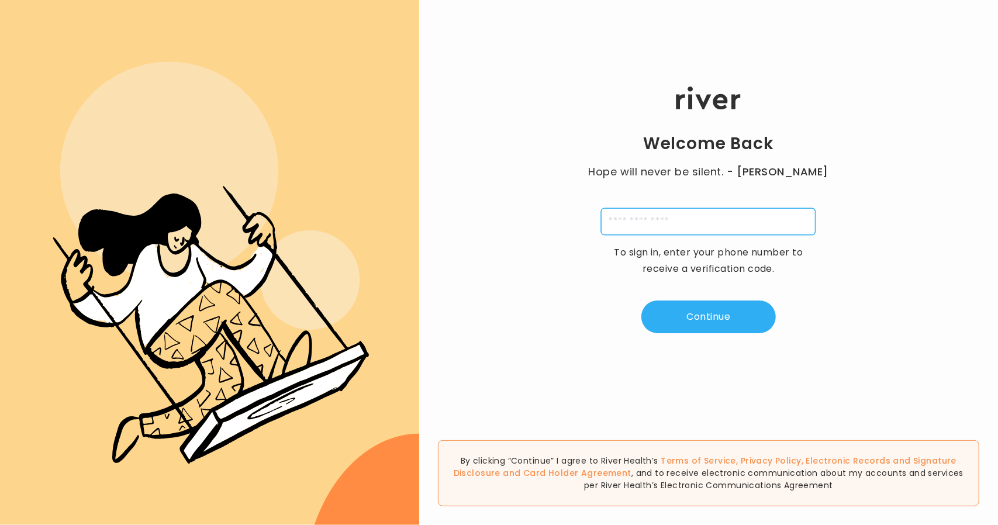
click at [640, 233] on input "tel" at bounding box center [708, 221] width 215 height 27
type input "**********"
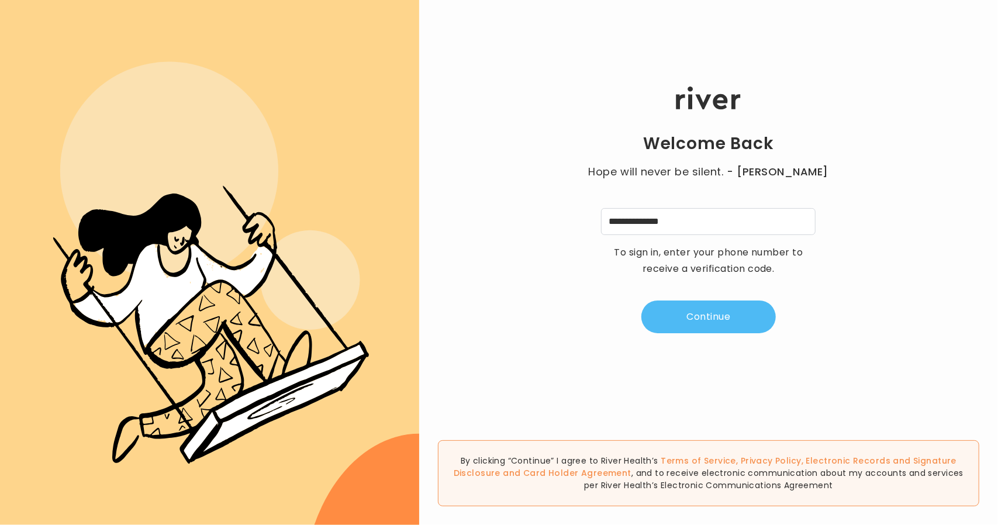
click at [675, 303] on button "Continue" at bounding box center [708, 317] width 134 height 33
type input "*"
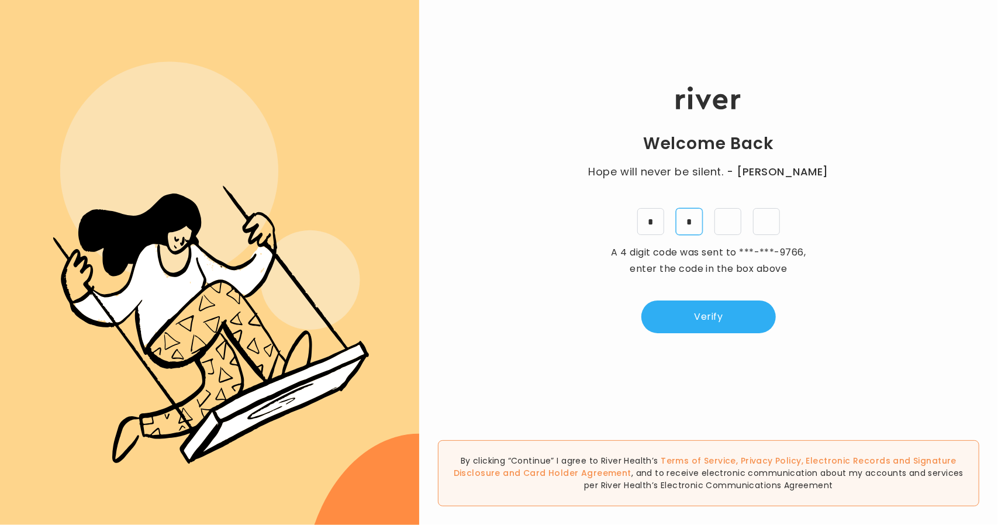
type input "*"
click at [679, 313] on button "Verify" at bounding box center [708, 317] width 134 height 33
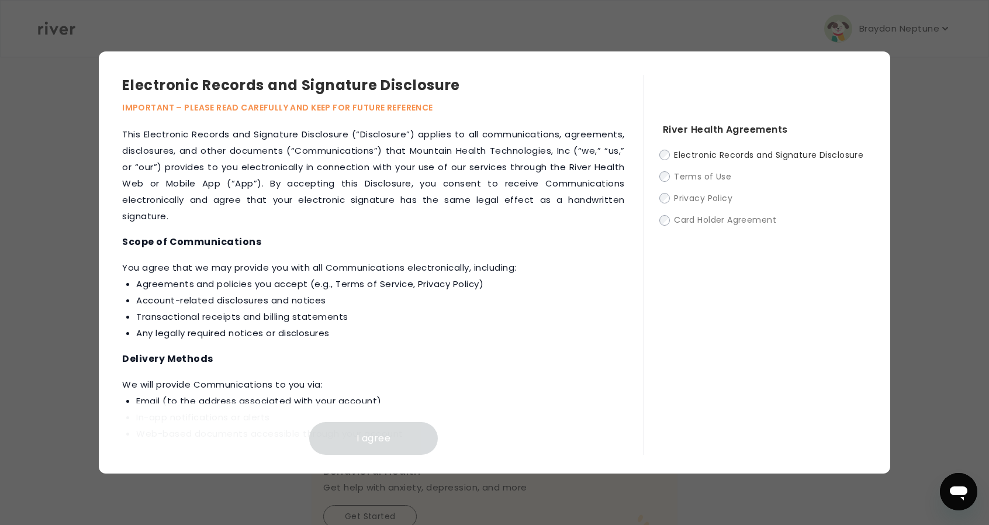
scroll to position [527, 0]
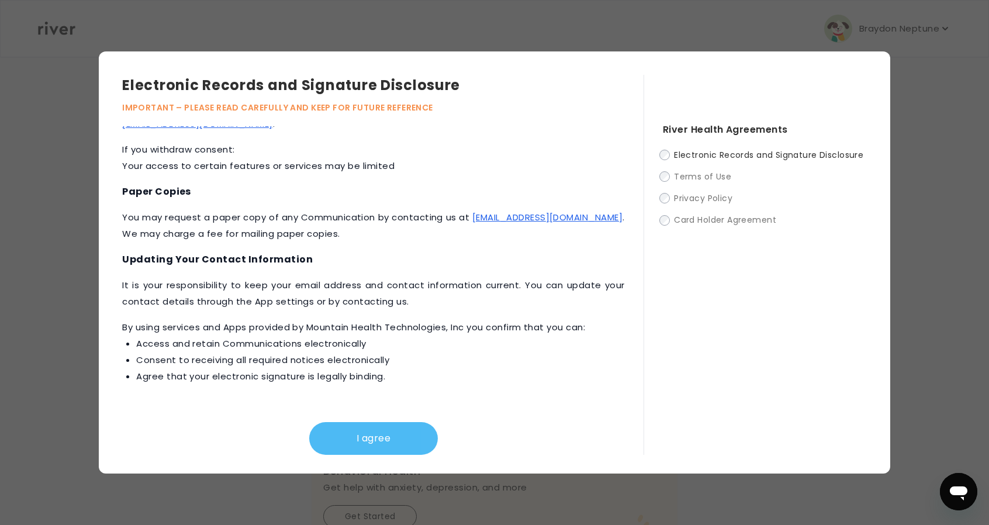
click at [389, 445] on button "I agree" at bounding box center [373, 438] width 129 height 33
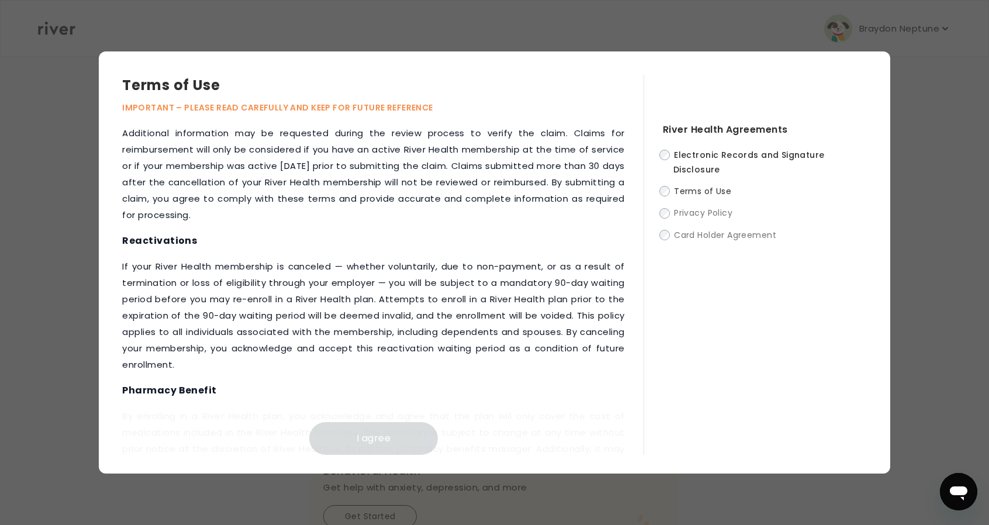
scroll to position [1374, 0]
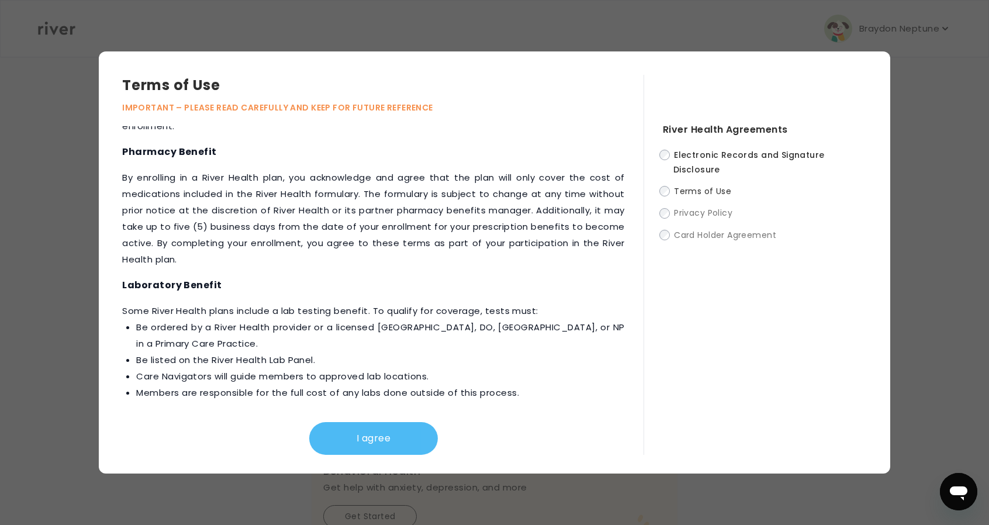
click at [389, 448] on button "I agree" at bounding box center [373, 438] width 129 height 33
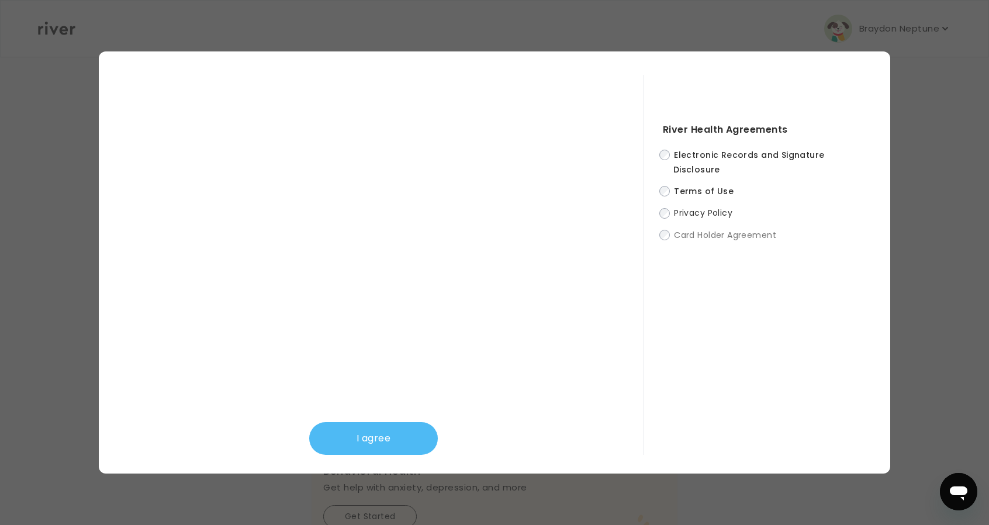
click at [415, 432] on button "I agree" at bounding box center [373, 438] width 129 height 33
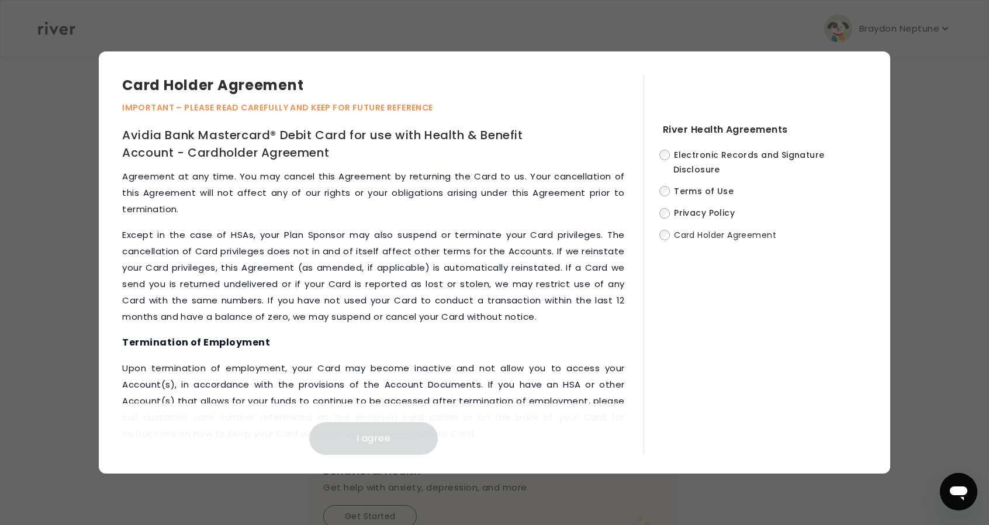
scroll to position [5361, 0]
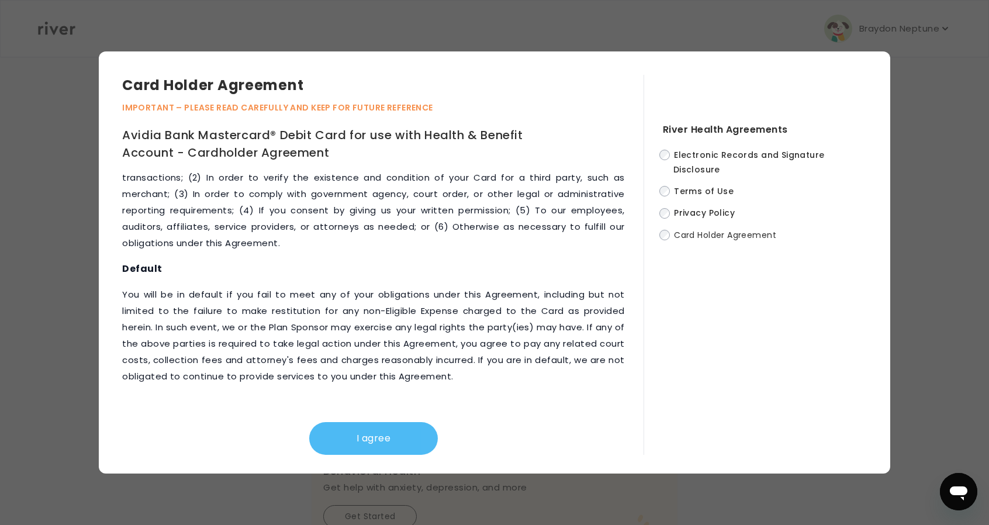
click at [401, 431] on button "I agree" at bounding box center [373, 438] width 129 height 33
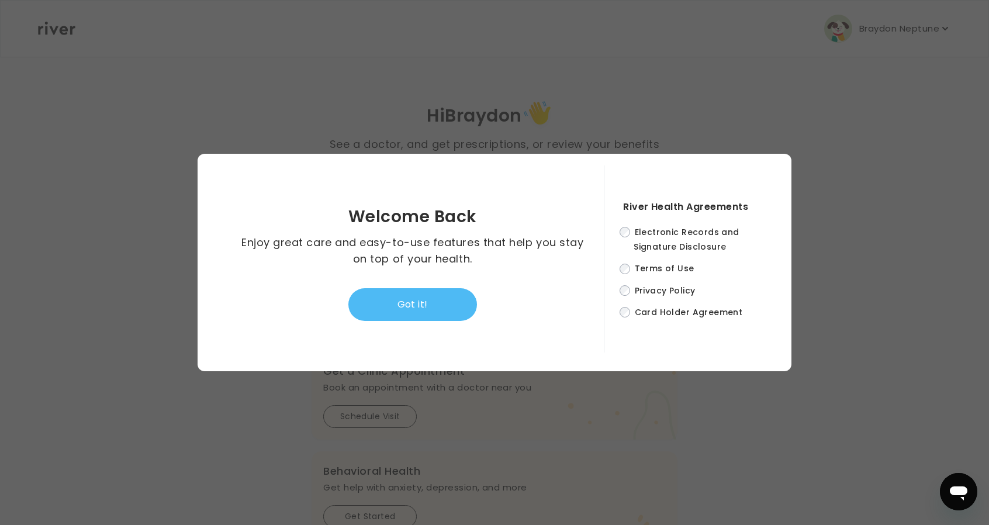
click at [430, 314] on button "Got it!" at bounding box center [412, 304] width 129 height 33
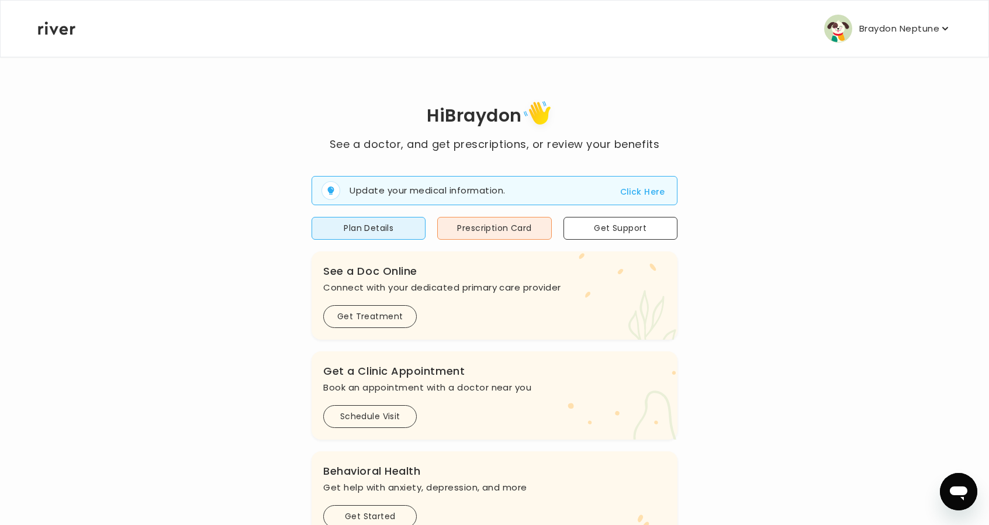
click at [487, 245] on div "Update your medical information. Click Here Plan Details Prescription Card Get …" at bounding box center [495, 446] width 366 height 587
click at [489, 232] on button "Prescription Card" at bounding box center [494, 228] width 114 height 23
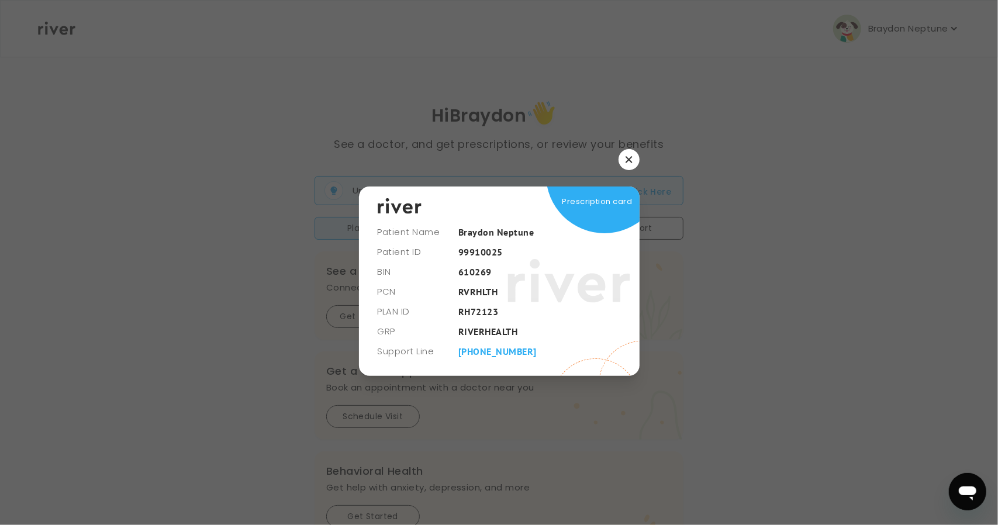
click at [640, 152] on div at bounding box center [499, 262] width 998 height 525
click at [634, 160] on button "button" at bounding box center [629, 159] width 21 height 21
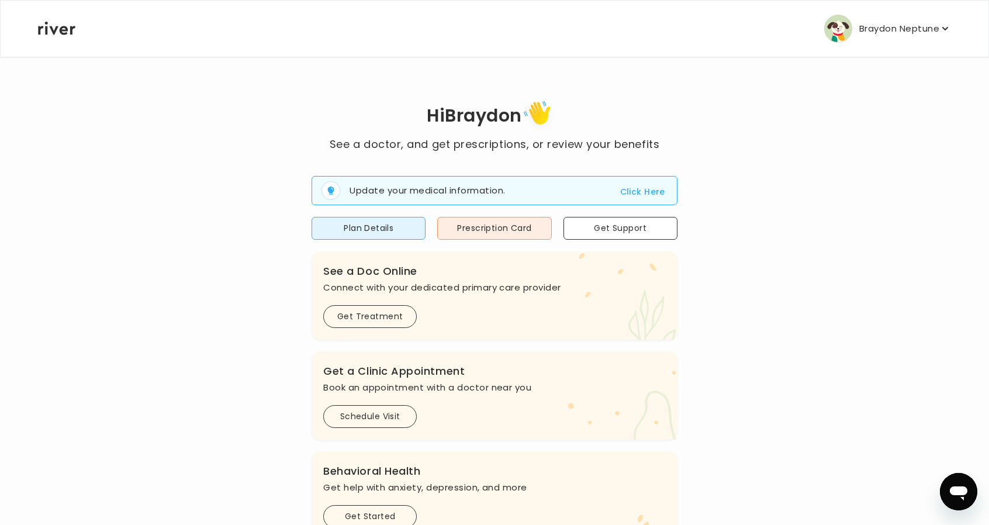
click at [933, 29] on p "Braydon Neptune" at bounding box center [899, 28] width 80 height 16
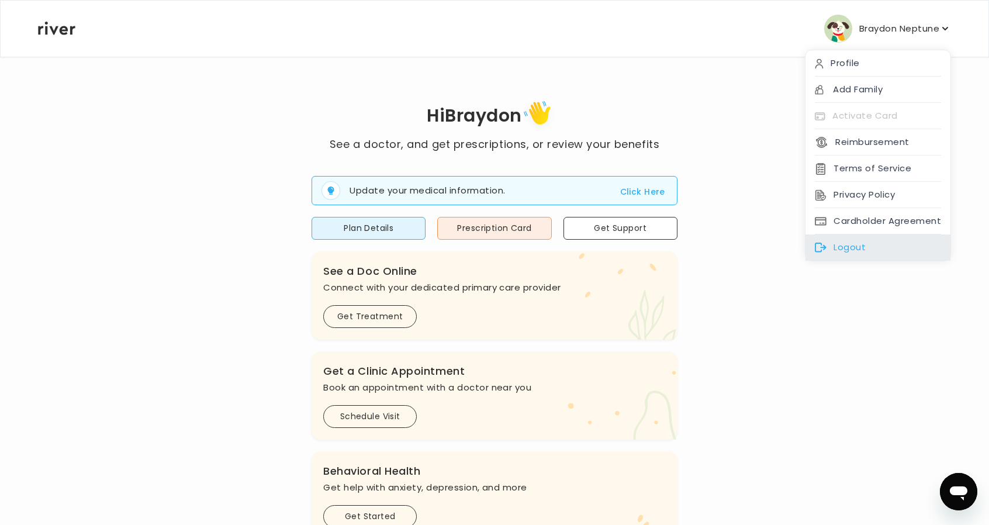
click at [860, 240] on div "Logout" at bounding box center [878, 247] width 145 height 26
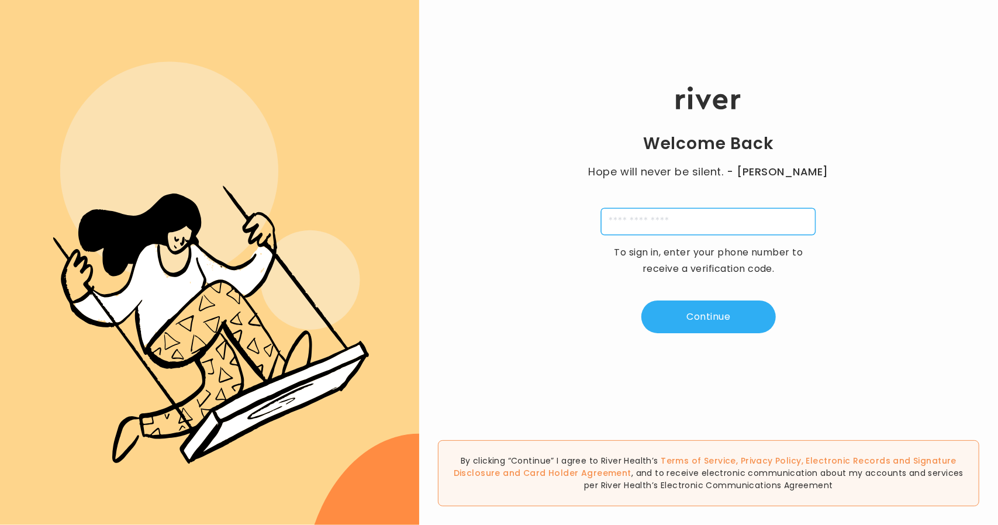
click at [631, 225] on input "tel" at bounding box center [708, 221] width 215 height 27
type input "**********"
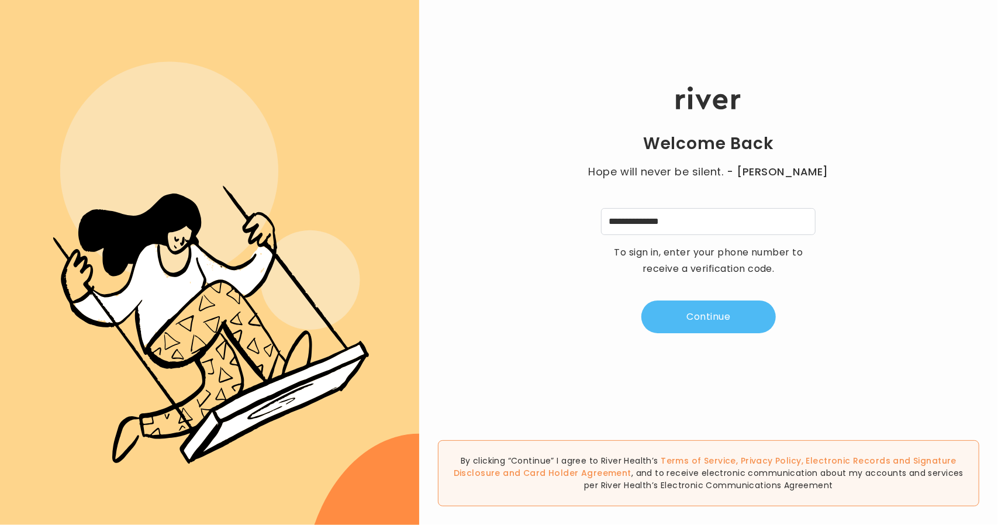
click at [691, 314] on button "Continue" at bounding box center [708, 317] width 134 height 33
type input "*"
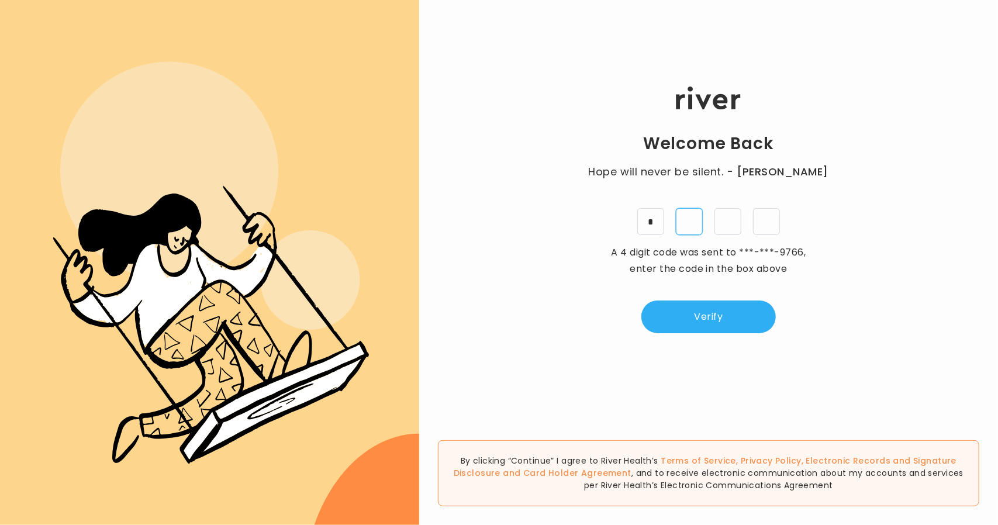
type input "*"
click at [679, 323] on button "Verify" at bounding box center [708, 317] width 134 height 33
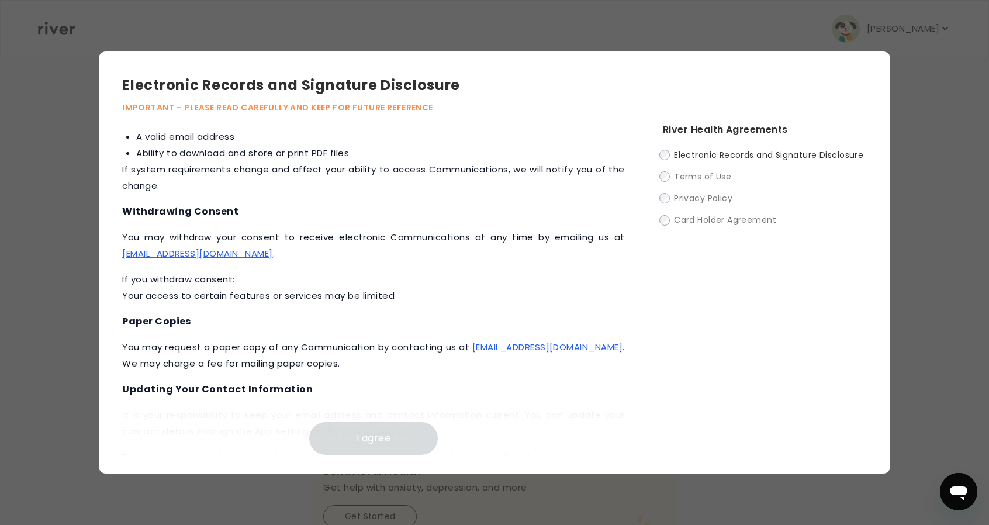
scroll to position [527, 0]
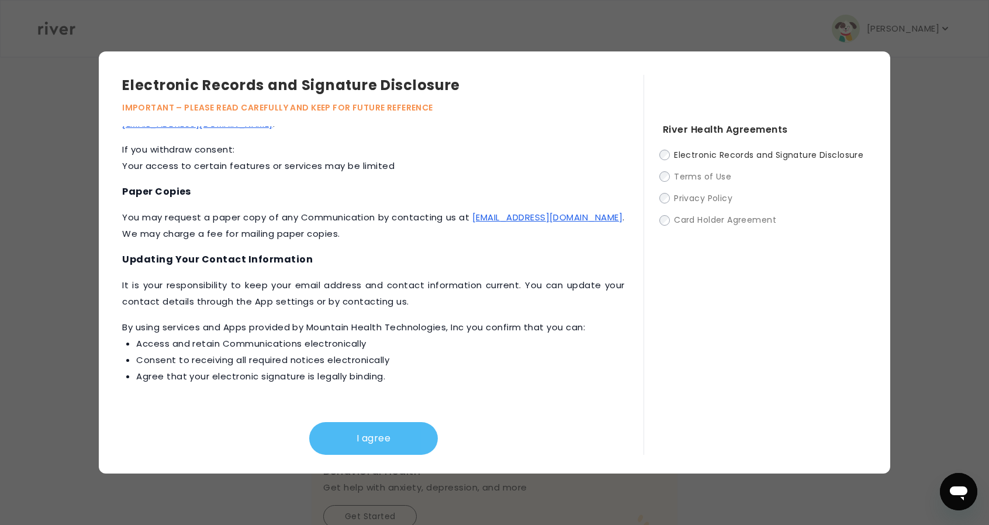
click at [351, 450] on button "I agree" at bounding box center [373, 438] width 129 height 33
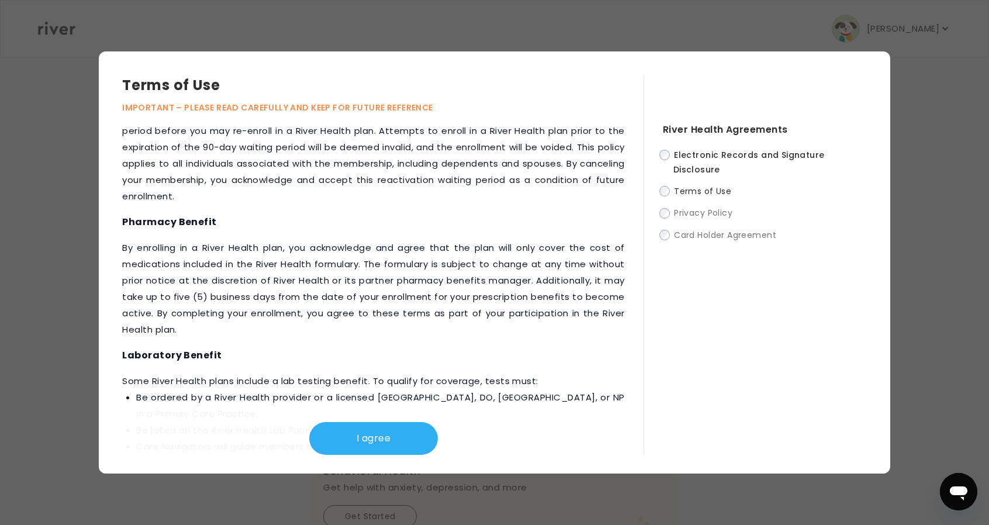
scroll to position [1374, 0]
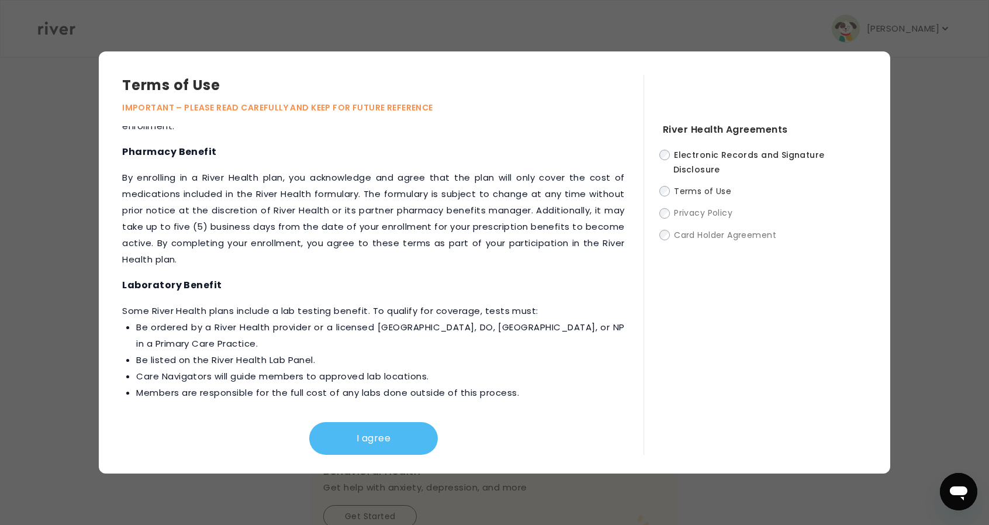
click at [399, 443] on button "I agree" at bounding box center [373, 438] width 129 height 33
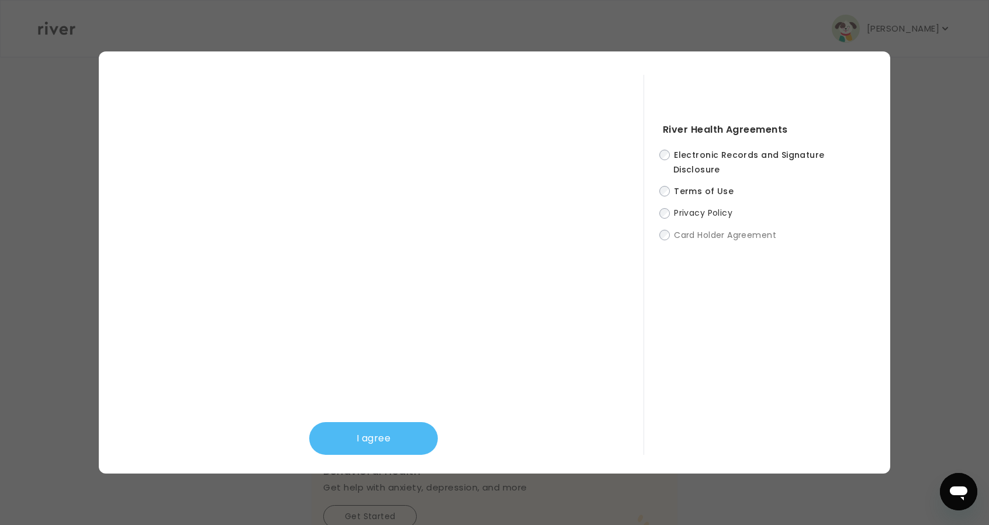
click at [389, 436] on button "I agree" at bounding box center [373, 438] width 129 height 33
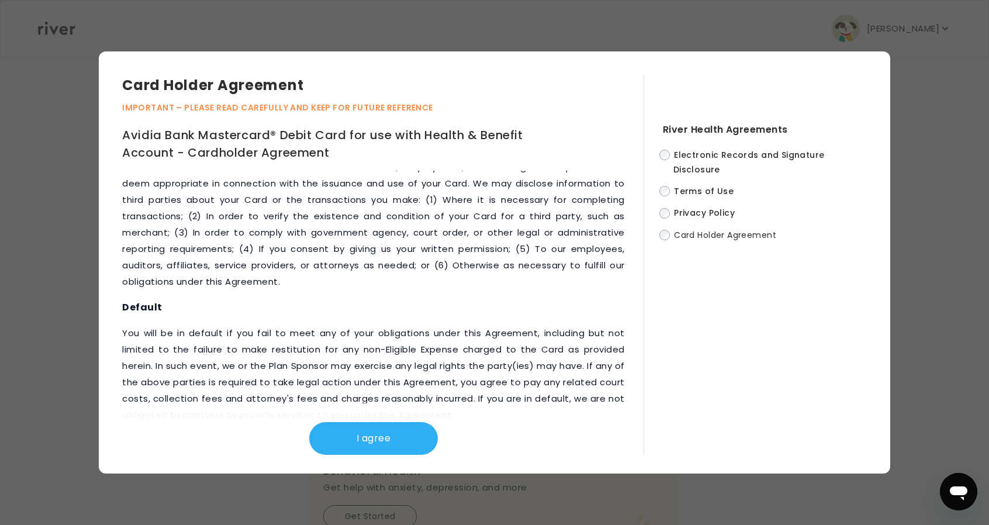
scroll to position [5361, 0]
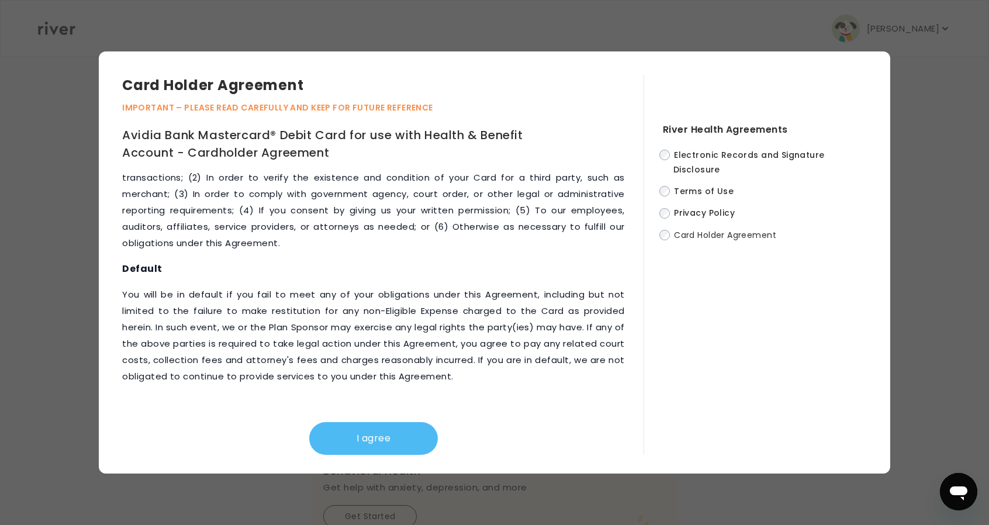
click at [378, 450] on button "I agree" at bounding box center [373, 438] width 129 height 33
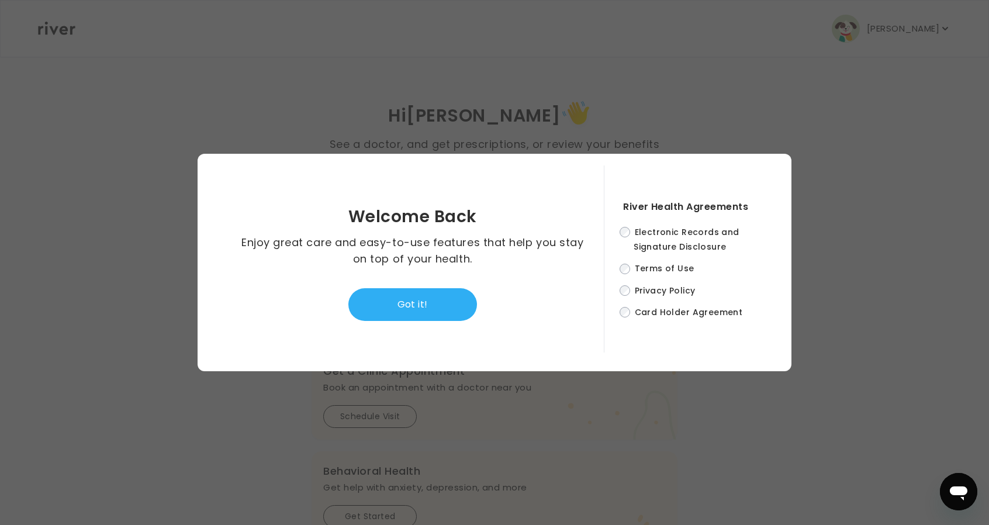
click at [420, 295] on button "Got it!" at bounding box center [412, 304] width 129 height 33
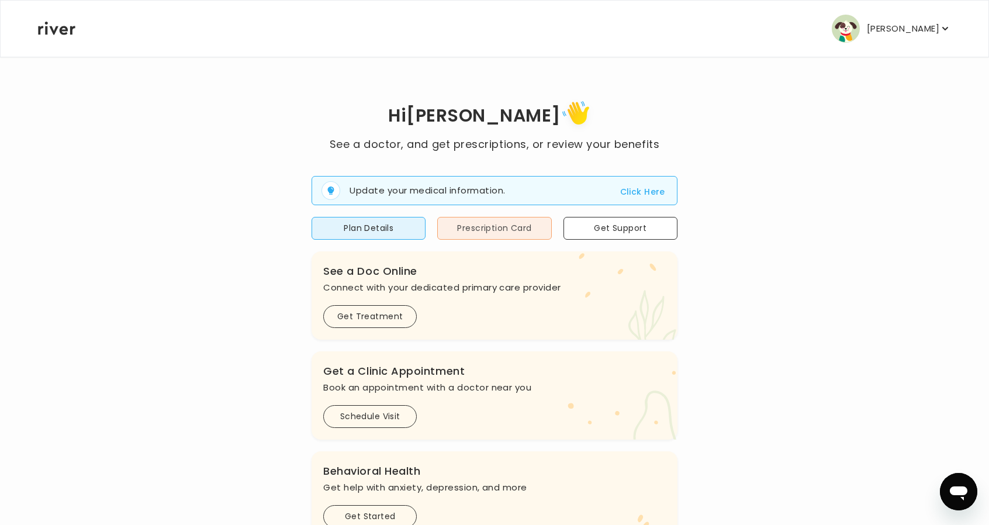
click at [469, 230] on button "Prescription Card" at bounding box center [494, 228] width 114 height 23
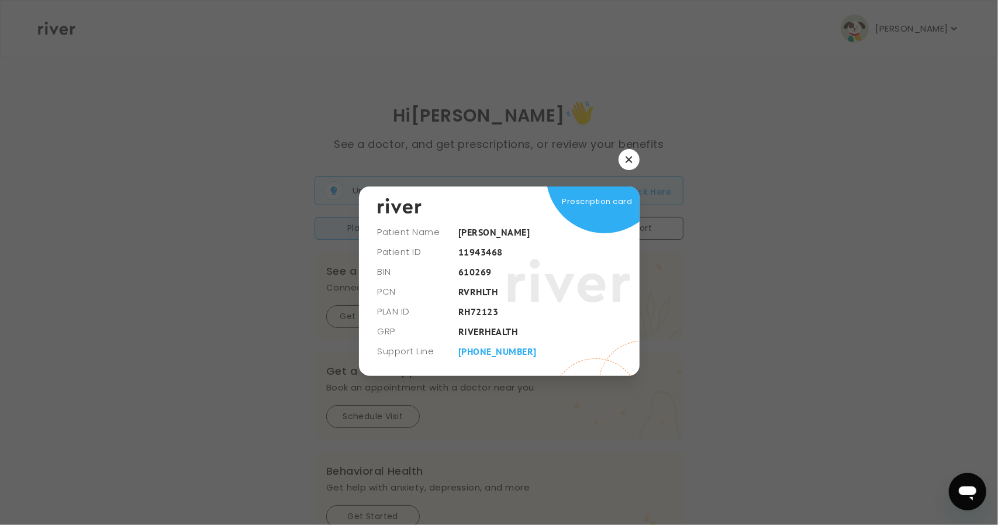
click at [635, 160] on button "button" at bounding box center [629, 159] width 21 height 21
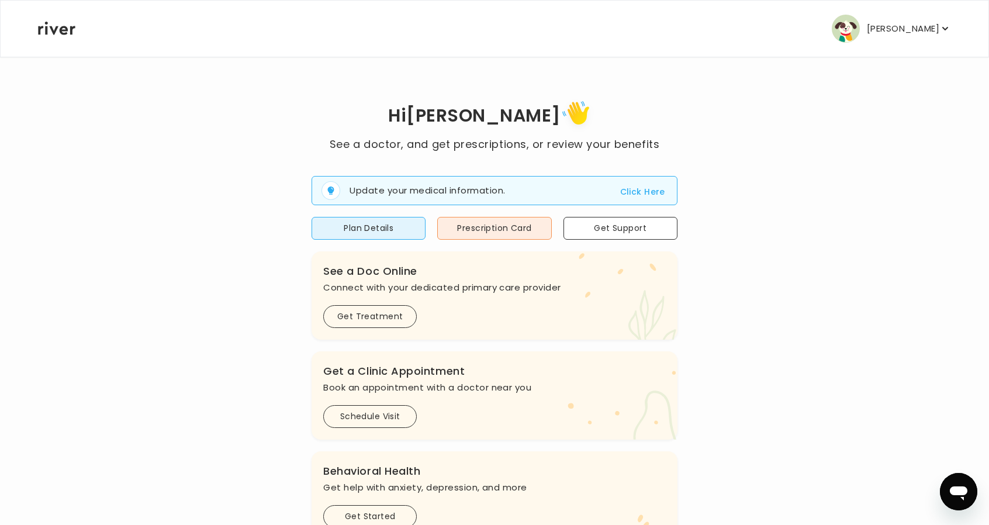
click at [886, 20] on p "Todd Finnegan" at bounding box center [903, 28] width 72 height 16
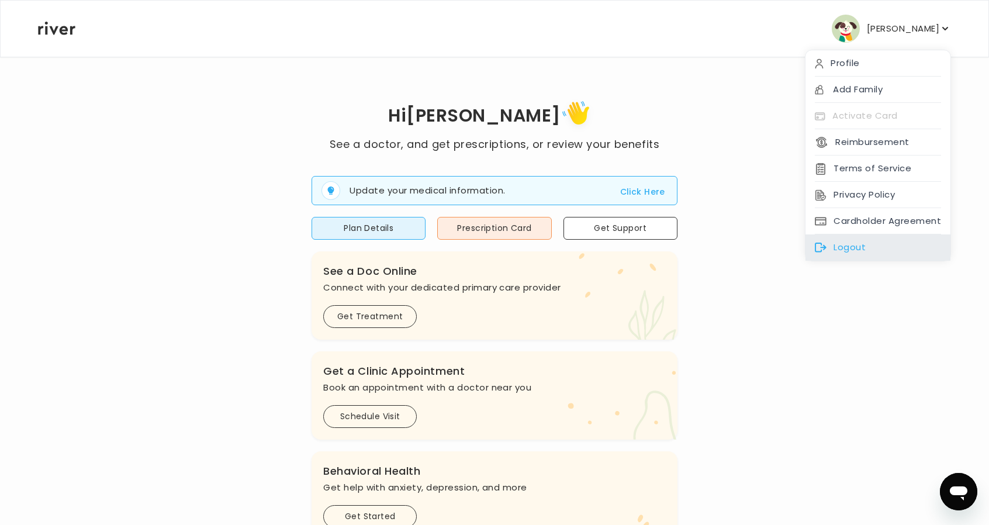
click at [854, 251] on div "Logout" at bounding box center [878, 247] width 145 height 26
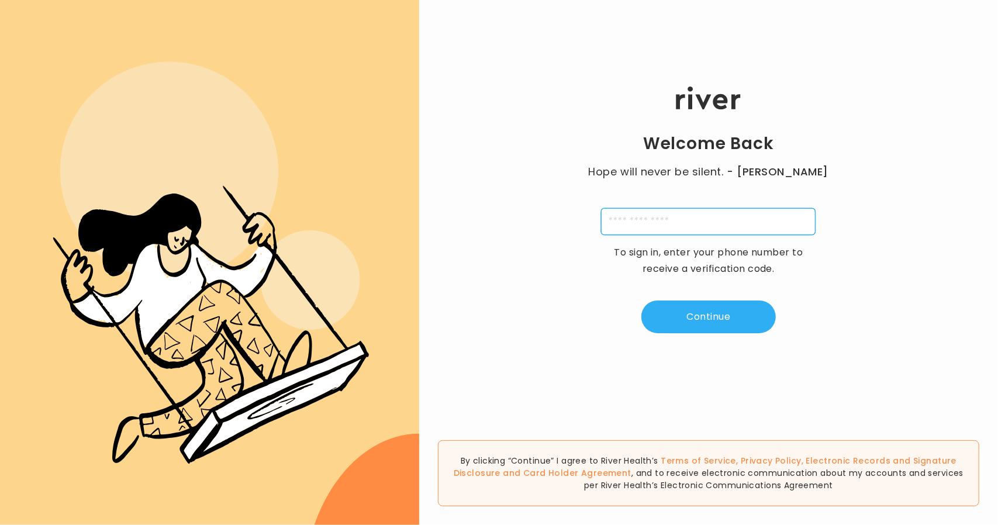
click at [617, 213] on input "tel" at bounding box center [708, 221] width 215 height 27
type input "**********"
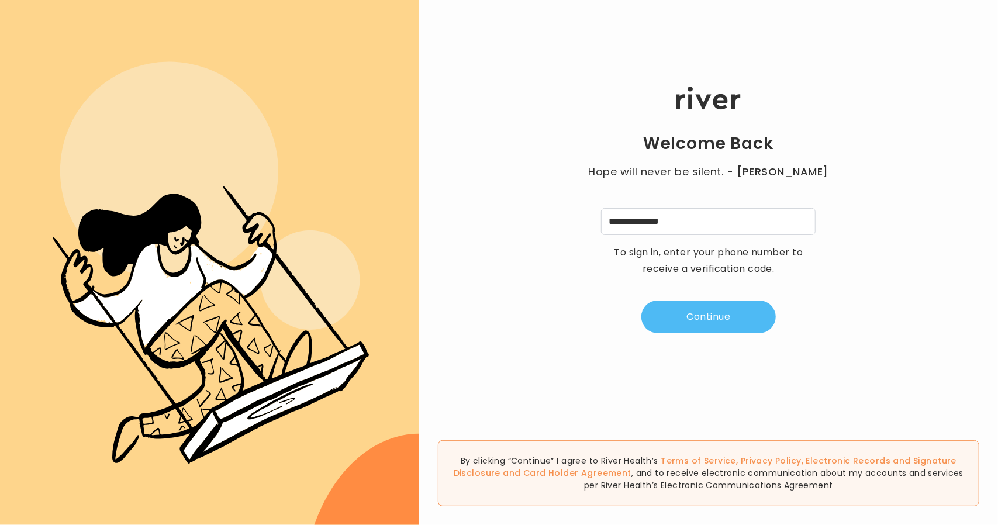
click at [695, 319] on button "Continue" at bounding box center [708, 317] width 134 height 33
type input "*"
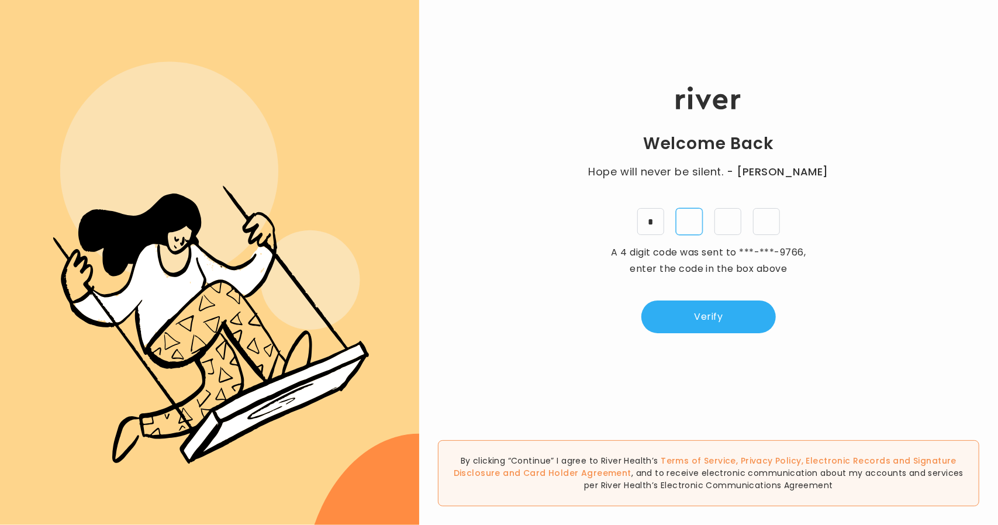
type input "*"
click at [718, 309] on button "Verify" at bounding box center [708, 317] width 134 height 33
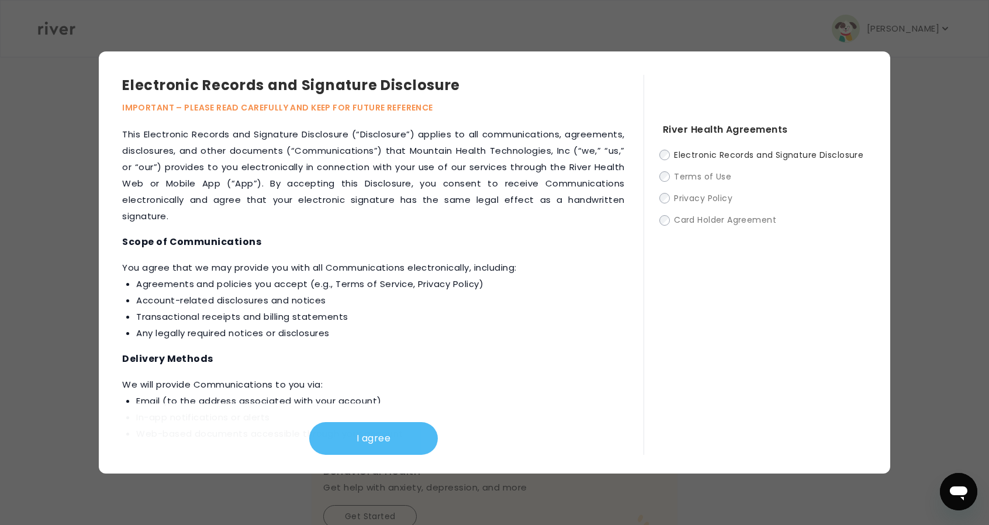
click at [396, 441] on button "I agree" at bounding box center [373, 438] width 129 height 33
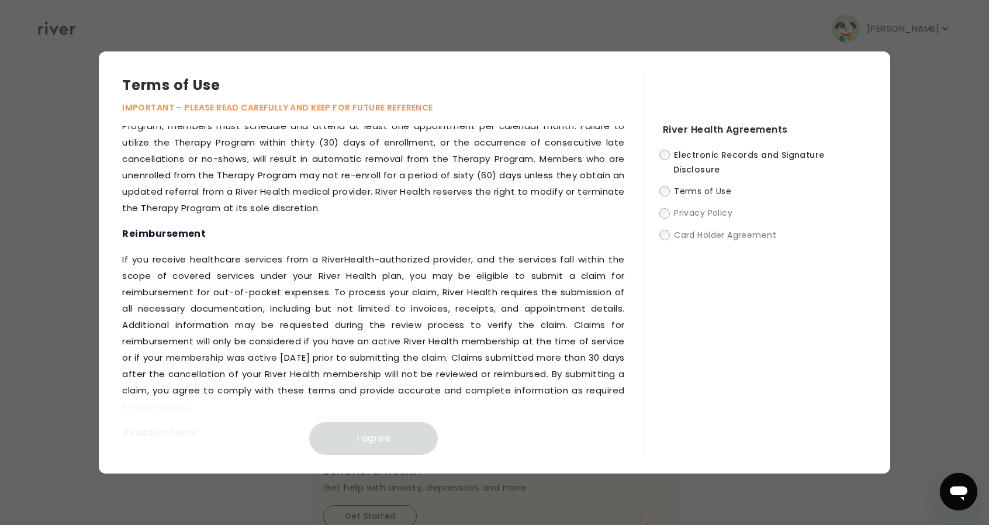
scroll to position [1374, 0]
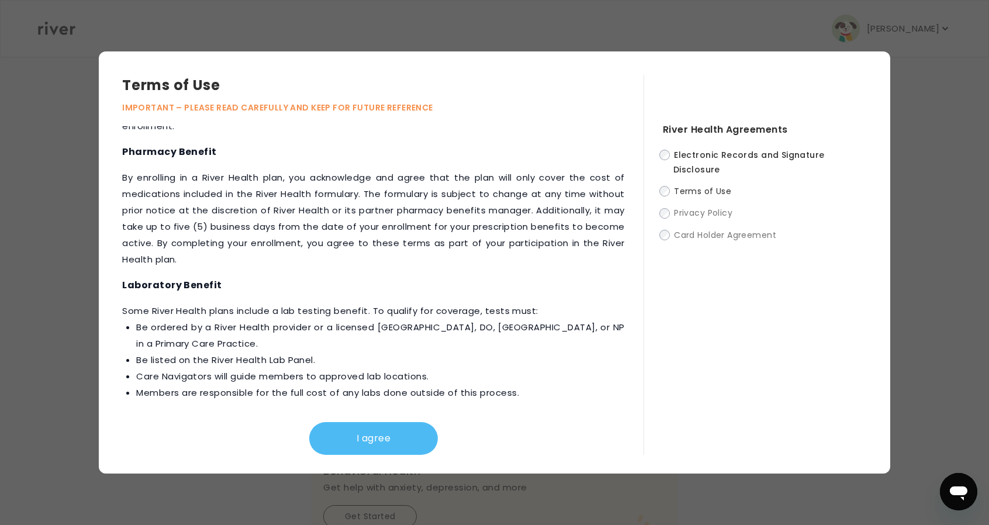
click at [407, 437] on button "I agree" at bounding box center [373, 438] width 129 height 33
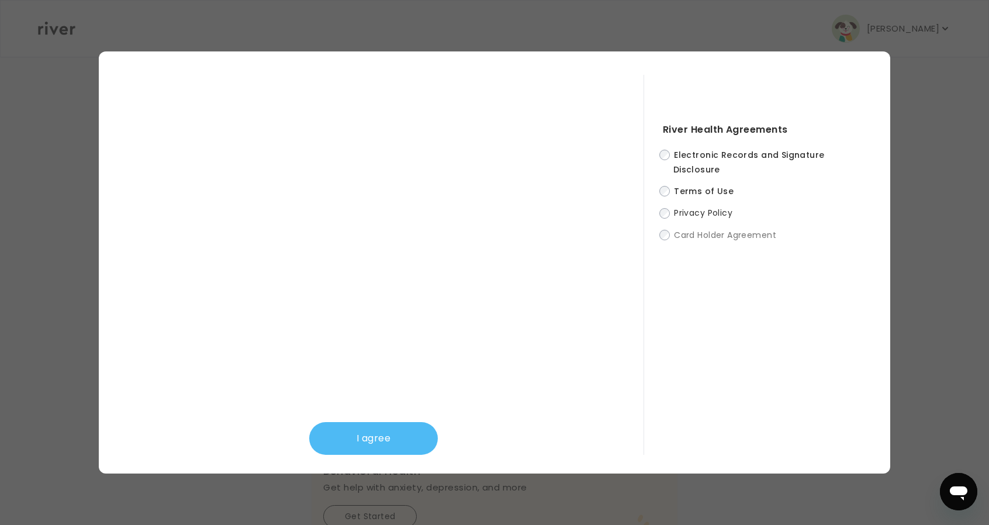
click at [402, 431] on button "I agree" at bounding box center [373, 438] width 129 height 33
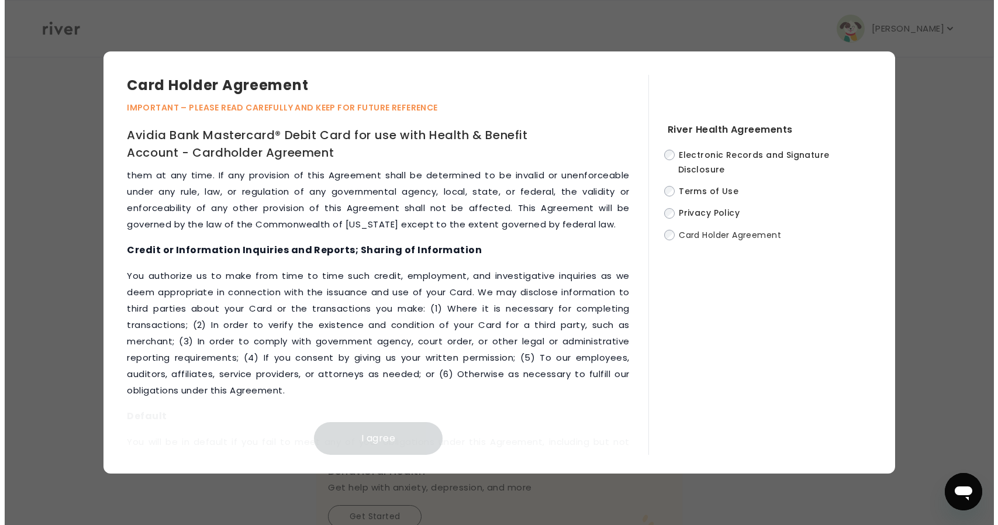
scroll to position [5361, 0]
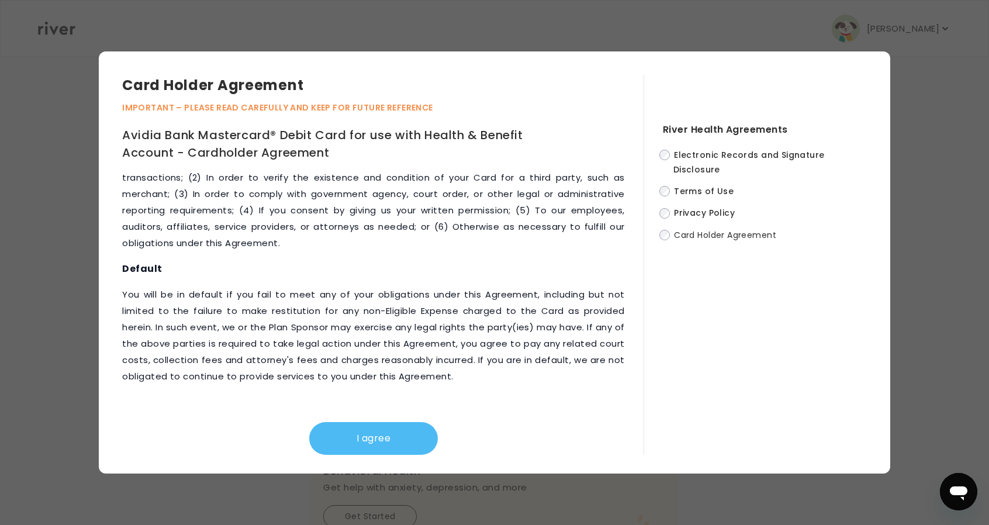
click at [401, 437] on button "I agree" at bounding box center [373, 438] width 129 height 33
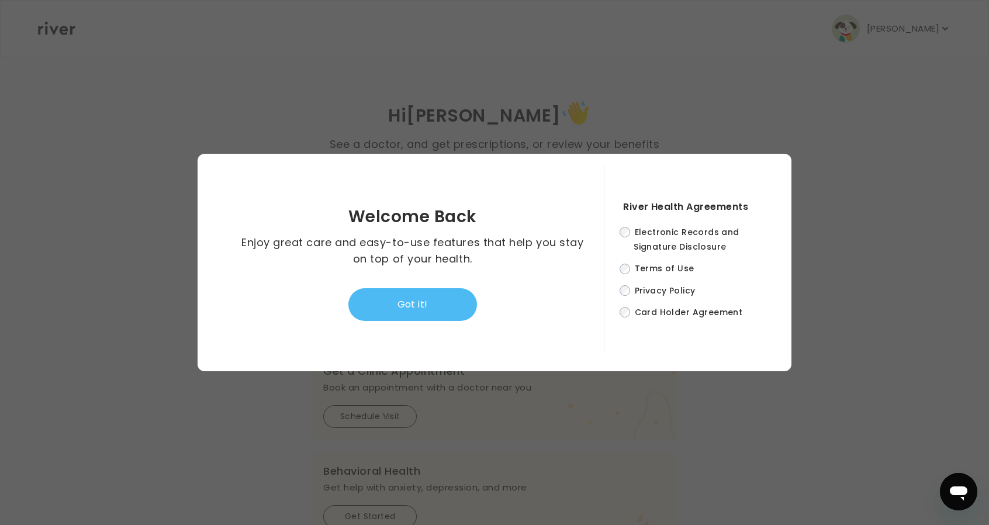
click at [450, 310] on button "Got it!" at bounding box center [412, 304] width 129 height 33
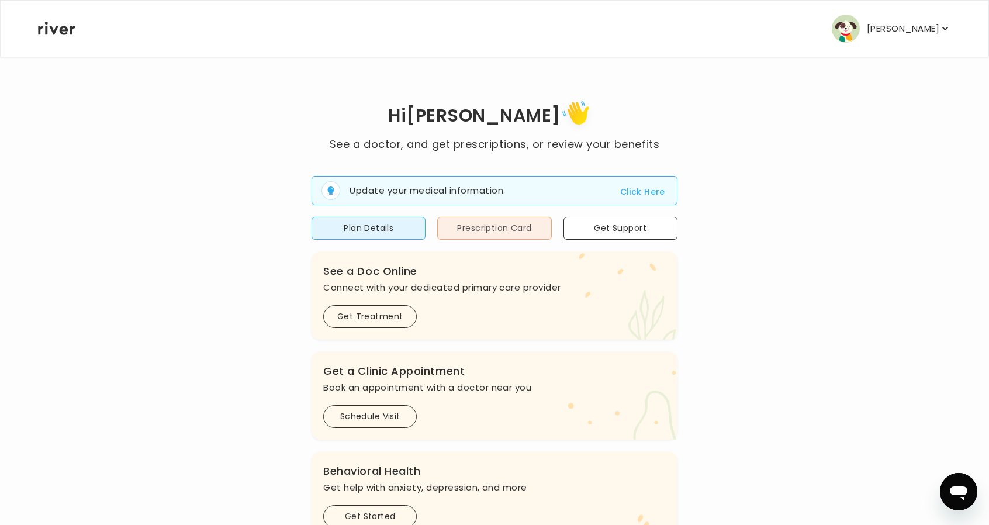
click at [492, 224] on button "Prescription Card" at bounding box center [494, 228] width 114 height 23
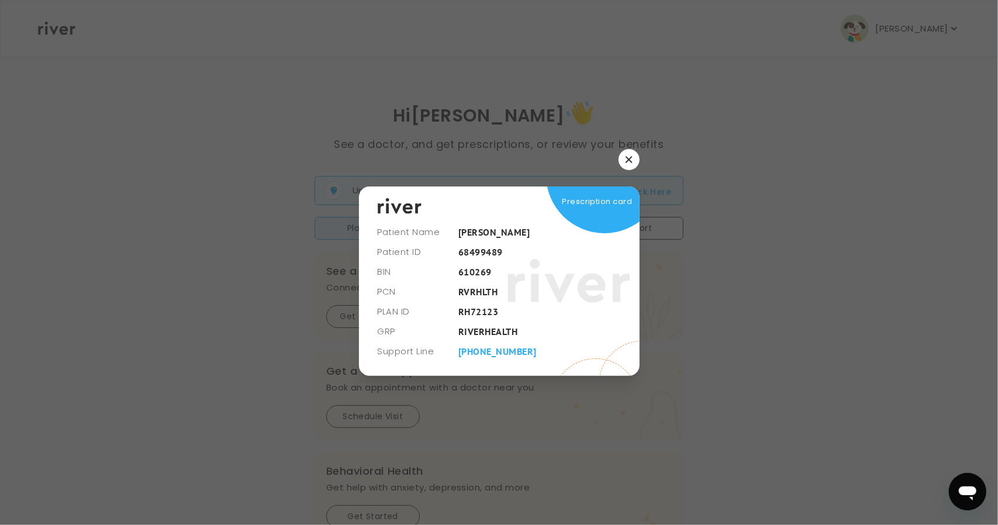
click at [624, 153] on button "button" at bounding box center [629, 159] width 21 height 21
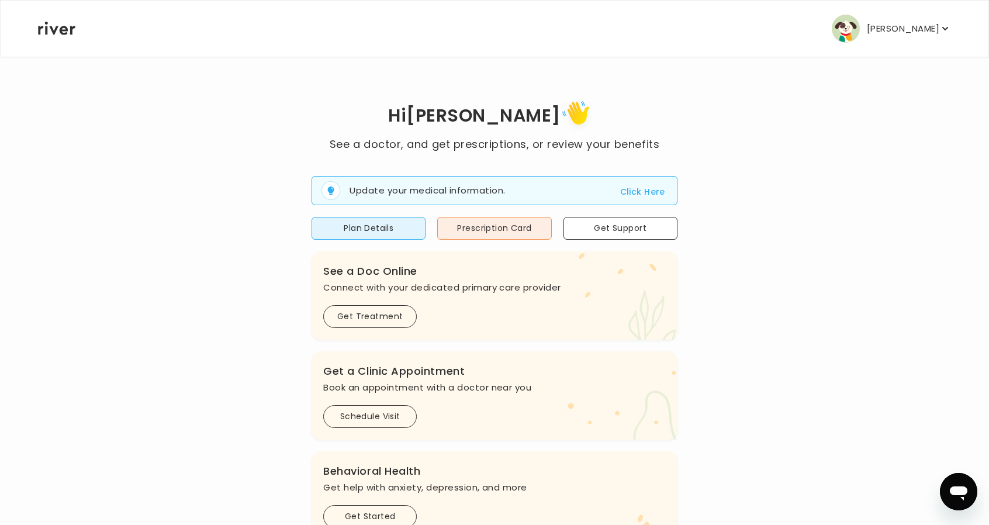
click at [883, 28] on p "[PERSON_NAME]" at bounding box center [903, 28] width 72 height 16
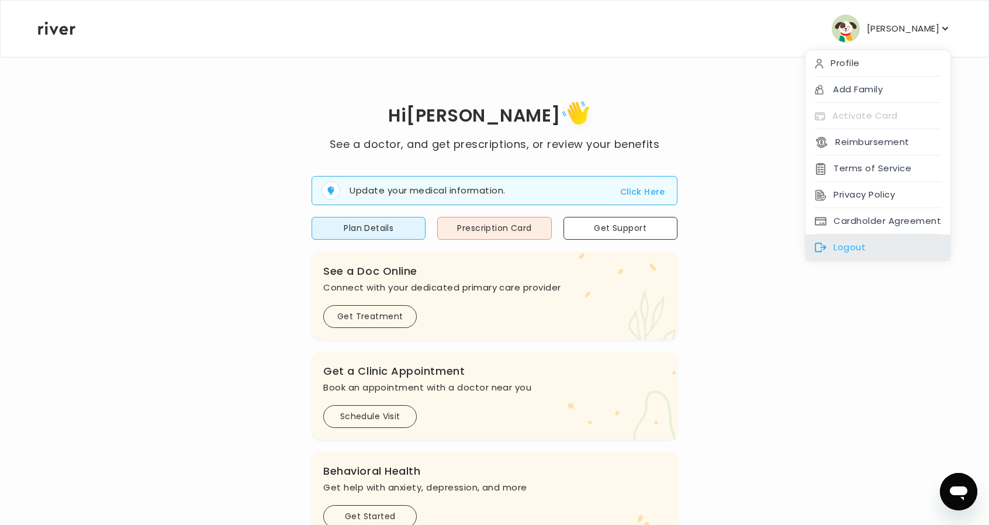
click at [847, 243] on div "Logout" at bounding box center [878, 247] width 145 height 26
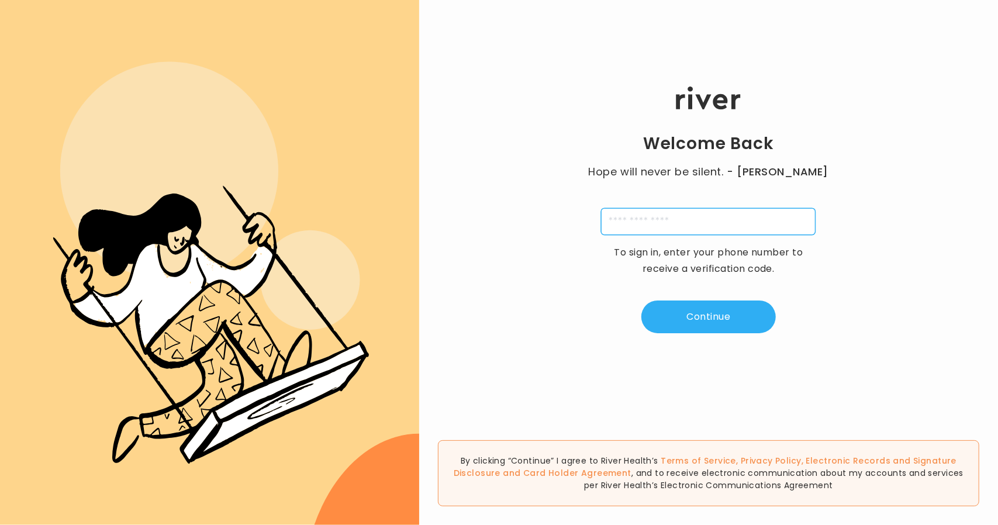
click at [648, 231] on input "tel" at bounding box center [708, 221] width 215 height 27
type input "**********"
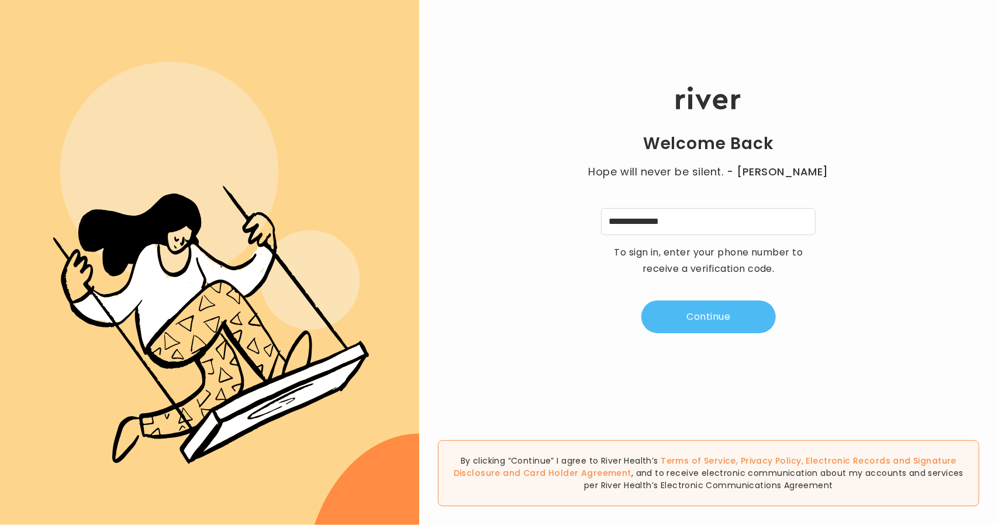
click at [696, 308] on button "Continue" at bounding box center [708, 317] width 134 height 33
type input "*"
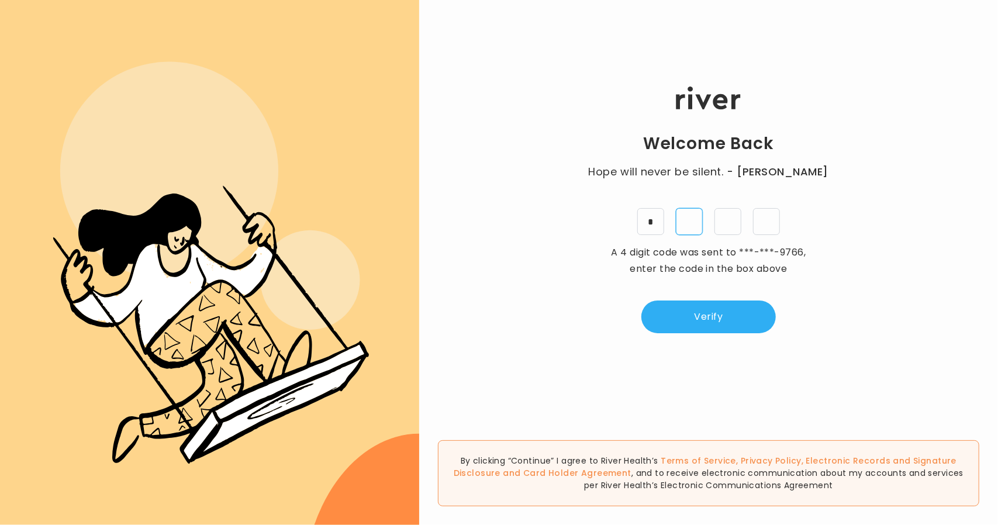
type input "*"
click at [694, 327] on button "Verify" at bounding box center [708, 317] width 134 height 33
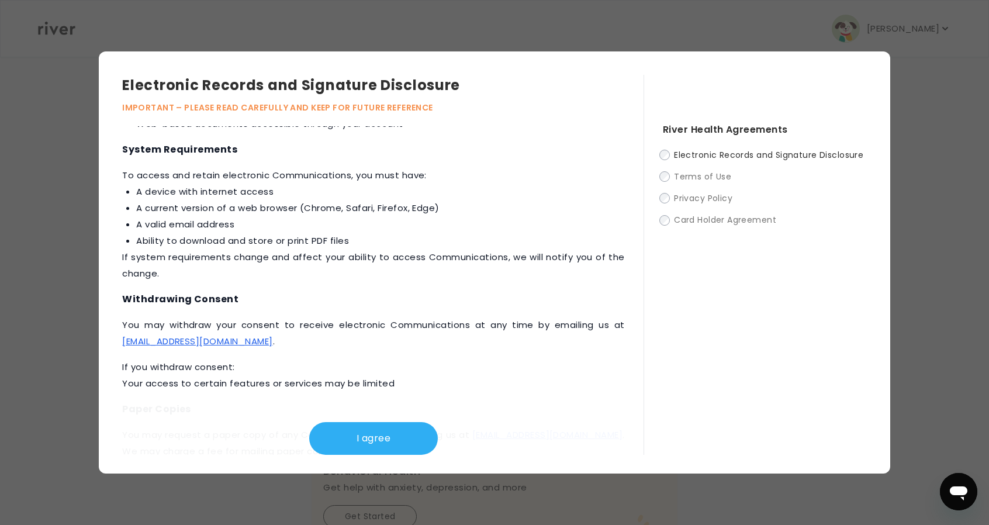
scroll to position [527, 0]
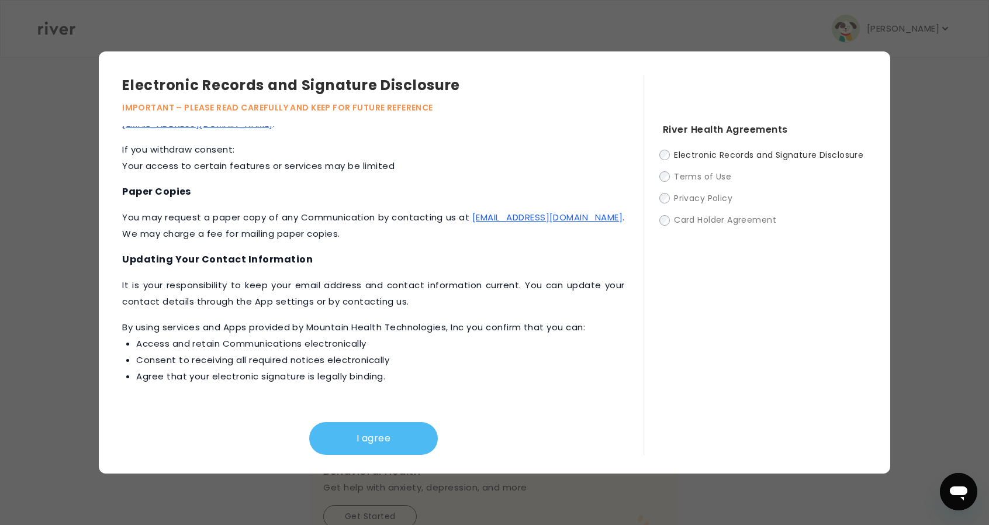
click at [324, 438] on button "I agree" at bounding box center [373, 438] width 129 height 33
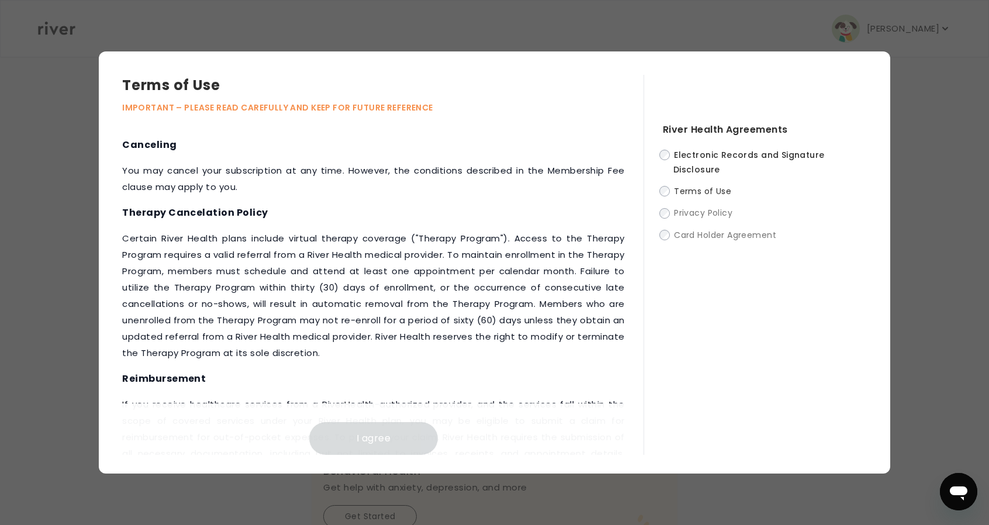
scroll to position [1374, 0]
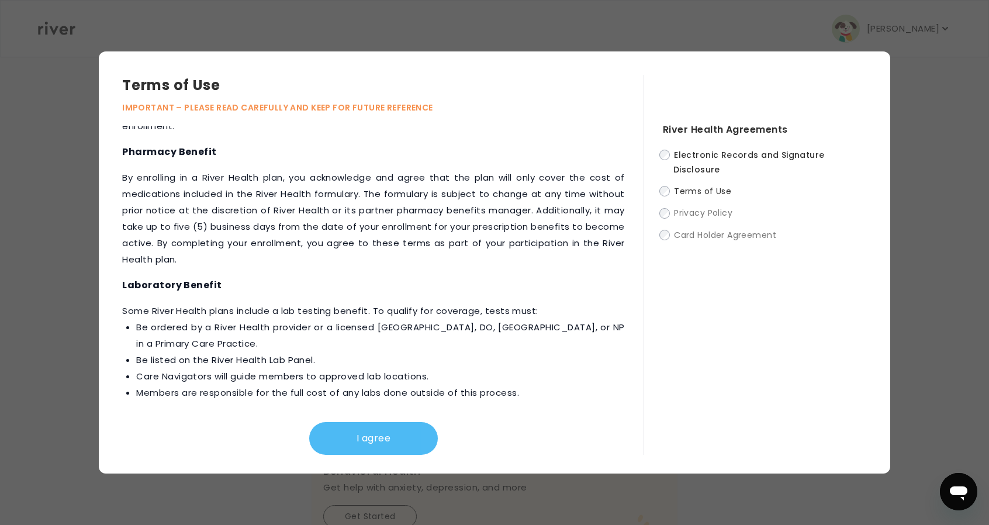
click at [374, 436] on button "I agree" at bounding box center [373, 438] width 129 height 33
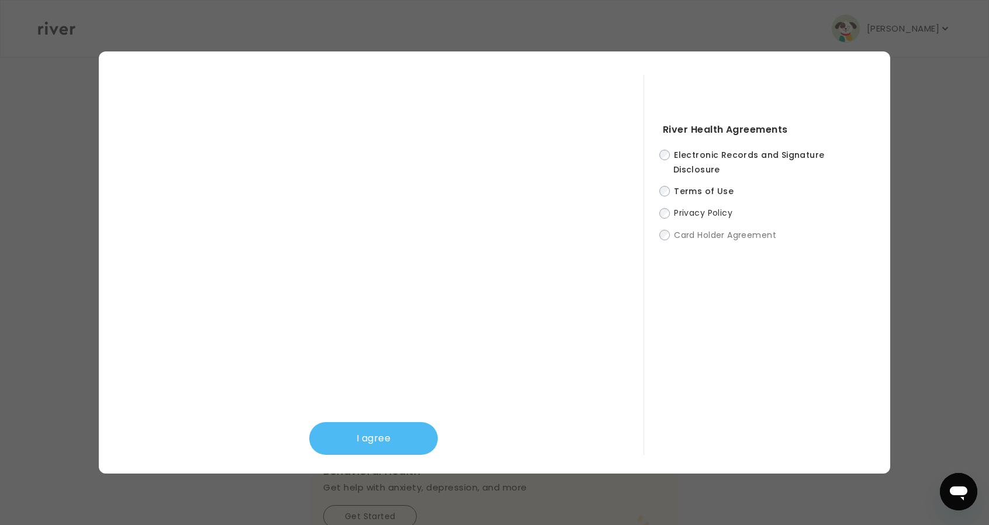
click at [385, 431] on button "I agree" at bounding box center [373, 438] width 129 height 33
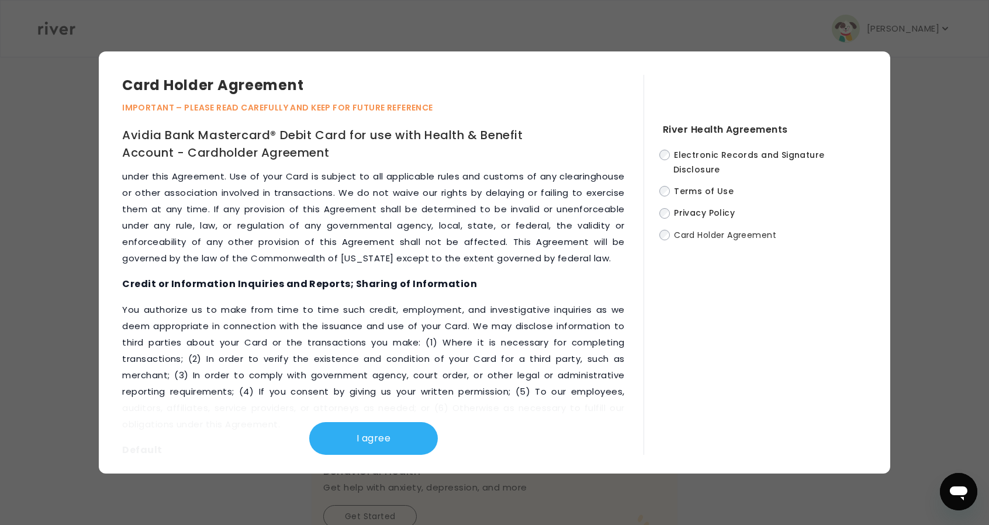
scroll to position [5361, 0]
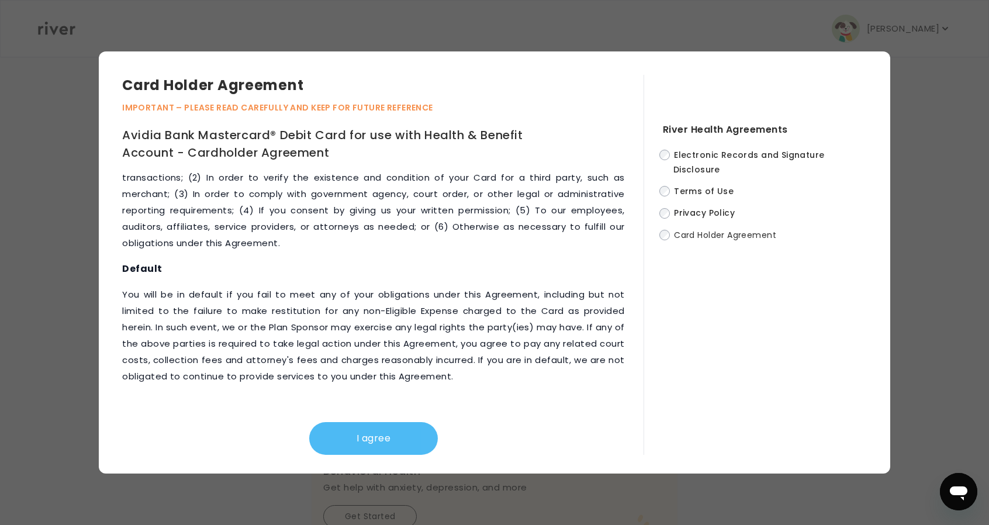
click at [377, 433] on button "I agree" at bounding box center [373, 438] width 129 height 33
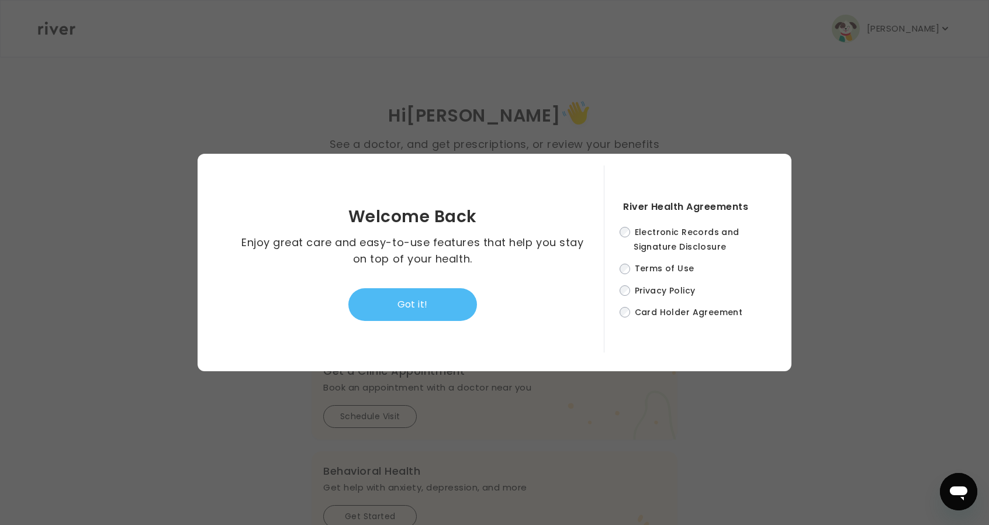
click at [403, 302] on button "Got it!" at bounding box center [412, 304] width 129 height 33
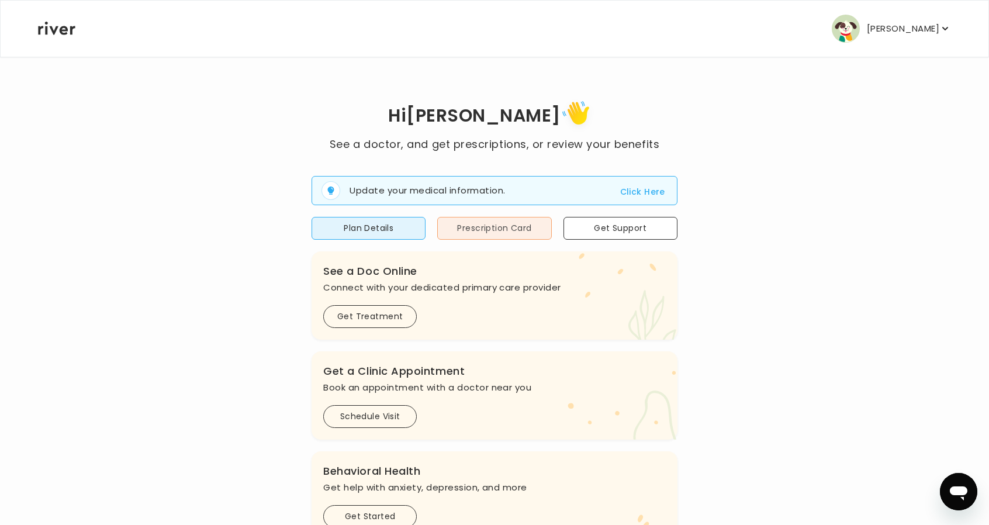
click at [479, 234] on button "Prescription Card" at bounding box center [494, 228] width 114 height 23
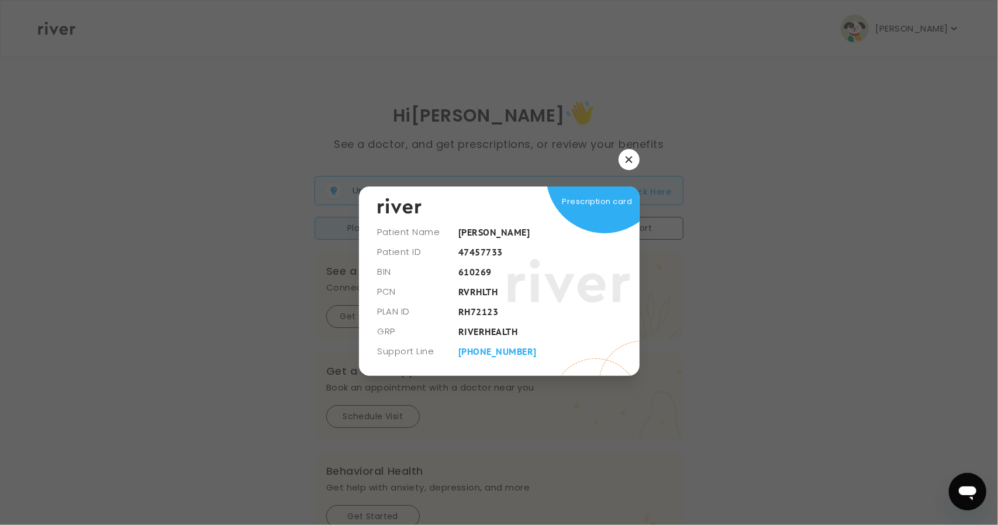
click at [620, 163] on button "button" at bounding box center [629, 159] width 21 height 21
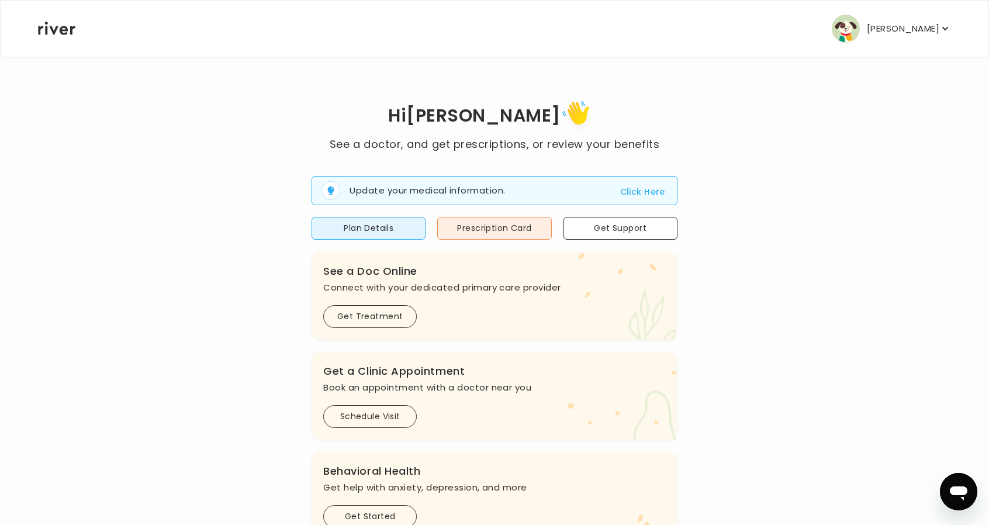
click at [867, 30] on p "[PERSON_NAME]" at bounding box center [903, 28] width 72 height 16
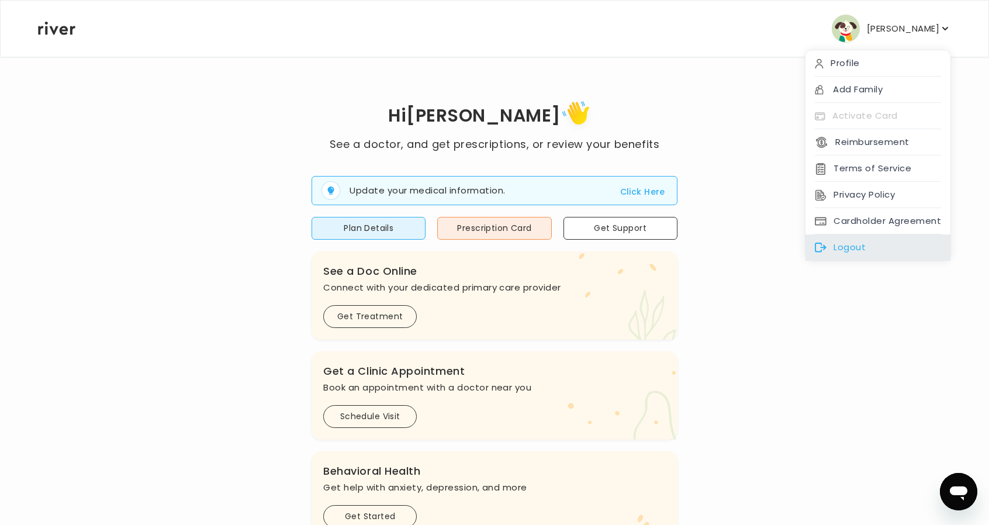
click at [849, 247] on div "Logout" at bounding box center [878, 247] width 145 height 26
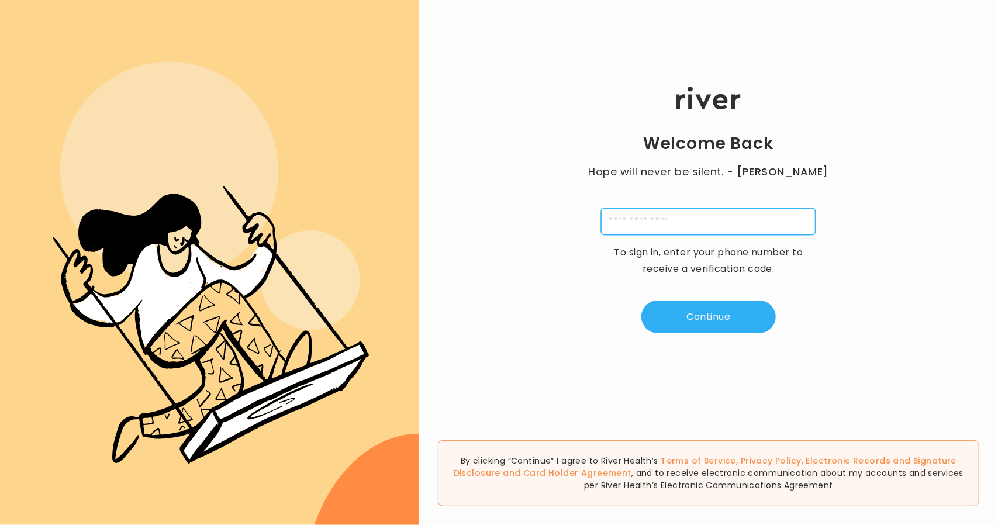
click at [631, 227] on input "tel" at bounding box center [708, 221] width 215 height 27
click at [703, 299] on div "Welcome Back Hope will never be silent. - [PERSON_NAME] To sign in, enter your …" at bounding box center [708, 210] width 579 height 315
click at [657, 213] on input "tel" at bounding box center [708, 221] width 215 height 27
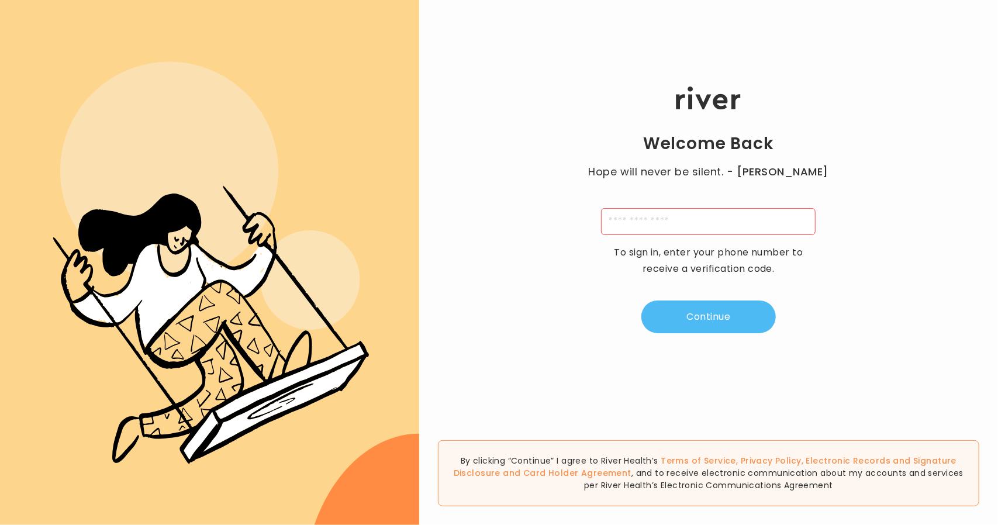
click at [700, 313] on button "Continue" at bounding box center [708, 317] width 134 height 33
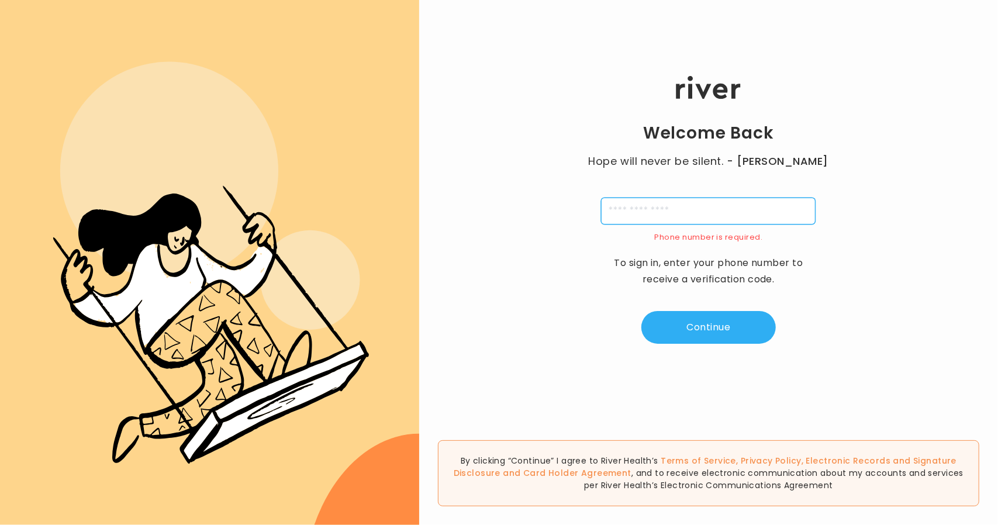
click at [670, 203] on input "tel" at bounding box center [708, 211] width 215 height 27
type input "**********"
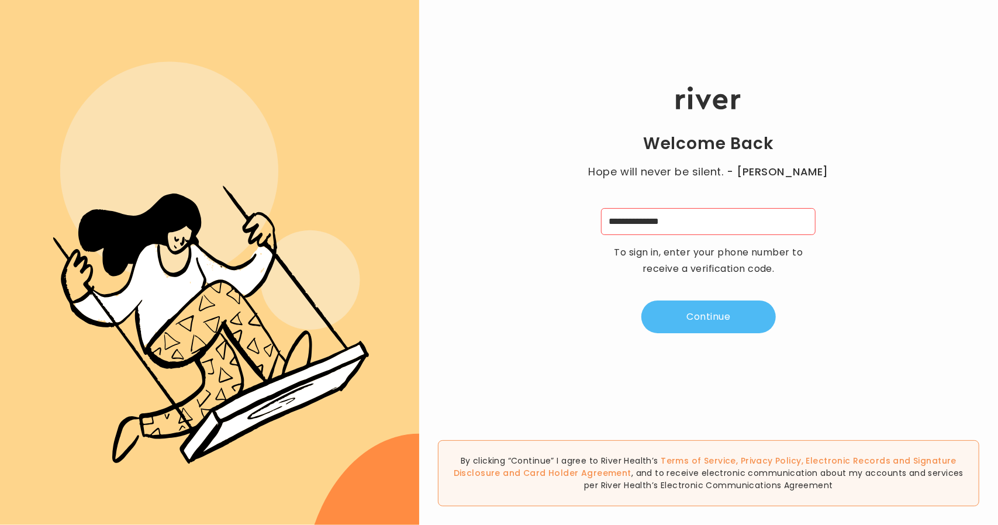
click at [696, 329] on button "Continue" at bounding box center [708, 317] width 134 height 33
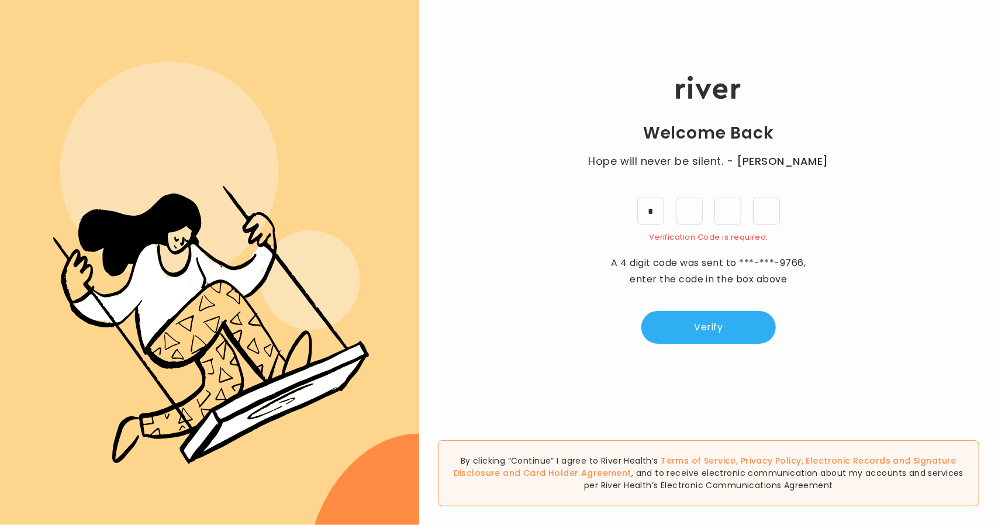
type input "*"
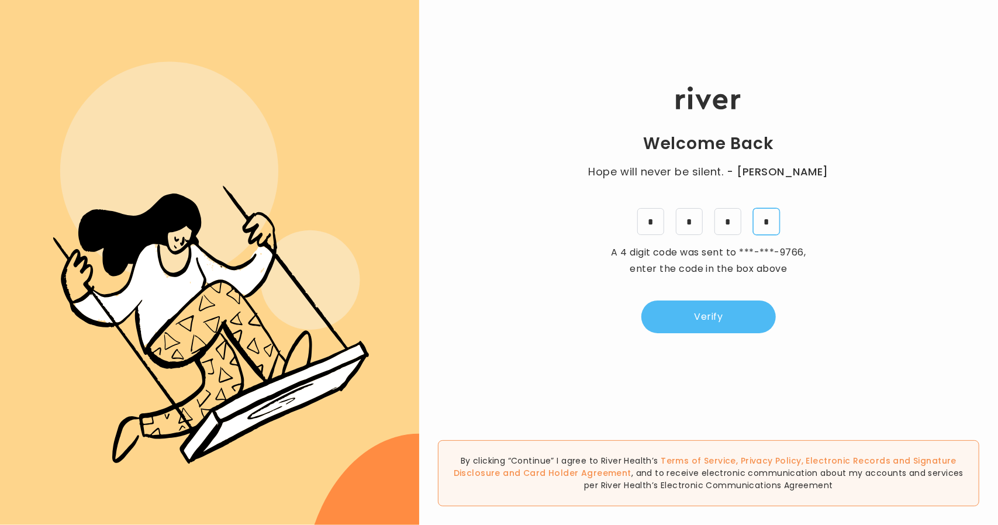
type input "*"
click at [713, 323] on button "Verify" at bounding box center [708, 317] width 134 height 33
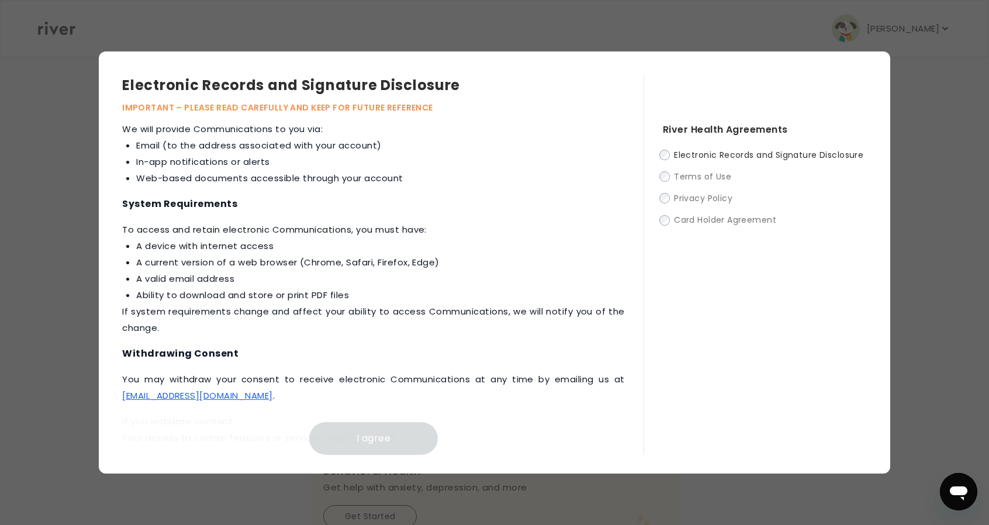
scroll to position [527, 0]
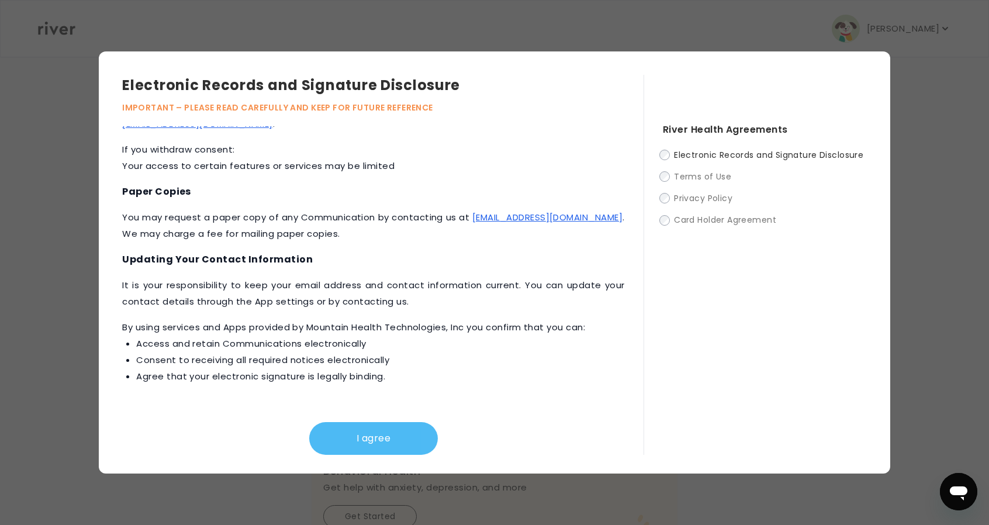
click at [406, 434] on button "I agree" at bounding box center [373, 438] width 129 height 33
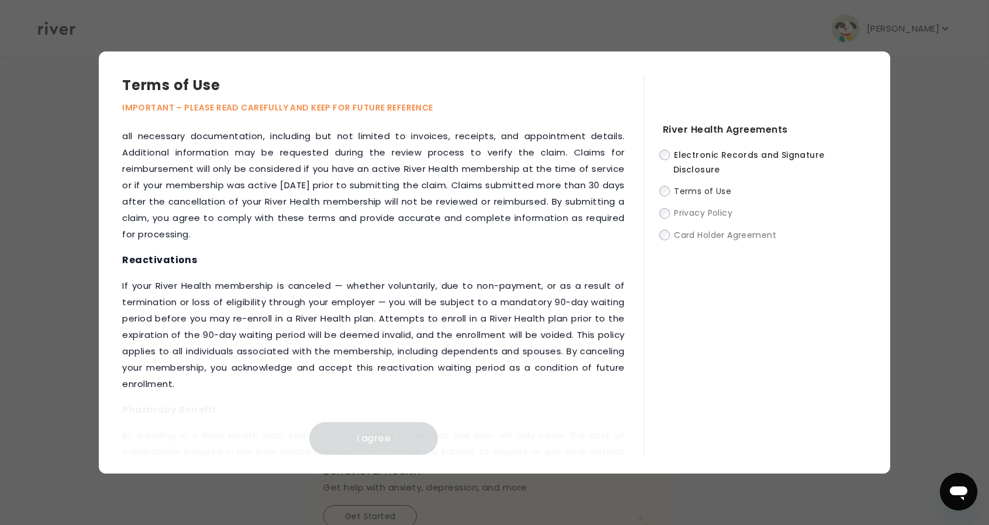
scroll to position [1374, 0]
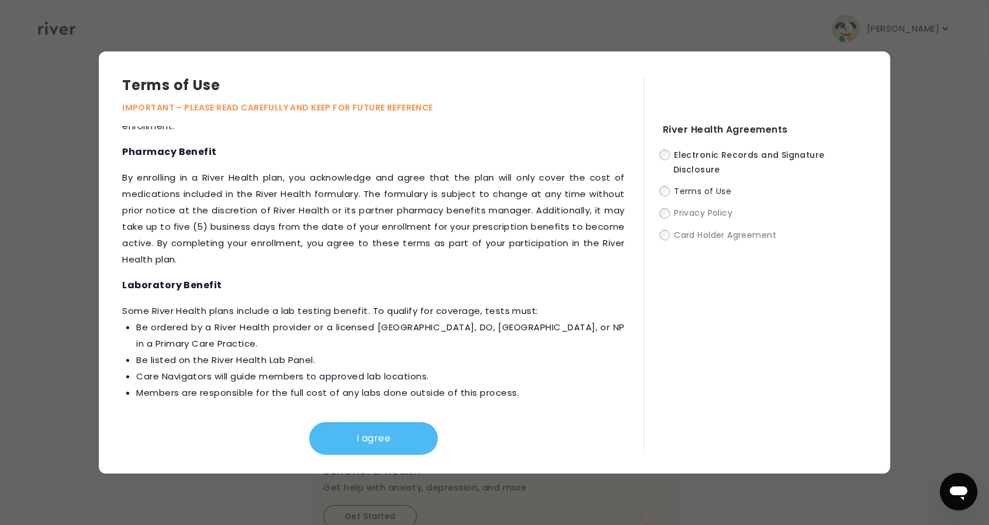
click at [399, 434] on button "I agree" at bounding box center [373, 438] width 129 height 33
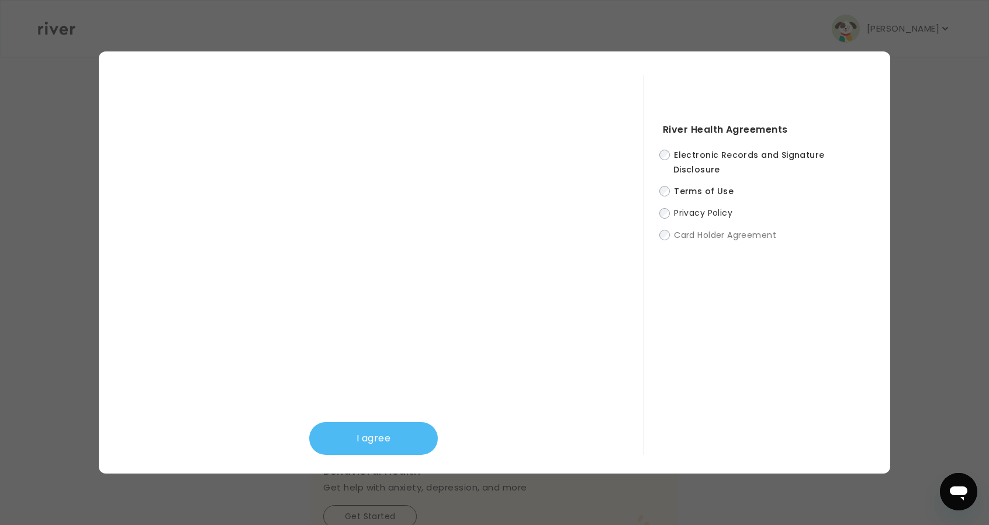
click at [388, 435] on button "I agree" at bounding box center [373, 438] width 129 height 33
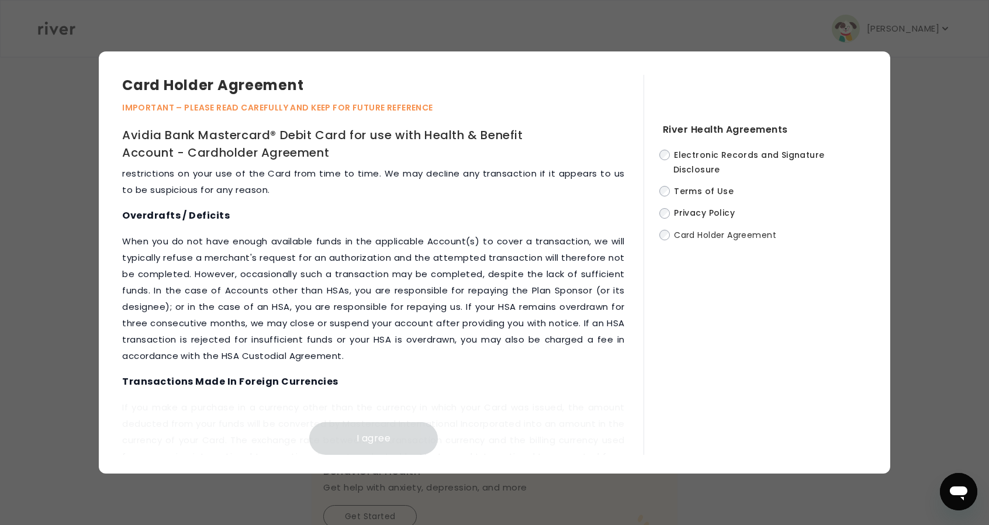
scroll to position [5361, 0]
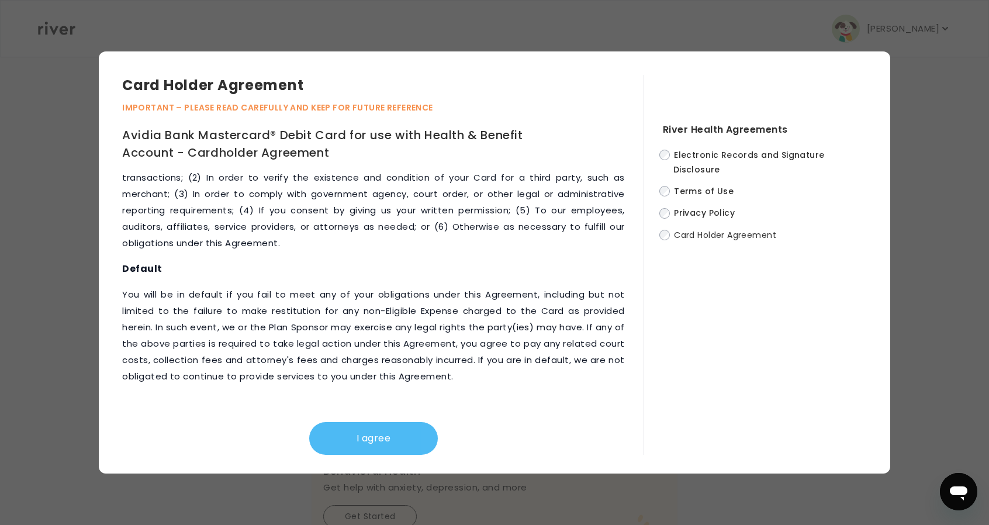
click at [378, 434] on button "I agree" at bounding box center [373, 438] width 129 height 33
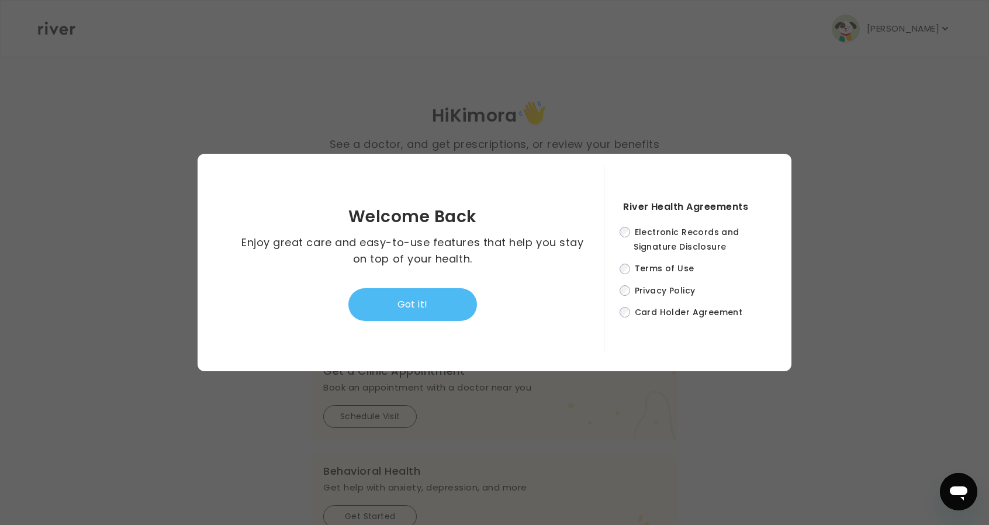
click at [447, 308] on button "Got it!" at bounding box center [412, 304] width 129 height 33
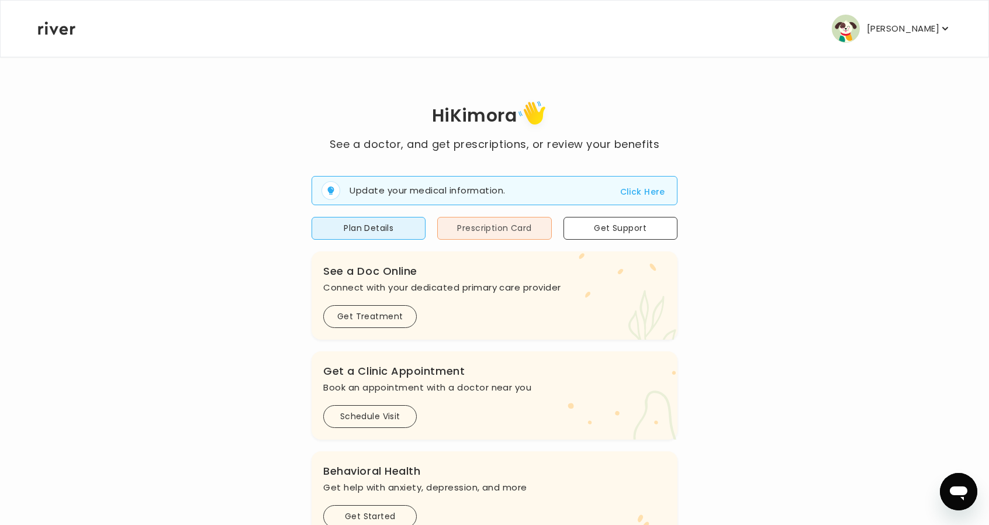
click at [498, 236] on button "Prescription Card" at bounding box center [494, 228] width 114 height 23
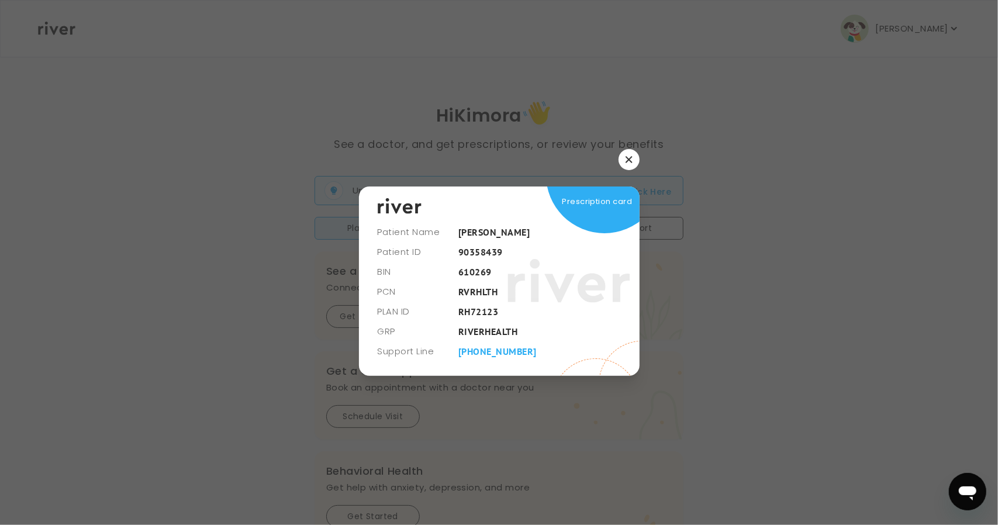
click at [629, 163] on icon "button" at bounding box center [629, 159] width 7 height 7
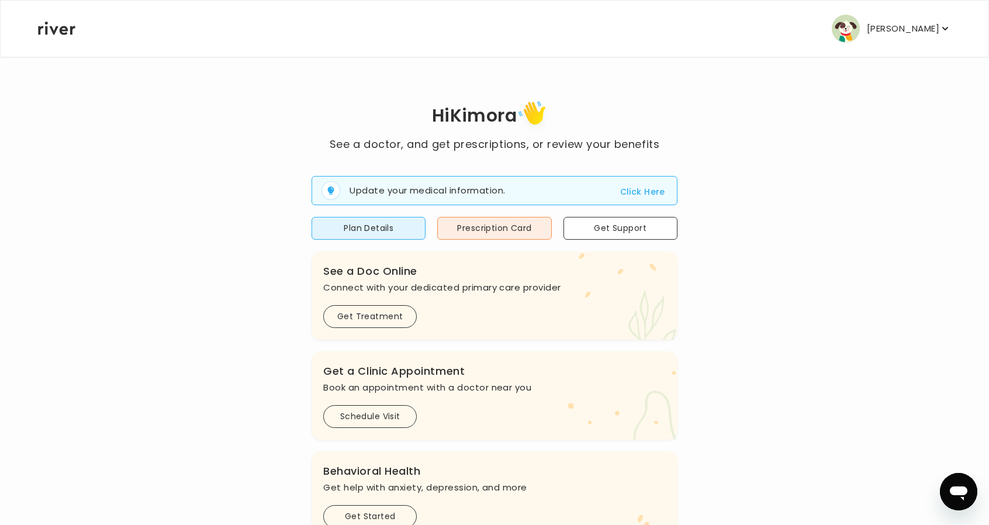
click at [875, 27] on p "[PERSON_NAME]" at bounding box center [903, 28] width 72 height 16
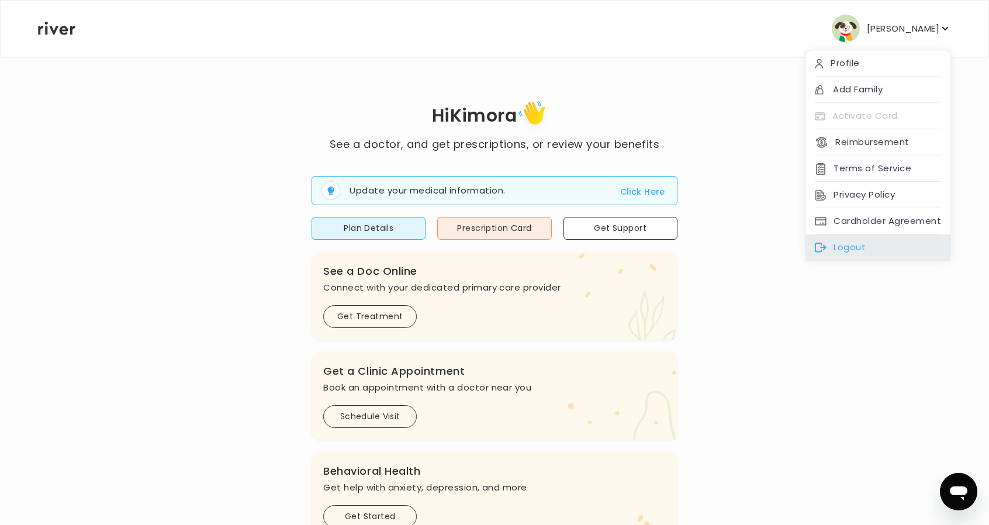
click at [858, 240] on div "Logout" at bounding box center [878, 247] width 145 height 26
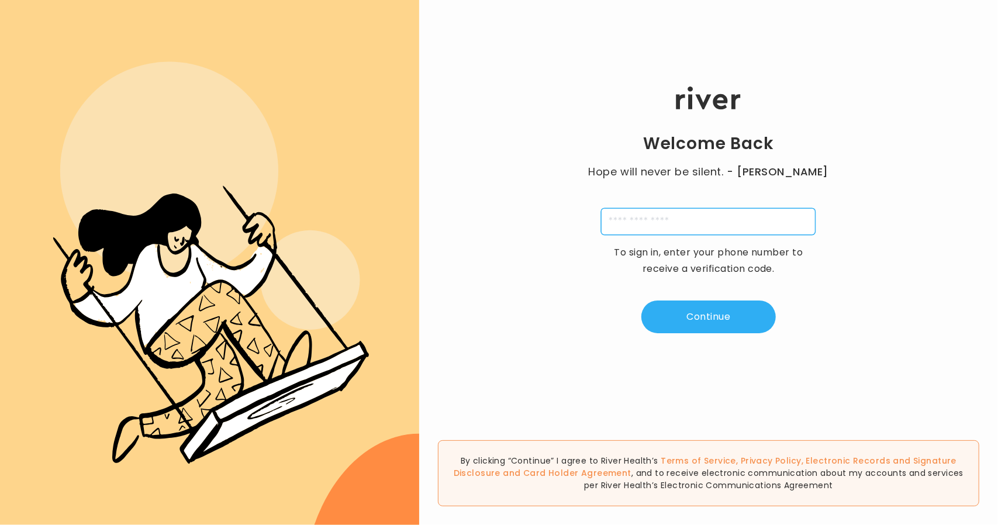
click at [643, 215] on input "tel" at bounding box center [708, 221] width 215 height 27
type input "**********"
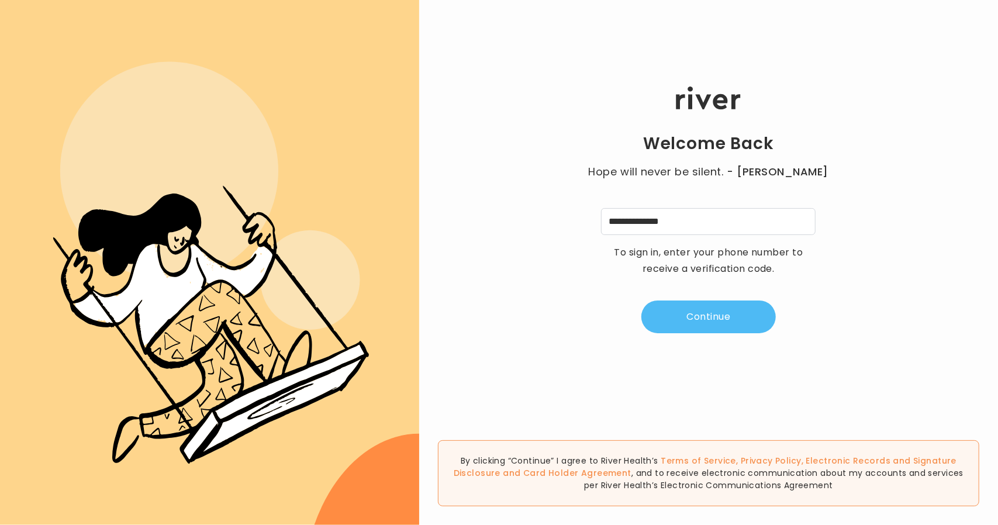
click at [677, 322] on button "Continue" at bounding box center [708, 317] width 134 height 33
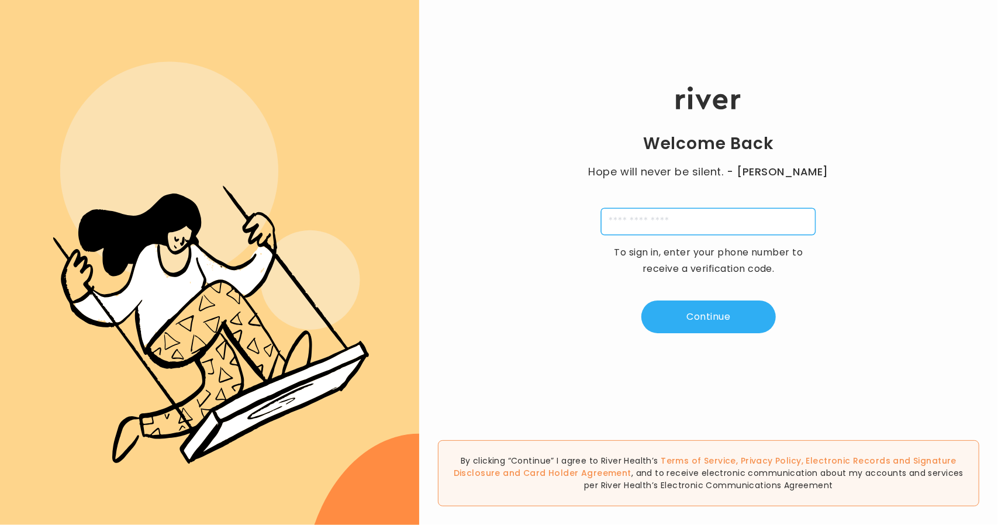
click at [629, 222] on input "tel" at bounding box center [708, 221] width 215 height 27
type input "**********"
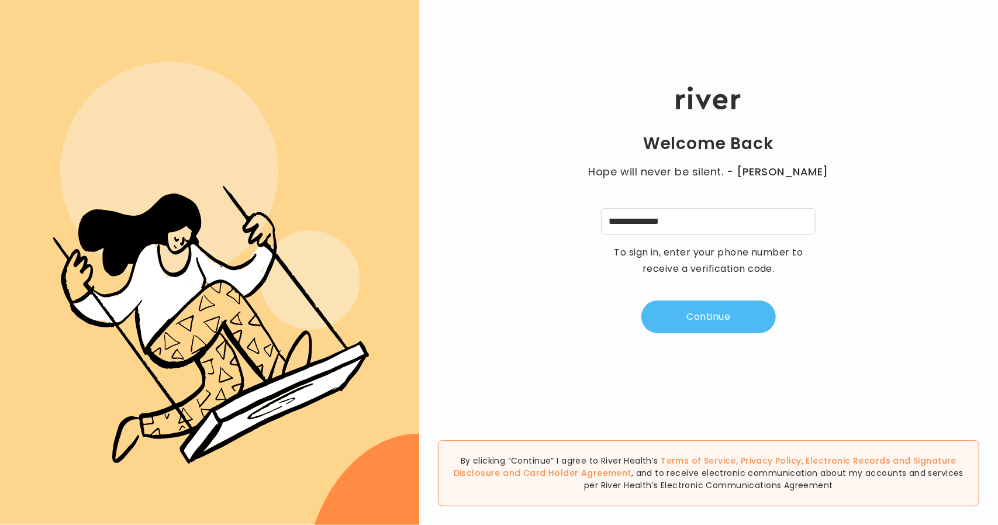
click at [697, 305] on button "Continue" at bounding box center [708, 317] width 134 height 33
type input "*"
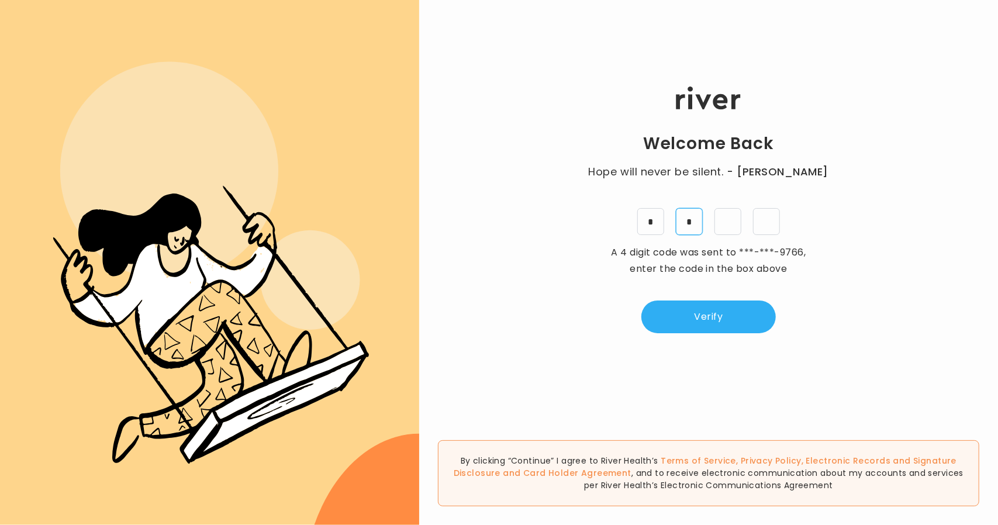
type input "*"
click at [651, 324] on button "Verify" at bounding box center [708, 317] width 134 height 33
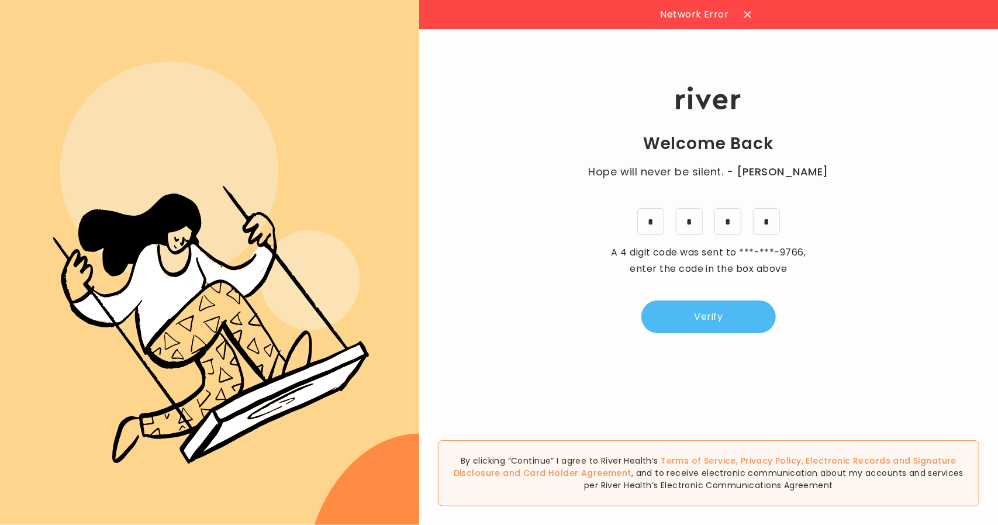
click at [705, 323] on button "Verify" at bounding box center [708, 317] width 134 height 33
click at [827, 18] on icon at bounding box center [824, 14] width 7 height 7
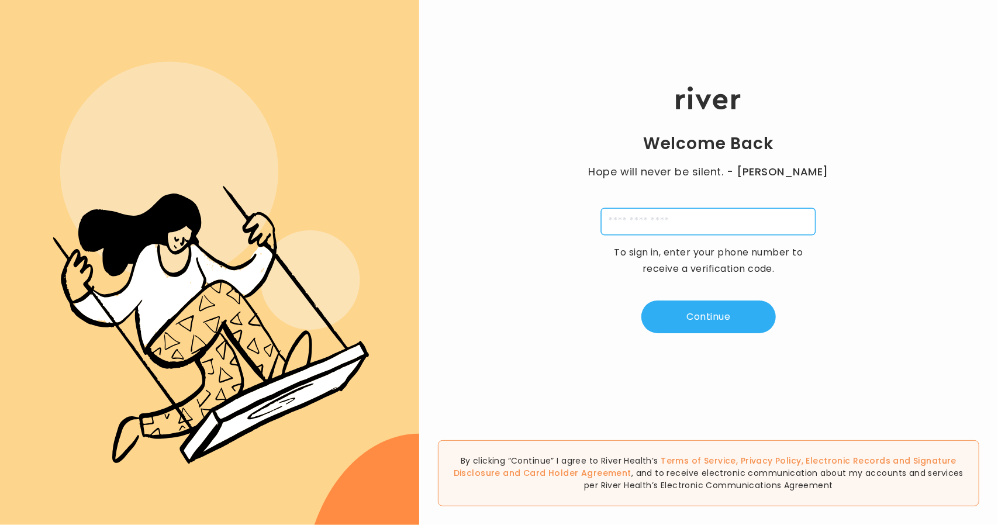
click at [654, 215] on input "tel" at bounding box center [708, 221] width 215 height 27
type input "**********"
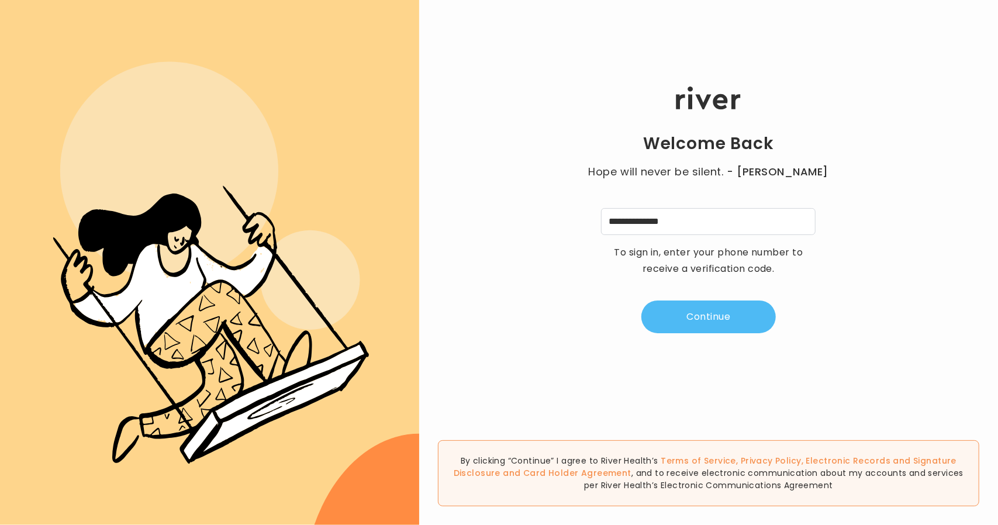
click at [688, 315] on button "Continue" at bounding box center [708, 317] width 134 height 33
type input "*"
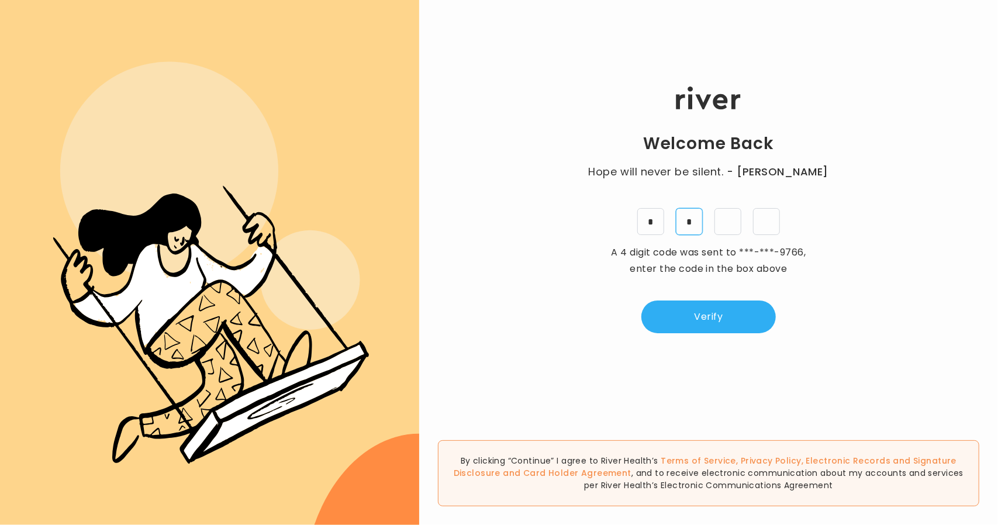
type input "*"
click at [744, 309] on button "Verify" at bounding box center [708, 317] width 134 height 33
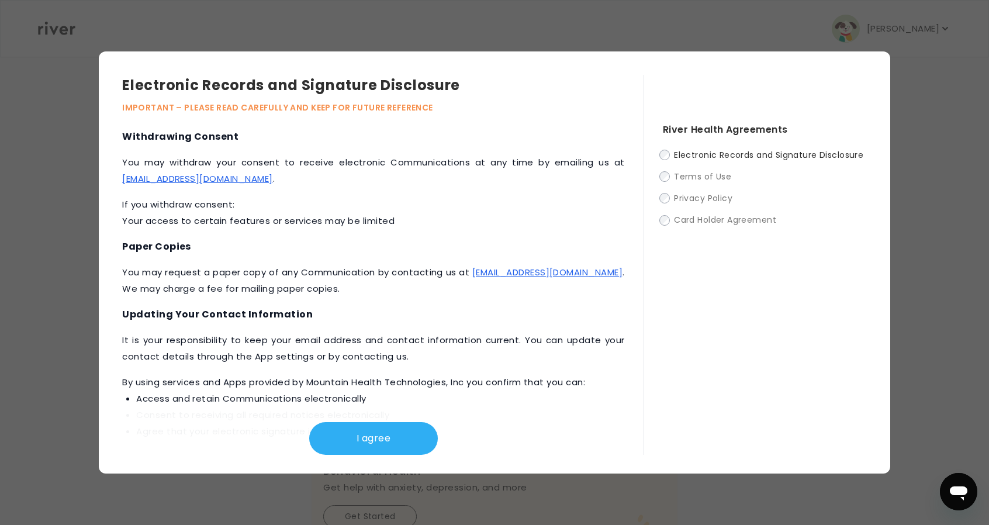
scroll to position [527, 0]
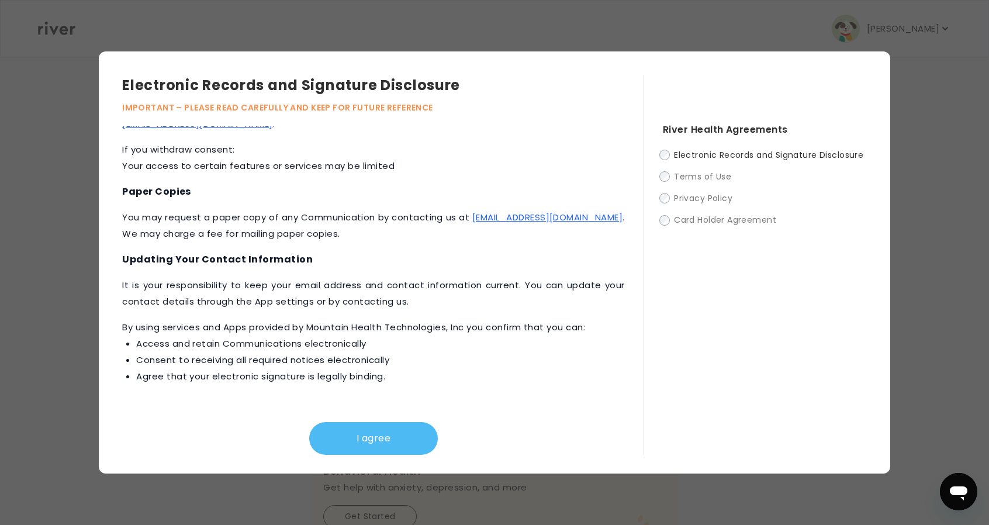
click at [395, 449] on button "I agree" at bounding box center [373, 438] width 129 height 33
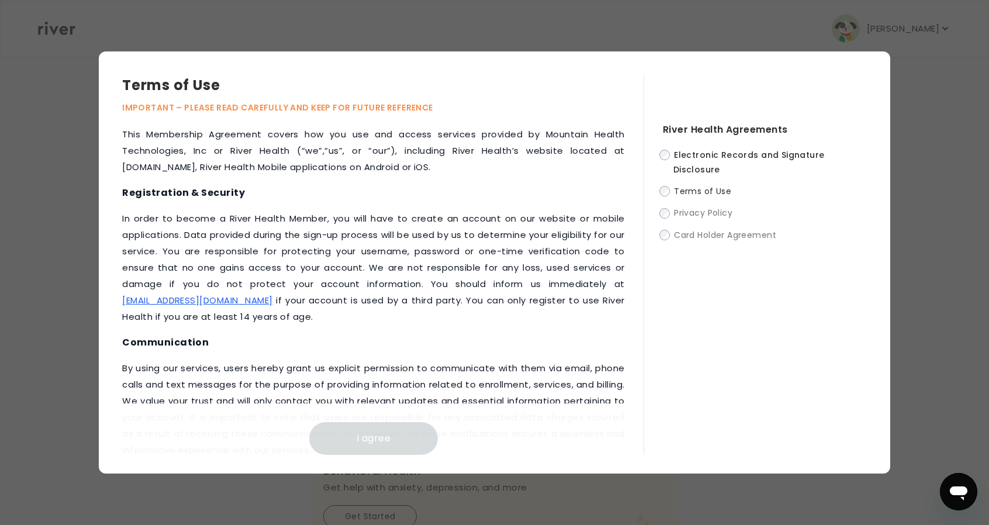
scroll to position [1374, 0]
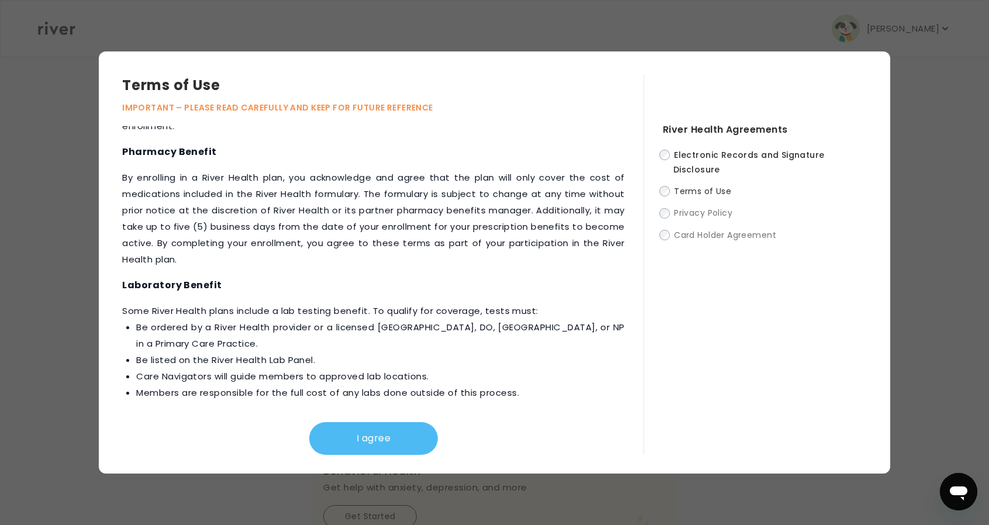
click at [368, 446] on button "I agree" at bounding box center [373, 438] width 129 height 33
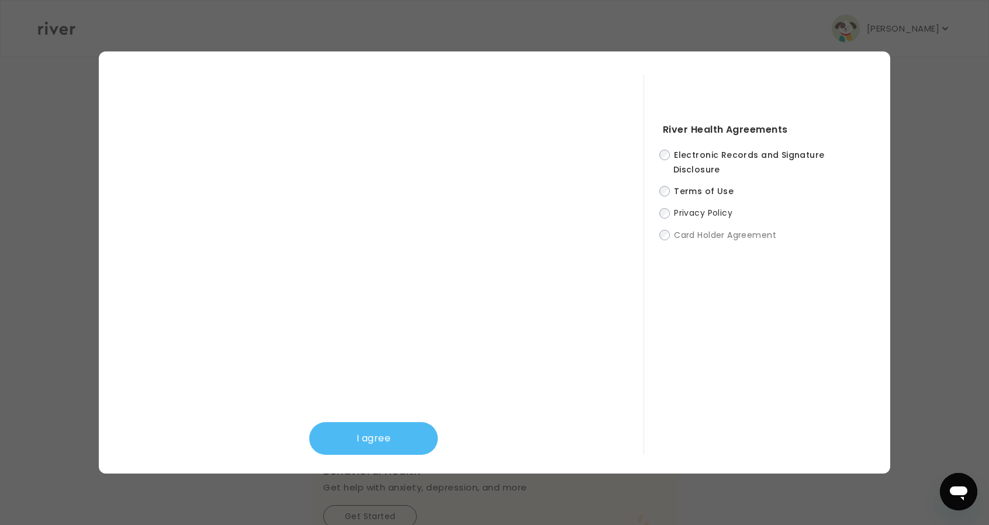
click at [422, 433] on button "I agree" at bounding box center [373, 438] width 129 height 33
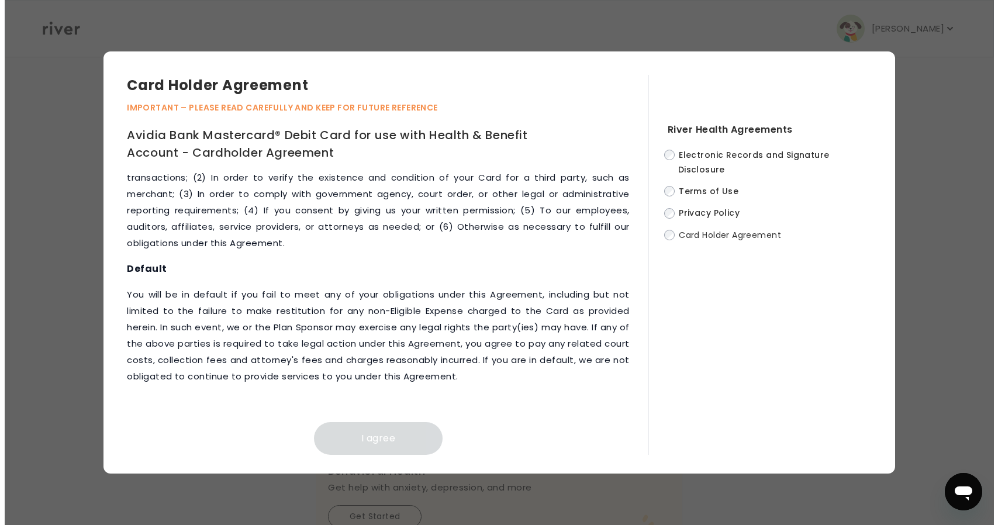
scroll to position [5361, 0]
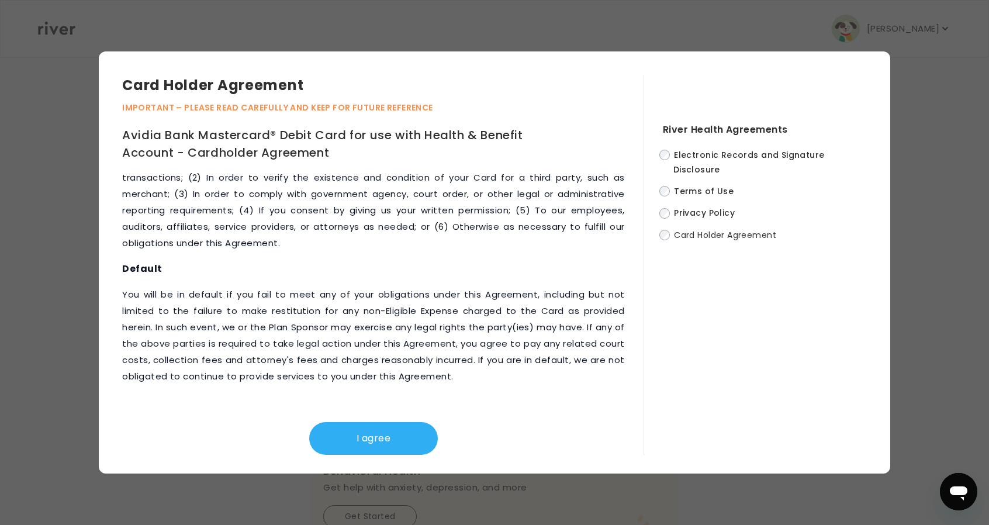
drag, startPoint x: 413, startPoint y: 430, endPoint x: 413, endPoint y: 412, distance: 18.1
click at [413, 431] on button "I agree" at bounding box center [373, 438] width 129 height 33
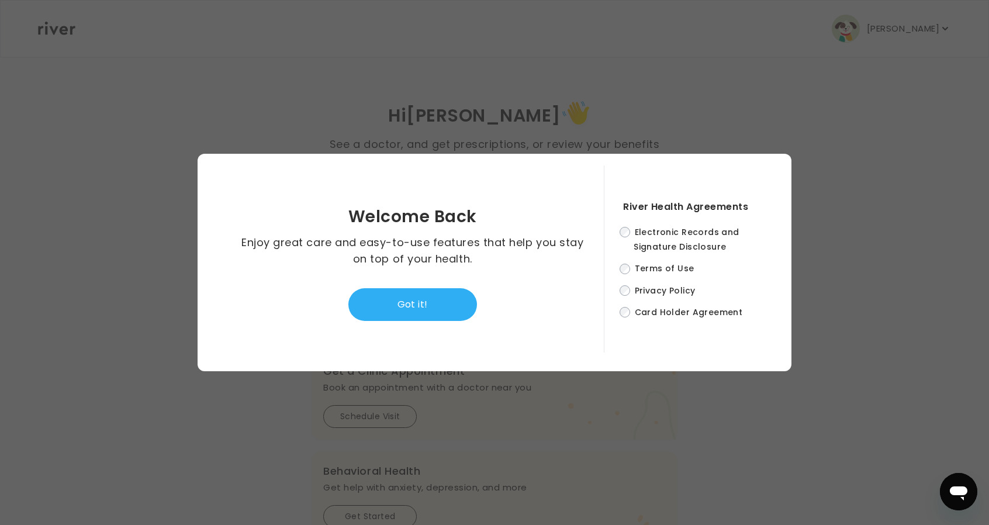
click at [424, 309] on button "Got it!" at bounding box center [412, 304] width 129 height 33
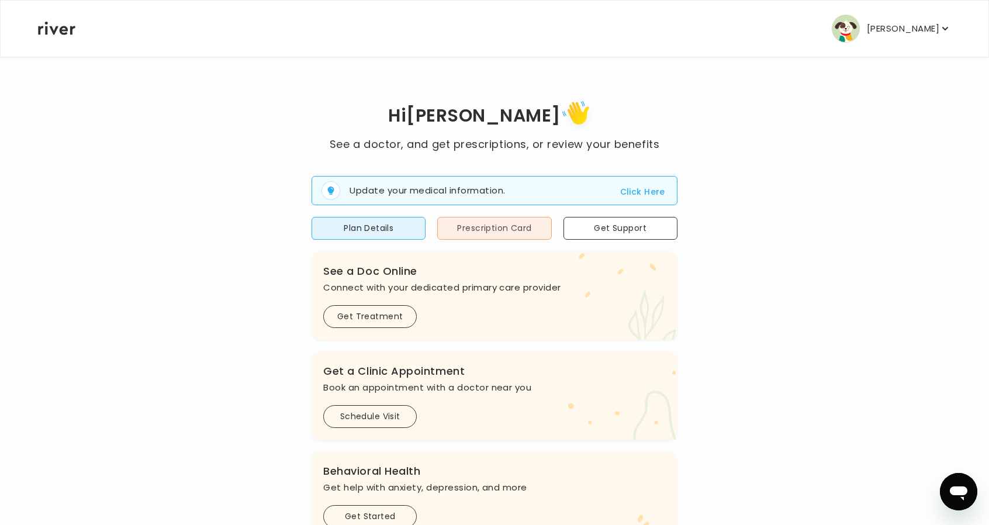
click at [482, 227] on button "Prescription Card" at bounding box center [494, 228] width 114 height 23
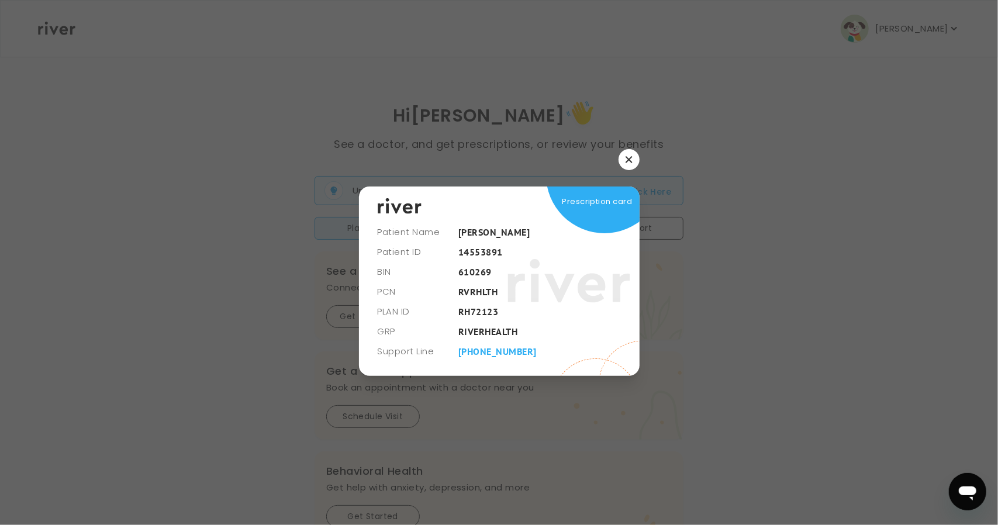
click at [632, 160] on icon "button" at bounding box center [629, 159] width 7 height 7
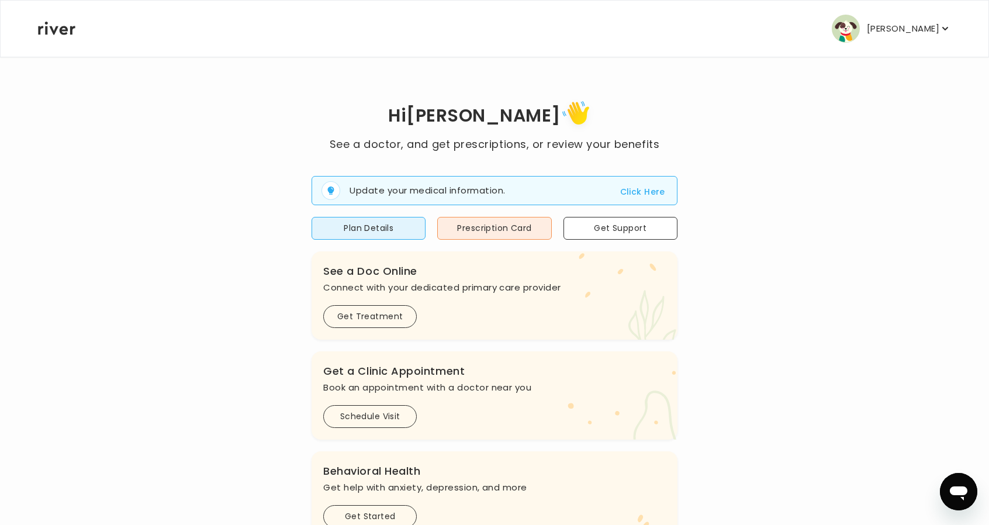
click at [887, 34] on p "[PERSON_NAME]" at bounding box center [903, 28] width 72 height 16
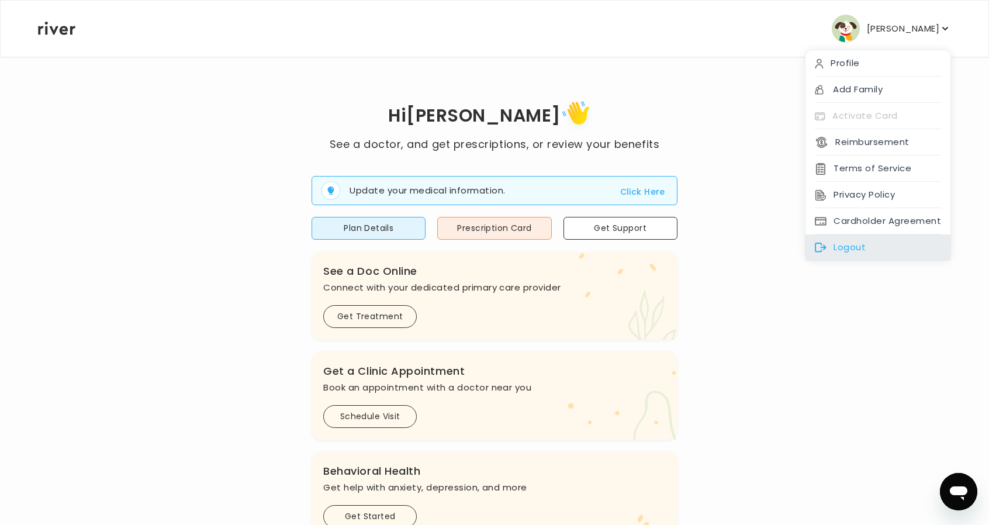
click at [828, 248] on div "Logout" at bounding box center [878, 247] width 145 height 26
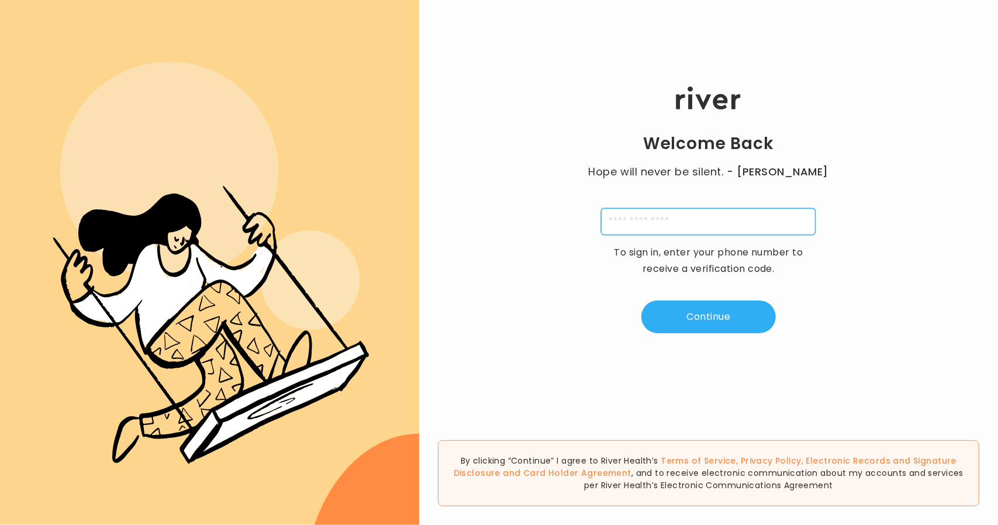
drag, startPoint x: 648, startPoint y: 216, endPoint x: 653, endPoint y: 243, distance: 27.3
click at [648, 218] on input "tel" at bounding box center [708, 221] width 215 height 27
type input "**********"
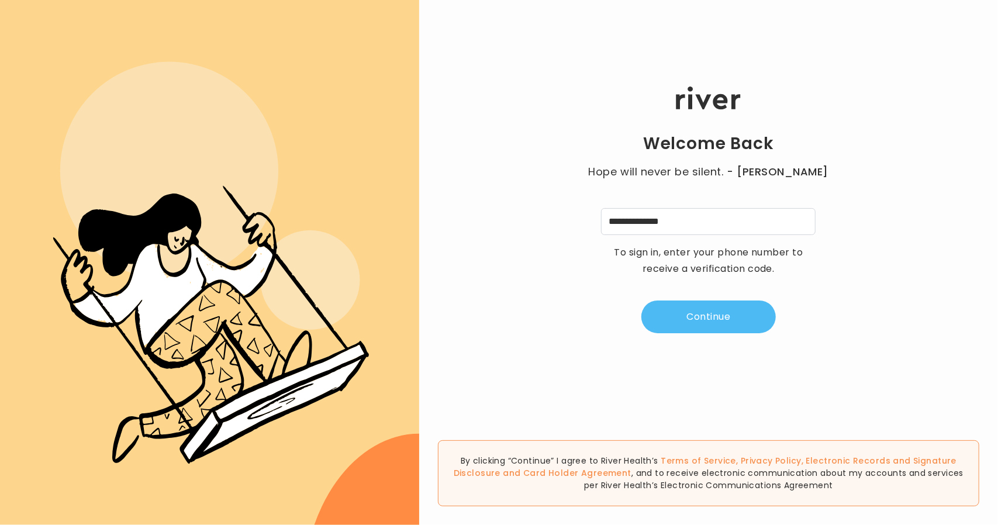
drag, startPoint x: 679, startPoint y: 309, endPoint x: 679, endPoint y: 303, distance: 6.4
click at [679, 309] on button "Continue" at bounding box center [708, 317] width 134 height 33
type input "*"
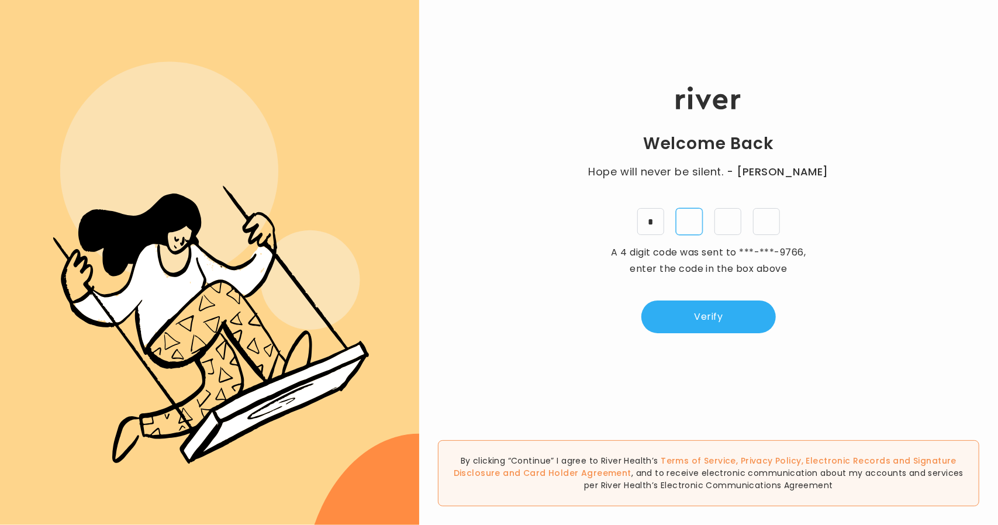
type input "*"
click at [681, 321] on button "Verify" at bounding box center [708, 317] width 134 height 33
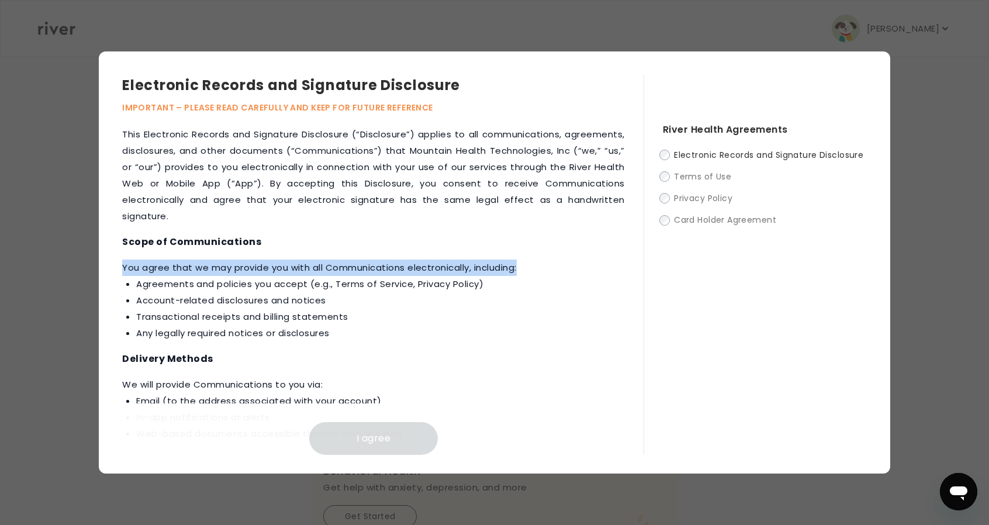
drag, startPoint x: 634, startPoint y: 232, endPoint x: 637, endPoint y: 270, distance: 38.1
click at [637, 270] on div "This Electronic Records and Signature Disclosure (“Disclosure”) applies to all …" at bounding box center [383, 290] width 522 height 329
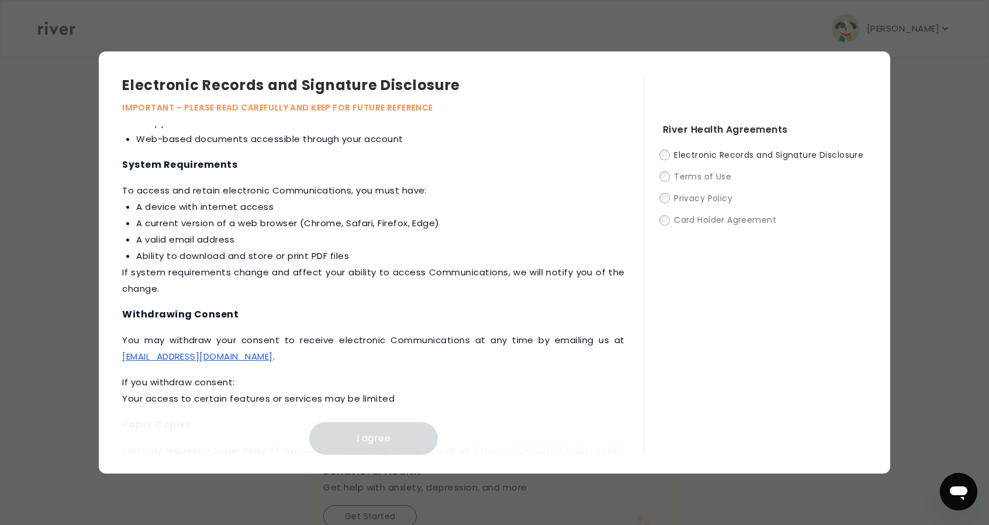
scroll to position [527, 0]
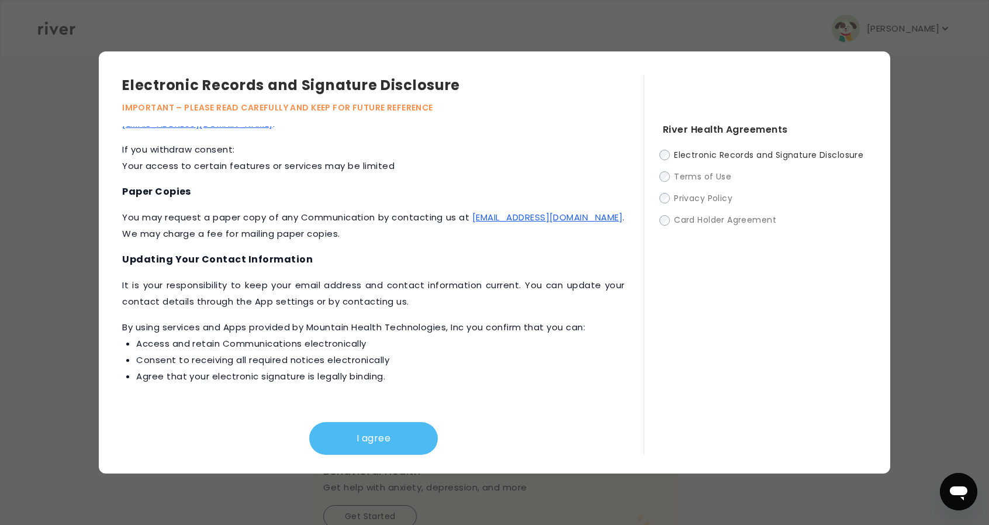
click at [384, 427] on button "I agree" at bounding box center [373, 438] width 129 height 33
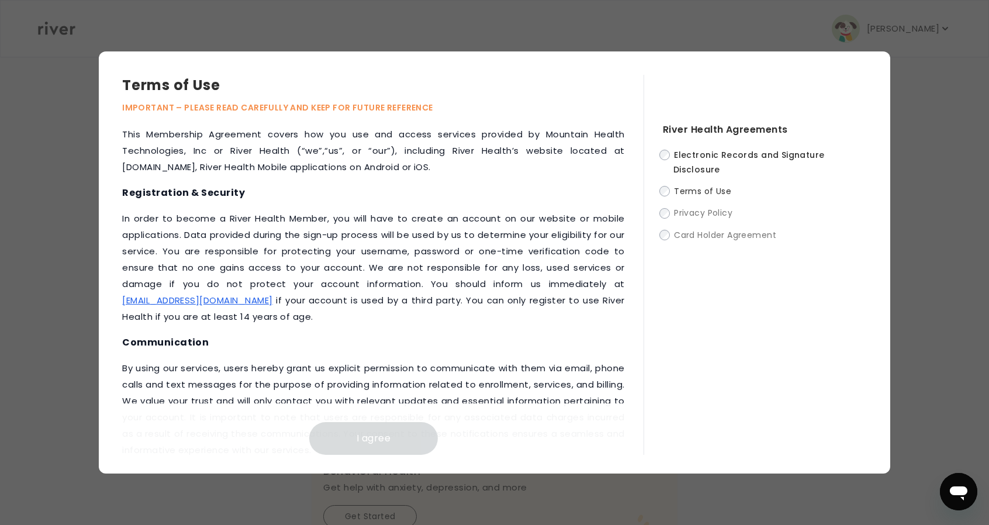
scroll to position [1374, 0]
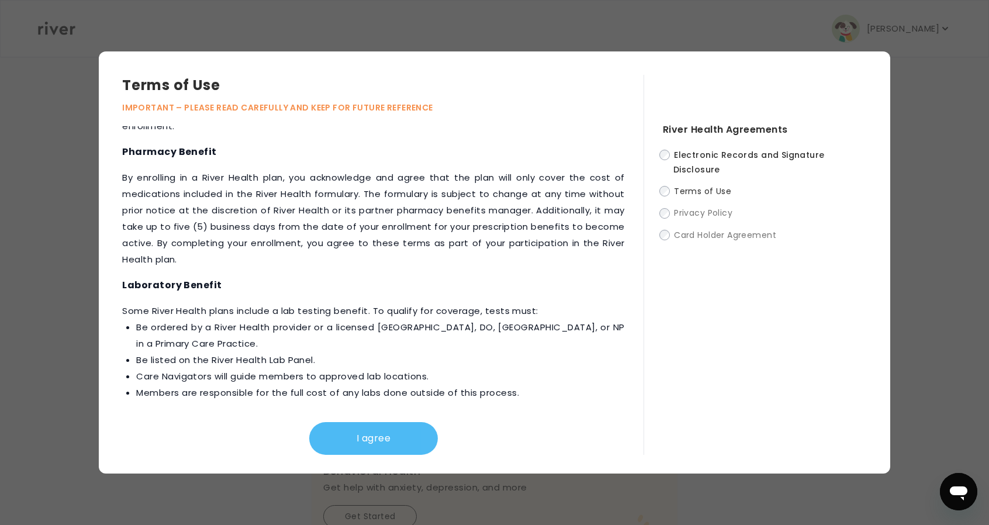
click at [384, 445] on button "I agree" at bounding box center [373, 438] width 129 height 33
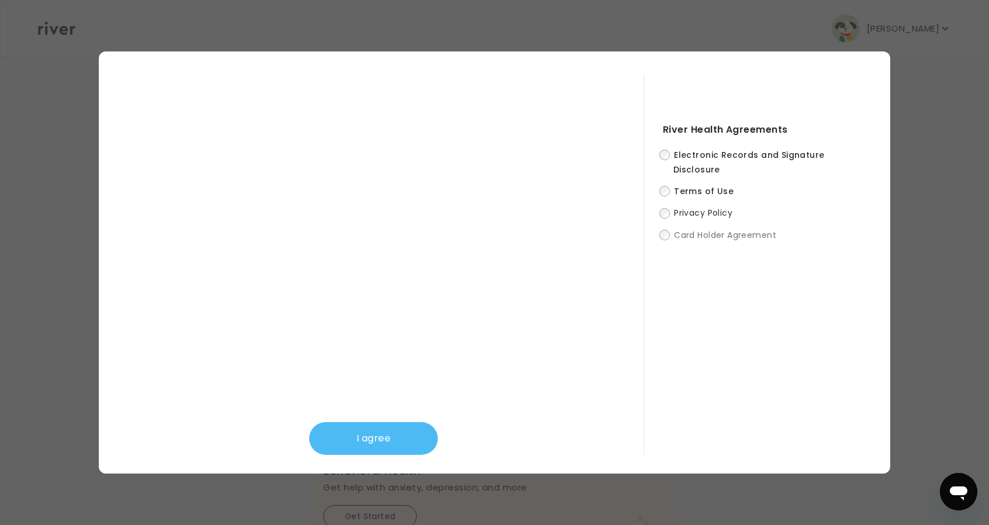
click at [360, 443] on button "I agree" at bounding box center [373, 438] width 129 height 33
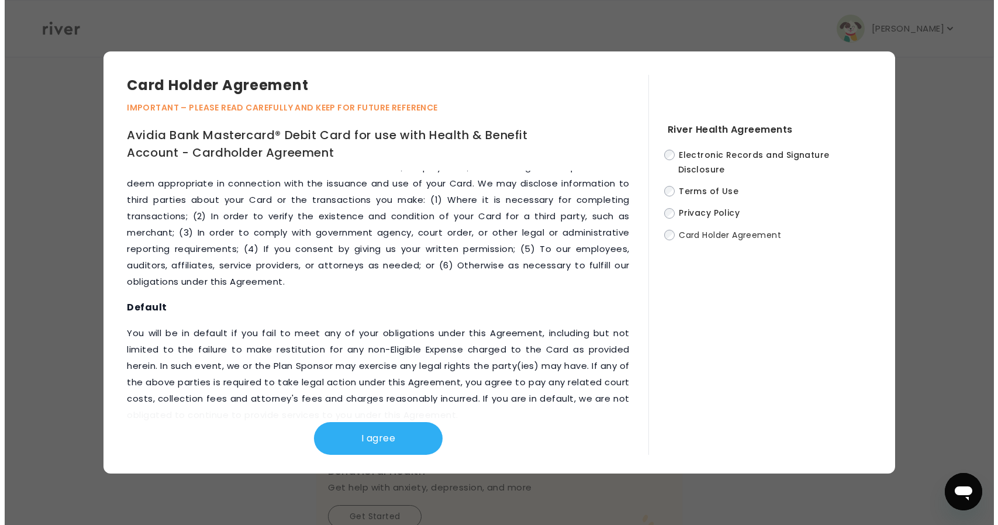
scroll to position [5361, 0]
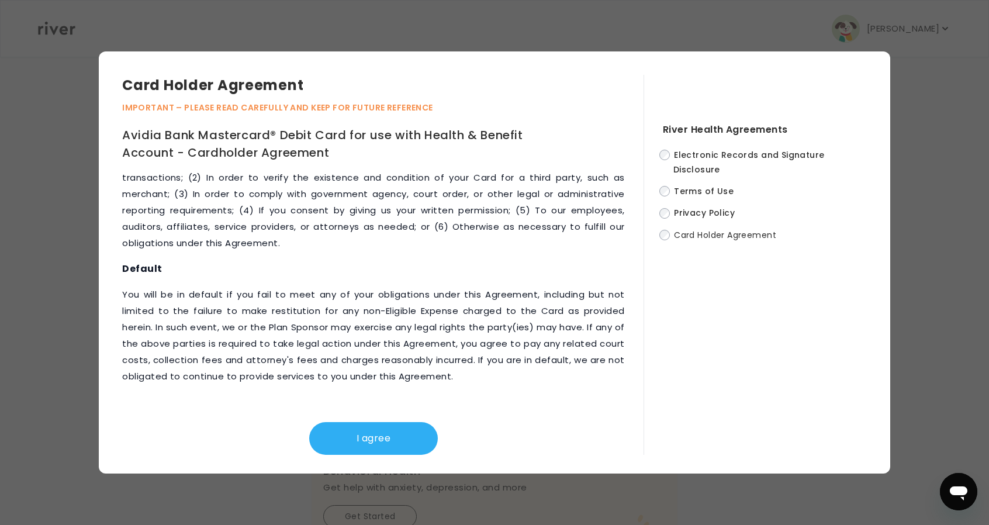
drag, startPoint x: 361, startPoint y: 431, endPoint x: 577, endPoint y: 433, distance: 215.8
click at [362, 431] on button "I agree" at bounding box center [373, 438] width 129 height 33
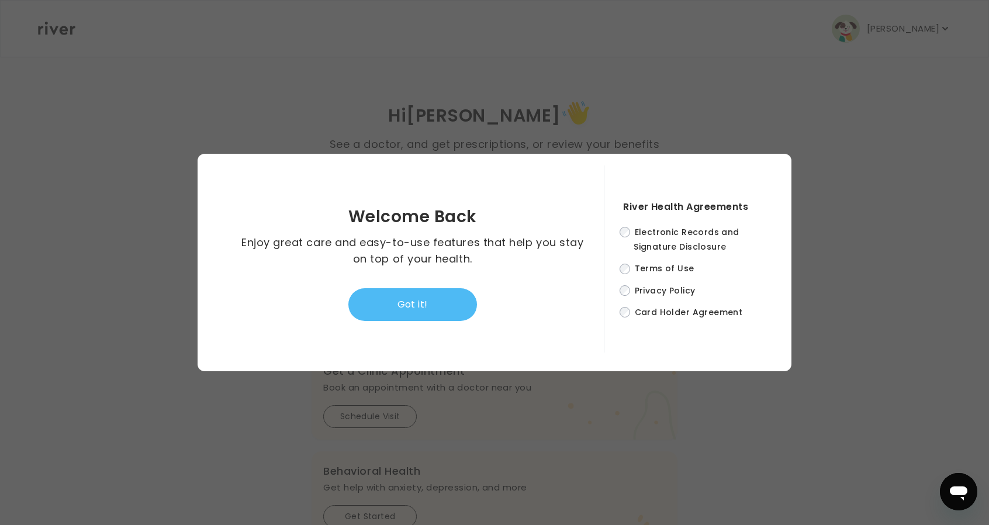
click at [434, 306] on button "Got it!" at bounding box center [412, 304] width 129 height 33
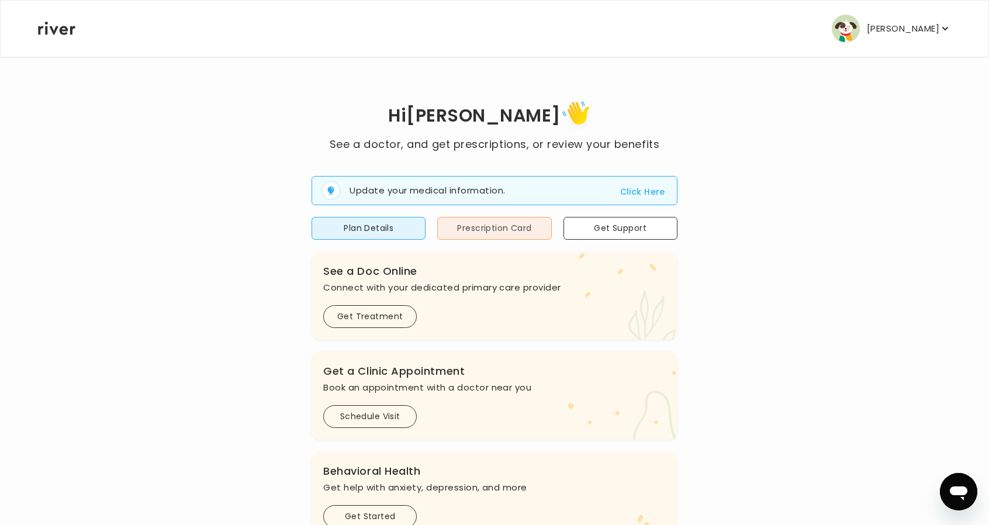
click at [467, 236] on button "Prescription Card" at bounding box center [494, 228] width 114 height 23
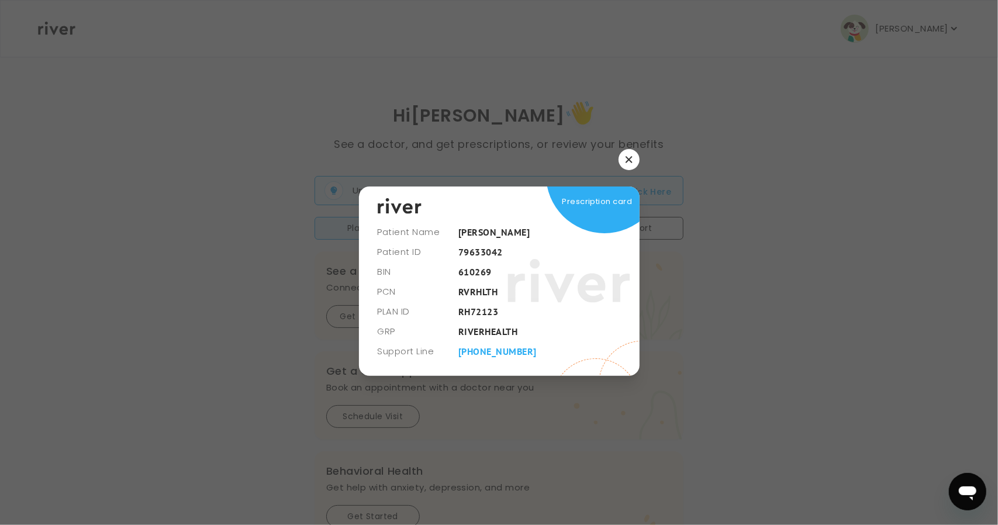
click at [626, 167] on button "button" at bounding box center [629, 159] width 21 height 21
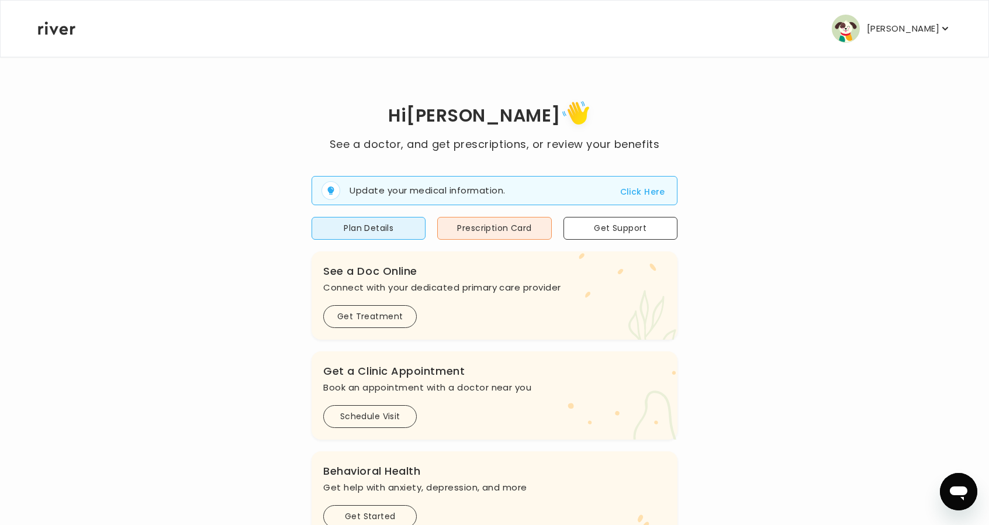
click at [889, 19] on button "Nick Webster" at bounding box center [891, 29] width 119 height 28
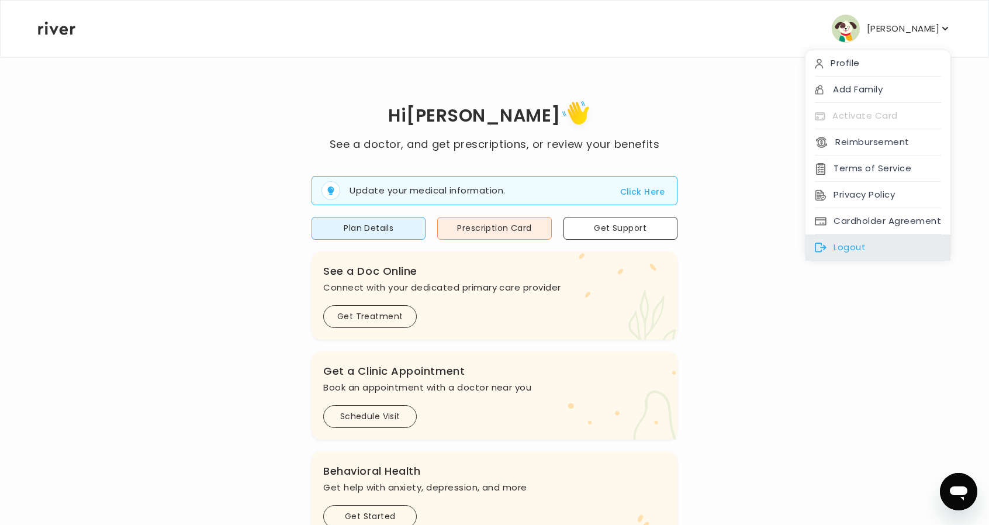
click at [854, 242] on div "Logout" at bounding box center [878, 247] width 145 height 26
